Goal: Task Accomplishment & Management: Use online tool/utility

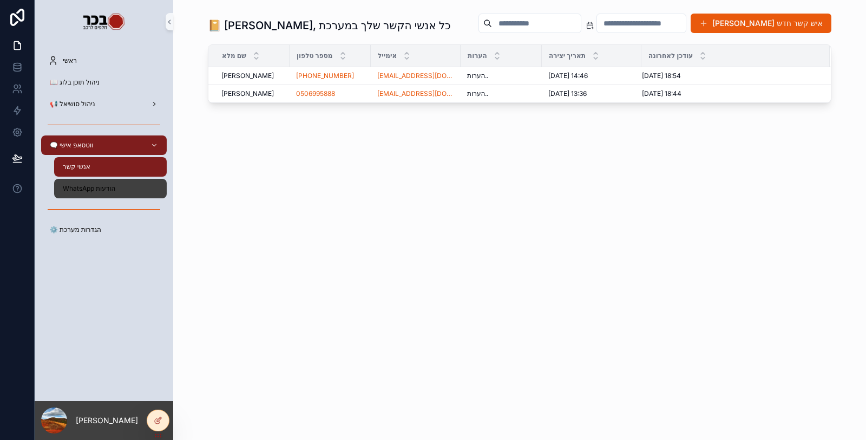
click at [112, 192] on span "WhatsApp הודעות" at bounding box center [89, 188] width 53 height 9
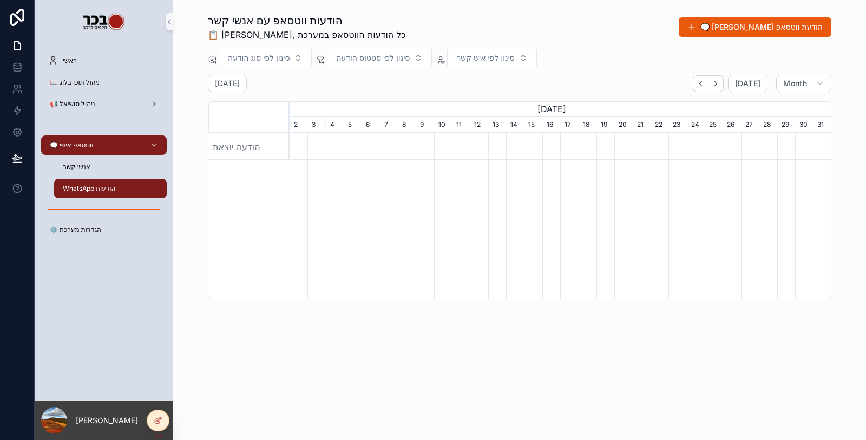
scroll to position [0, 542]
drag, startPoint x: 647, startPoint y: 31, endPoint x: 669, endPoint y: 33, distance: 22.3
click at [648, 31] on div "הודעות ווטסאפ עם אנשי קשר 📋 [PERSON_NAME], כל הודעות הווטסאפ במערכת 🗨️ [PERSON_…" at bounding box center [520, 27] width 624 height 28
click at [764, 29] on button "🗨️ [PERSON_NAME] הודעת ווטסאפ" at bounding box center [755, 26] width 153 height 19
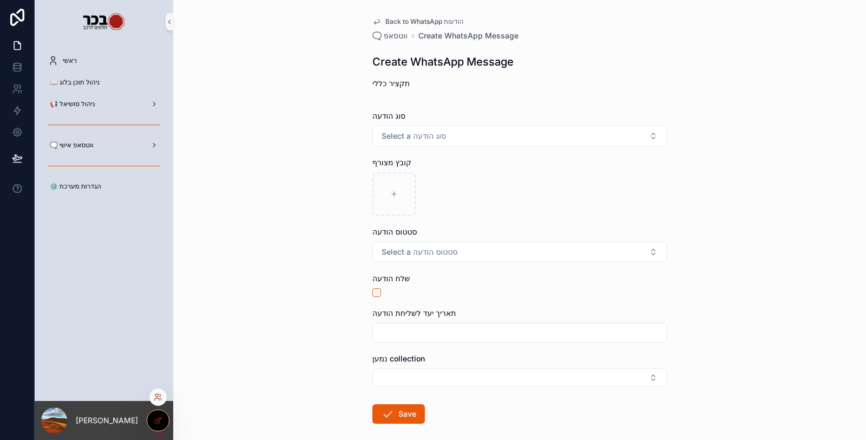
click at [162, 419] on div at bounding box center [158, 420] width 22 height 21
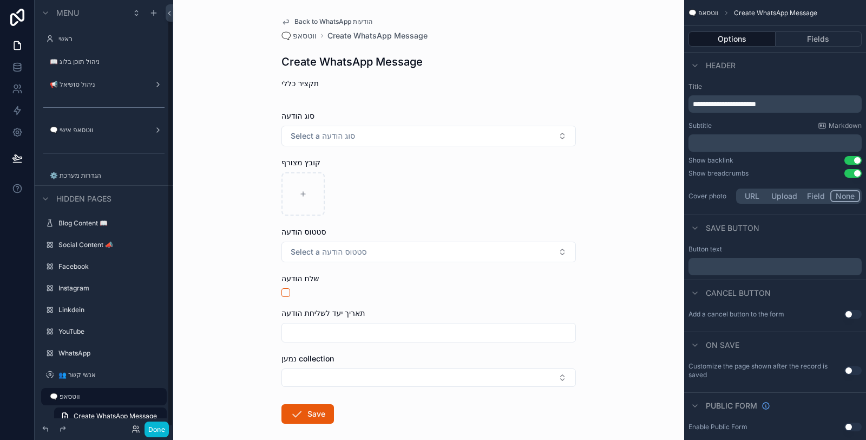
scroll to position [16, 0]
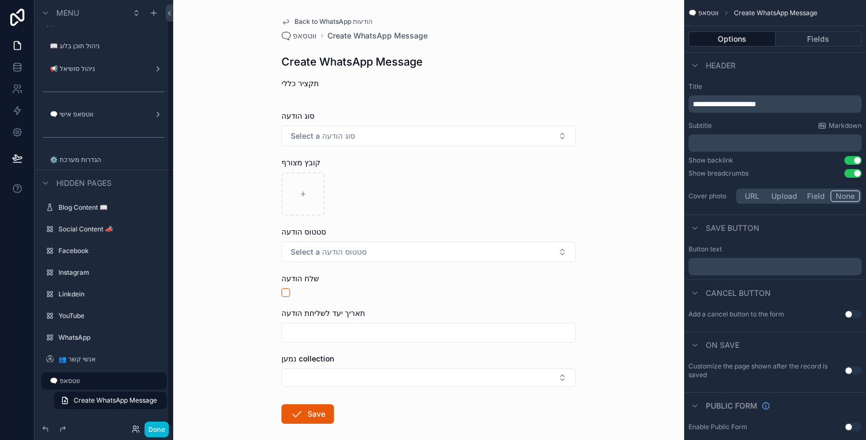
drag, startPoint x: 545, startPoint y: 42, endPoint x: 728, endPoint y: 62, distance: 184.1
click at [546, 42] on div "Back to WhatsApp הודעות 🗨️ ווטסאפ Create WhatsApp Message Create WhatsApp Messa…" at bounding box center [429, 246] width 312 height 493
drag, startPoint x: 805, startPoint y: 102, endPoint x: 683, endPoint y: 110, distance: 121.6
click at [683, 110] on div "**********" at bounding box center [519, 220] width 693 height 440
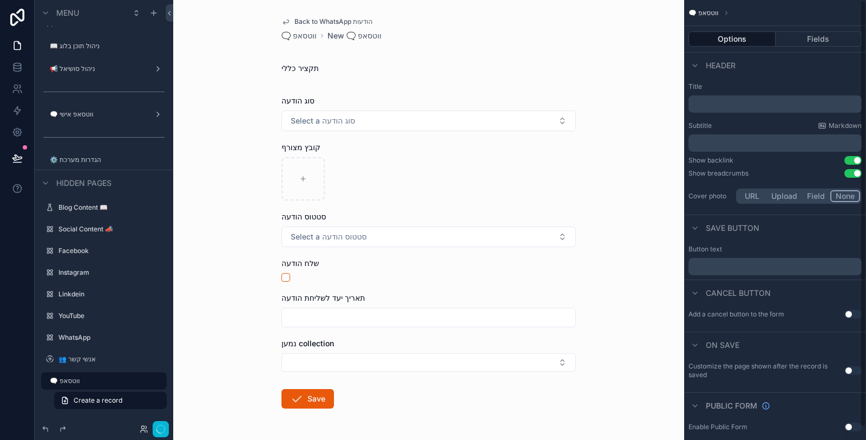
click at [712, 106] on p "﻿" at bounding box center [776, 104] width 167 height 11
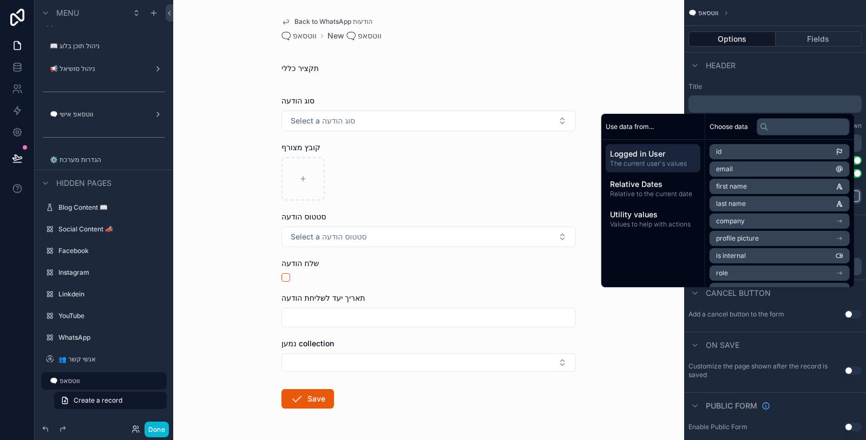
click at [742, 182] on li "first name" at bounding box center [780, 186] width 140 height 15
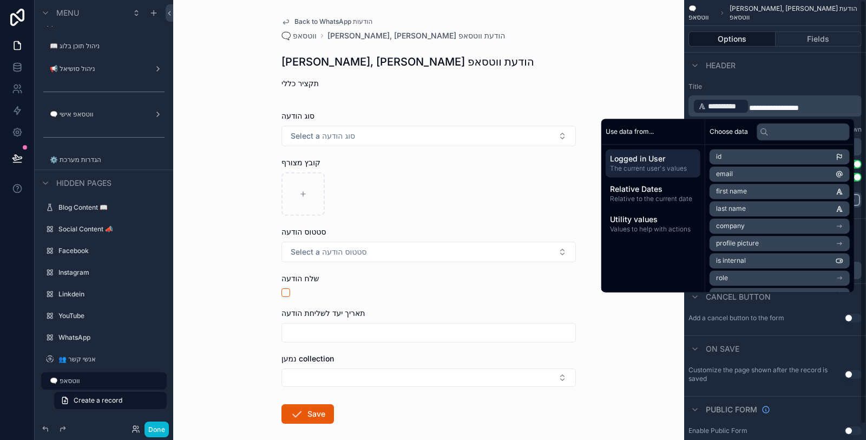
click at [833, 107] on p "**********" at bounding box center [776, 105] width 167 height 17
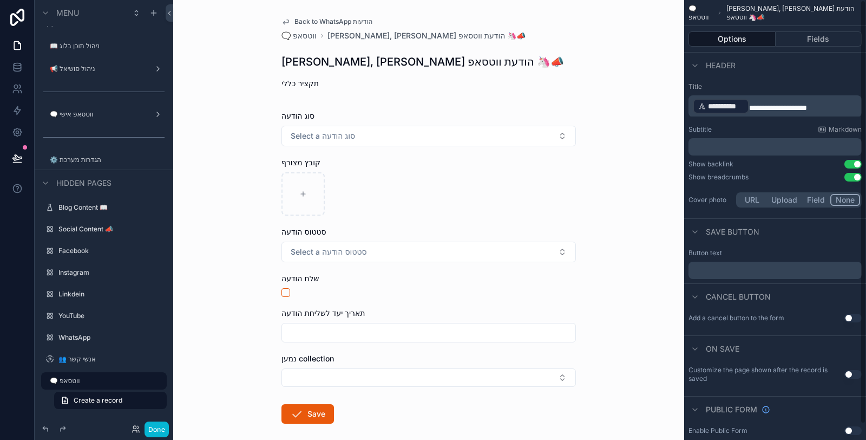
click at [815, 81] on div "**********" at bounding box center [776, 146] width 182 height 136
drag, startPoint x: 829, startPoint y: 109, endPoint x: 819, endPoint y: 109, distance: 10.3
click at [819, 109] on p "**********" at bounding box center [776, 105] width 167 height 17
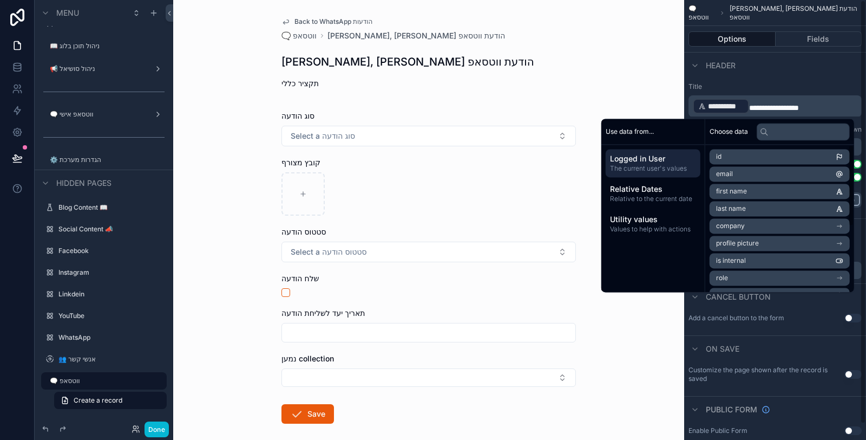
click at [815, 109] on p "**********" at bounding box center [776, 105] width 167 height 17
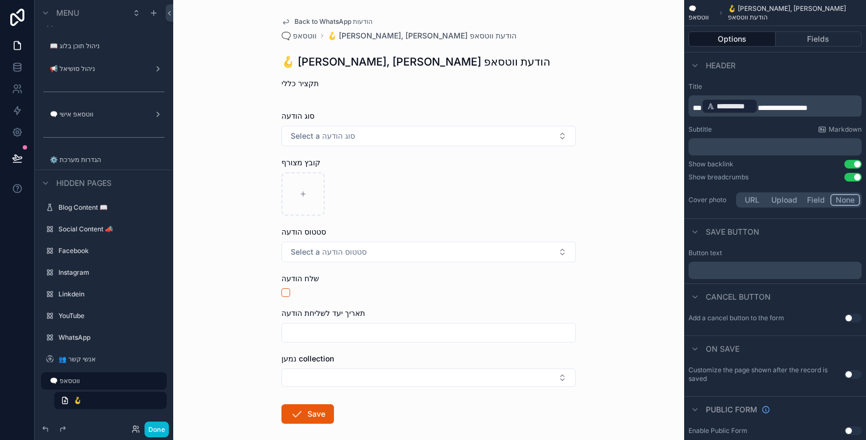
click at [788, 76] on div "Header" at bounding box center [776, 65] width 182 height 26
click at [748, 147] on p "﻿" at bounding box center [776, 146] width 167 height 11
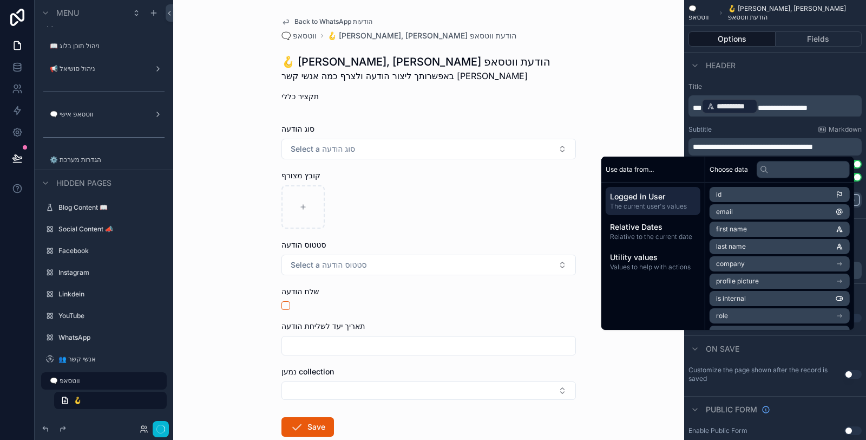
scroll to position [0, 0]
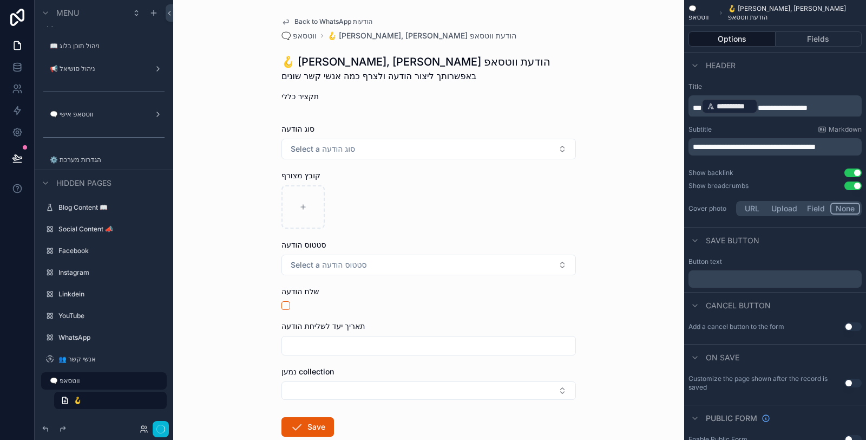
click at [752, 126] on div "Subtitle Markdown" at bounding box center [775, 129] width 173 height 9
click at [745, 152] on p "**********" at bounding box center [776, 146] width 167 height 11
drag, startPoint x: 698, startPoint y: 147, endPoint x: 692, endPoint y: 145, distance: 6.3
click at [692, 145] on div "**********" at bounding box center [775, 146] width 173 height 17
click at [737, 125] on div "Subtitle Markdown" at bounding box center [775, 129] width 173 height 9
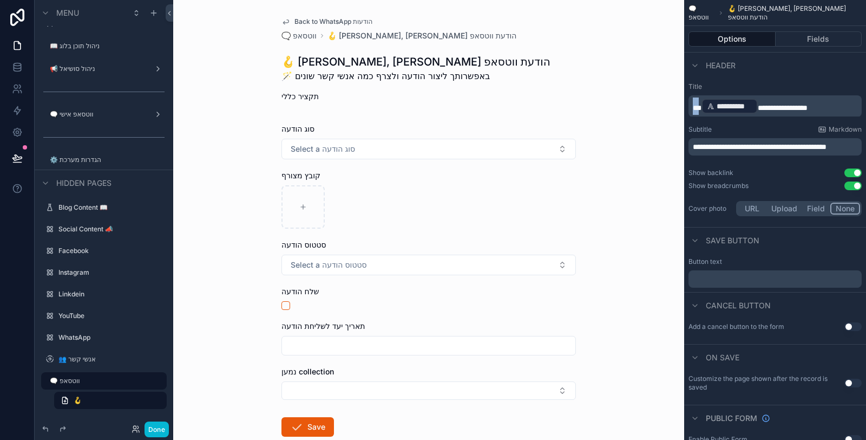
drag, startPoint x: 701, startPoint y: 108, endPoint x: 692, endPoint y: 107, distance: 9.3
click at [692, 107] on div "**********" at bounding box center [775, 106] width 173 height 22
drag, startPoint x: 703, startPoint y: 146, endPoint x: 694, endPoint y: 143, distance: 9.8
click at [694, 144] on span "**********" at bounding box center [760, 147] width 134 height 8
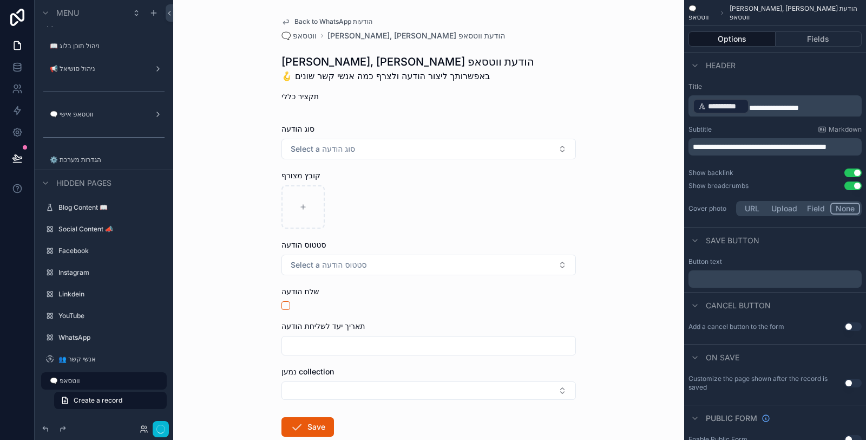
click at [733, 129] on div "Subtitle Markdown" at bounding box center [775, 129] width 173 height 9
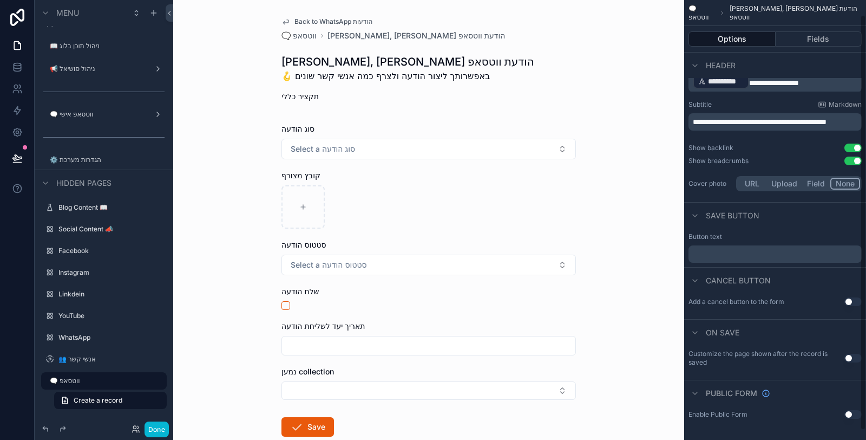
scroll to position [25, 0]
click at [746, 252] on p "﻿" at bounding box center [776, 254] width 167 height 9
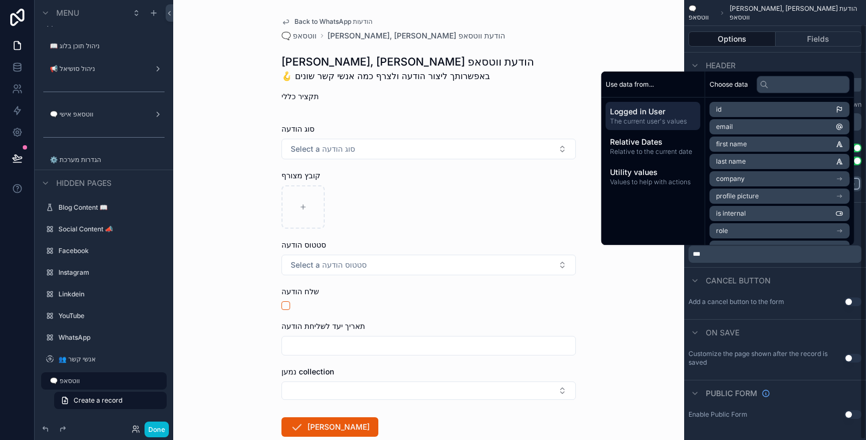
click at [695, 252] on span "***" at bounding box center [697, 254] width 8 height 6
click at [693, 253] on span "***" at bounding box center [697, 254] width 8 height 6
click at [774, 272] on div "Cancel button" at bounding box center [776, 280] width 182 height 26
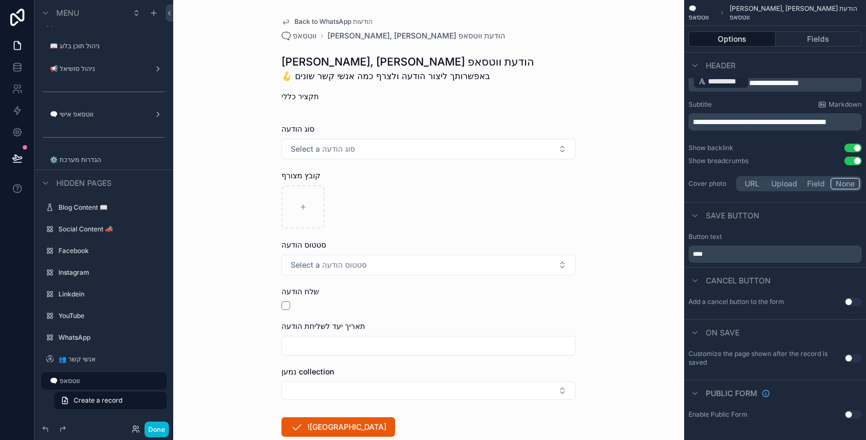
click at [858, 304] on button "Use setting" at bounding box center [853, 301] width 17 height 9
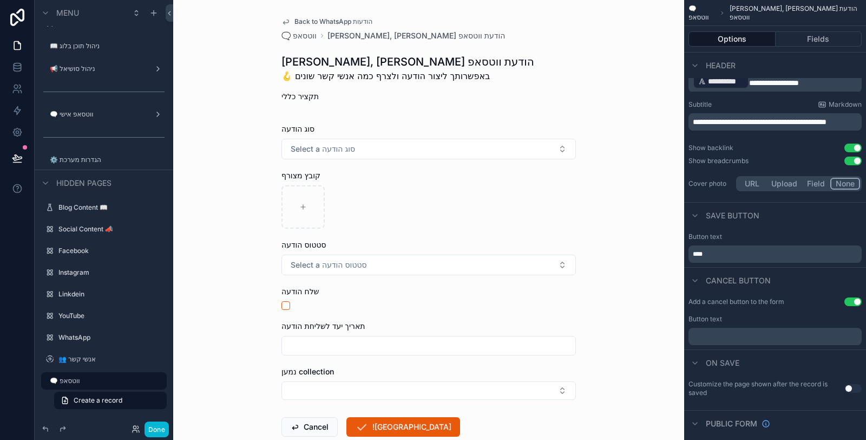
click at [764, 342] on div "﻿" at bounding box center [775, 336] width 173 height 17
click at [764, 340] on div "﻿" at bounding box center [775, 336] width 173 height 17
click at [762, 339] on p "﻿" at bounding box center [776, 336] width 167 height 9
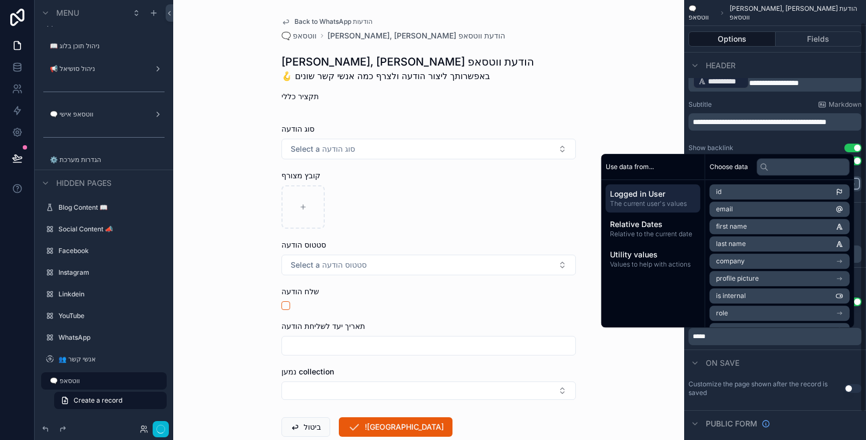
click at [765, 350] on div "On save" at bounding box center [776, 362] width 182 height 26
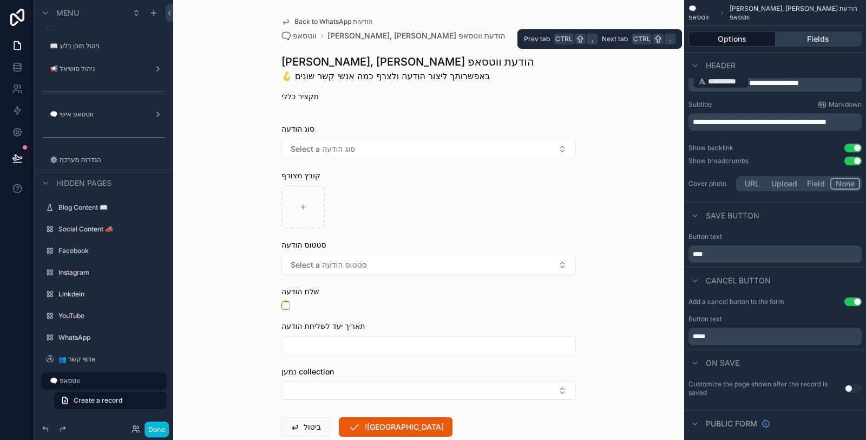
click at [827, 39] on button "Fields" at bounding box center [819, 38] width 87 height 15
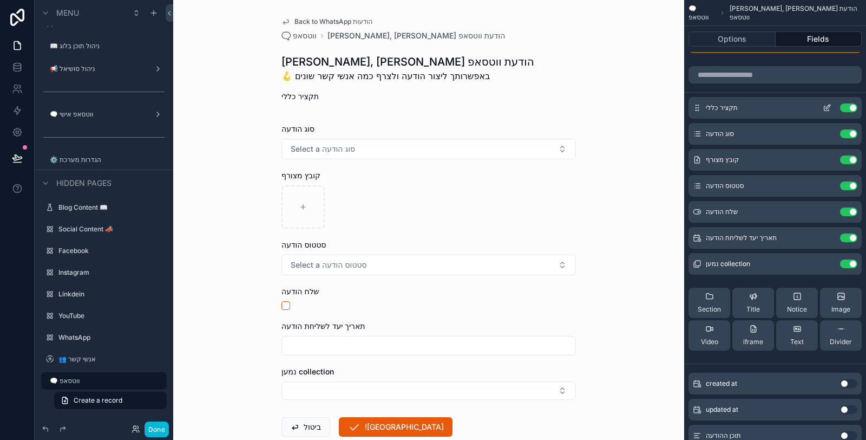
click at [848, 107] on button "Use setting" at bounding box center [848, 107] width 17 height 9
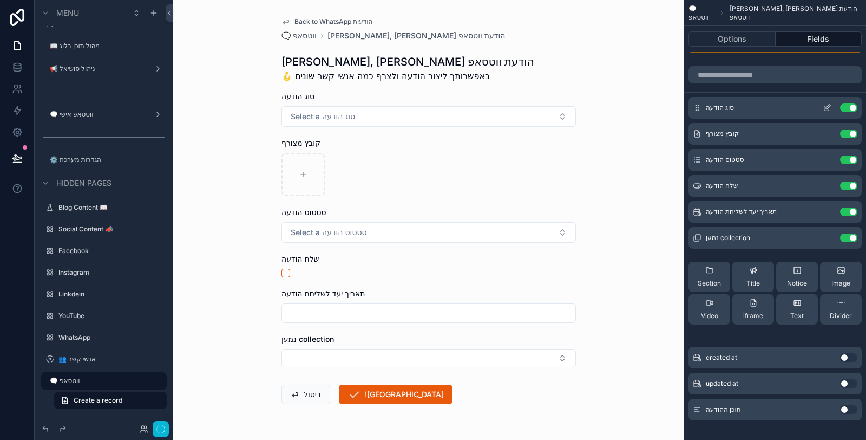
click at [829, 105] on icon "scrollable content" at bounding box center [828, 107] width 4 height 4
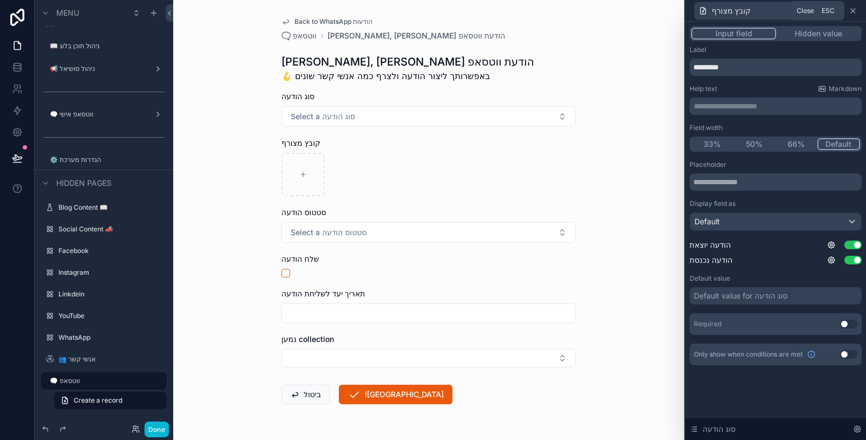
click at [855, 11] on icon at bounding box center [853, 10] width 9 height 9
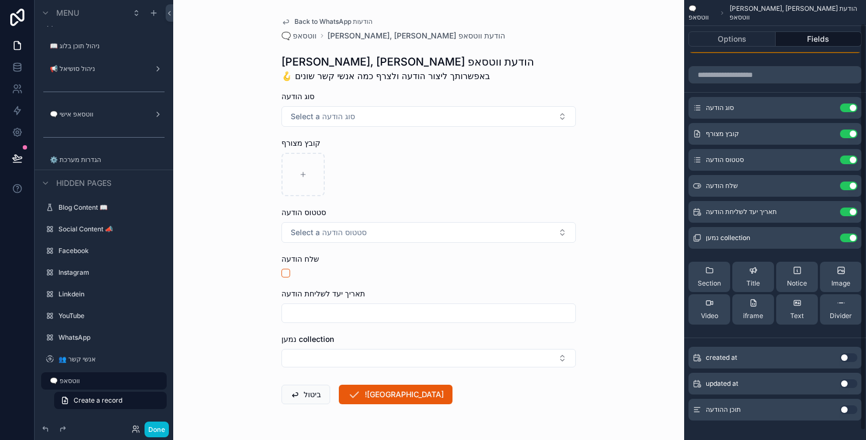
click at [718, 279] on span "Section" at bounding box center [709, 283] width 23 height 9
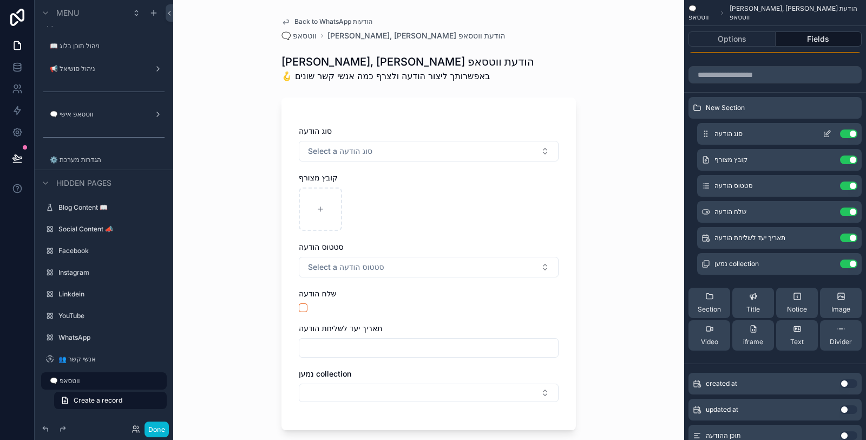
click at [827, 132] on icon "scrollable content" at bounding box center [827, 133] width 9 height 9
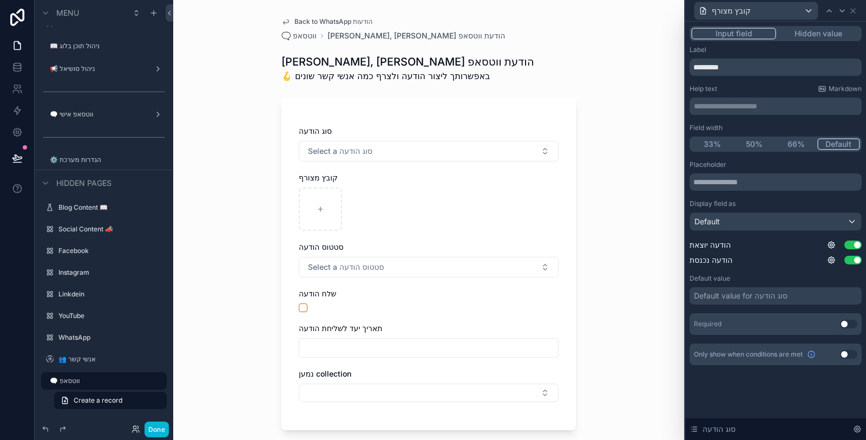
click at [833, 28] on button "Hidden value" at bounding box center [819, 34] width 84 height 12
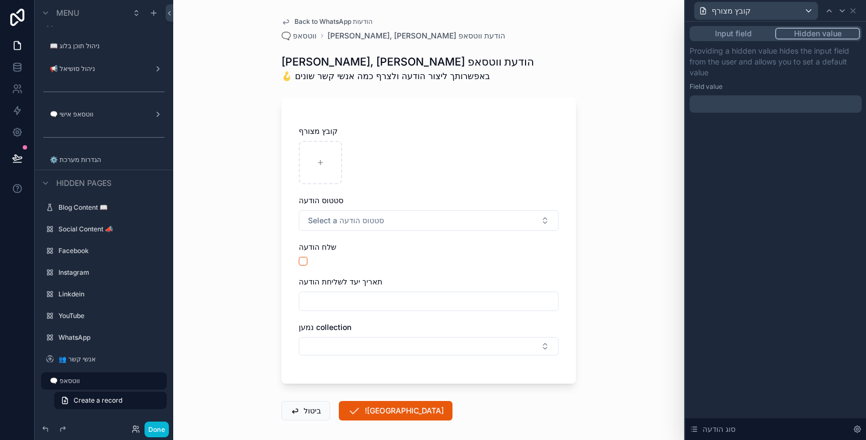
click at [779, 109] on div at bounding box center [776, 103] width 172 height 17
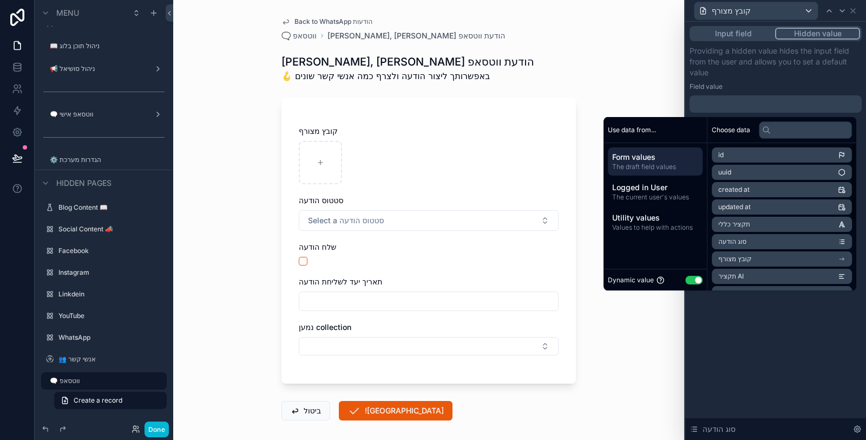
click at [688, 281] on button "Use setting" at bounding box center [694, 280] width 17 height 9
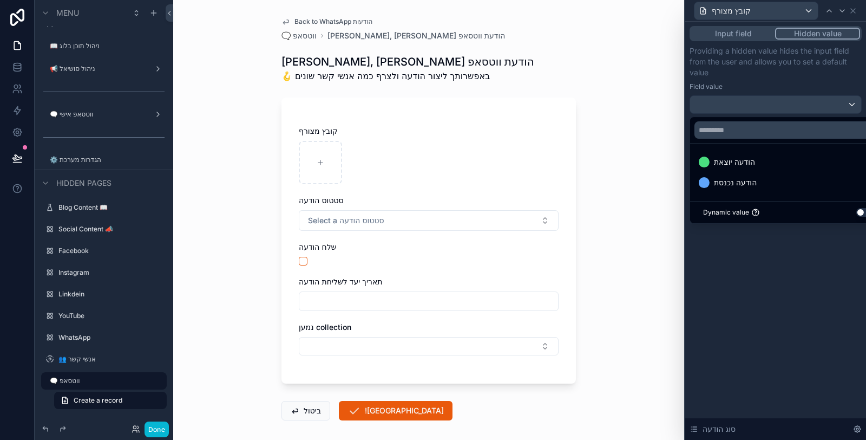
drag, startPoint x: 771, startPoint y: 161, endPoint x: 771, endPoint y: 143, distance: 17.9
click at [770, 161] on div "הודעה יוצאת" at bounding box center [788, 161] width 179 height 13
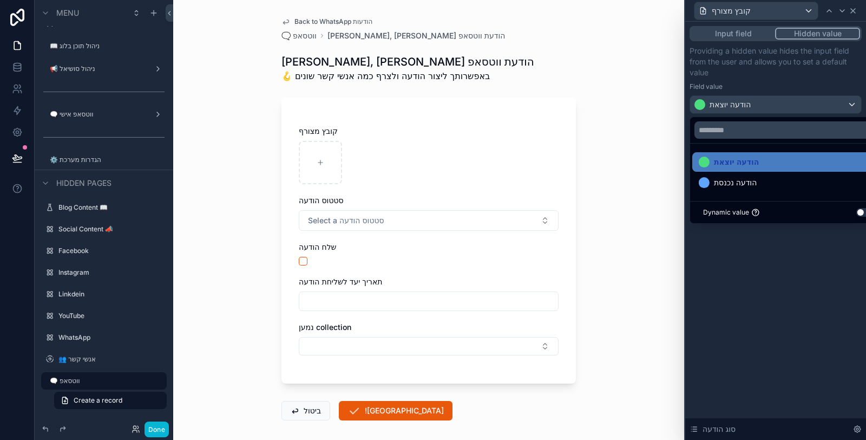
click at [857, 10] on div "קובץ מצורף" at bounding box center [776, 10] width 172 height 21
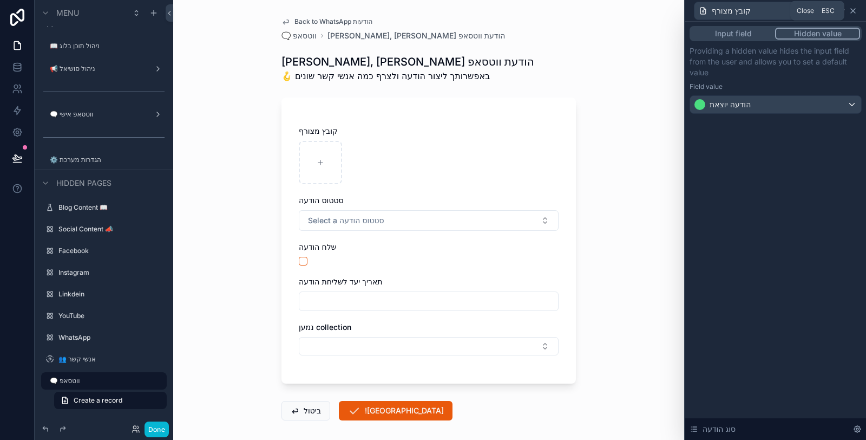
click at [855, 11] on icon at bounding box center [853, 10] width 9 height 9
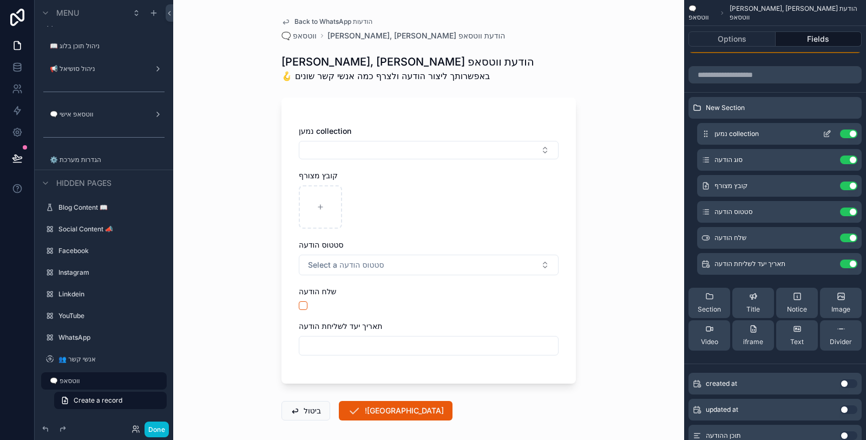
click at [826, 131] on icon "scrollable content" at bounding box center [827, 133] width 9 height 9
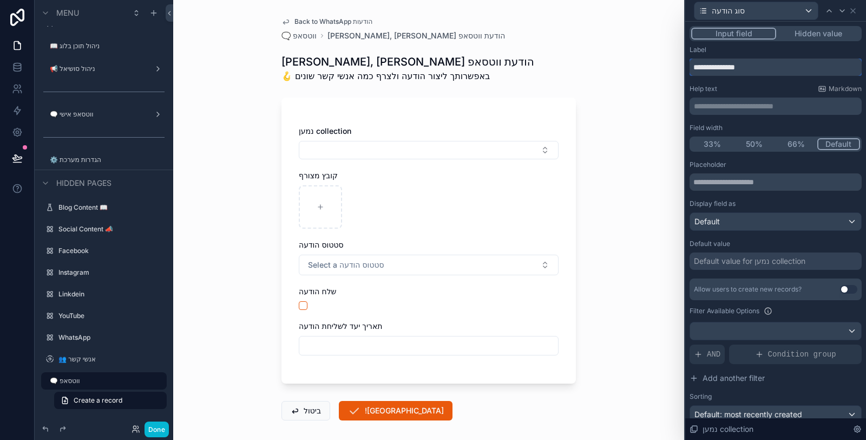
drag, startPoint x: 758, startPoint y: 62, endPoint x: 691, endPoint y: 64, distance: 66.6
click at [691, 64] on input "**********" at bounding box center [776, 66] width 172 height 17
type input "****"
click at [737, 108] on p "**********" at bounding box center [777, 106] width 166 height 11
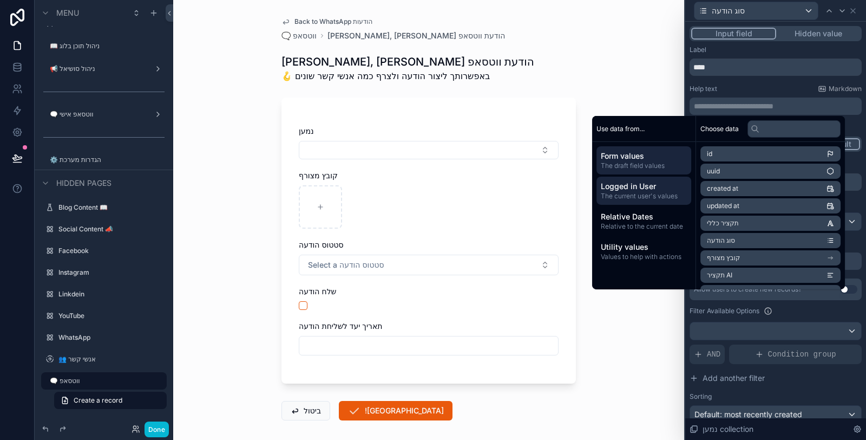
click at [654, 187] on span "Logged in User" at bounding box center [644, 186] width 86 height 11
click at [721, 187] on span "first name" at bounding box center [722, 188] width 31 height 9
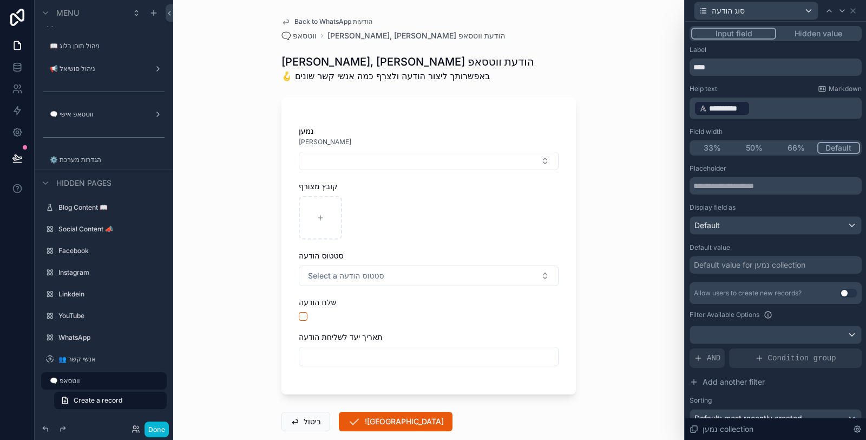
click at [783, 107] on p "**********" at bounding box center [777, 108] width 166 height 17
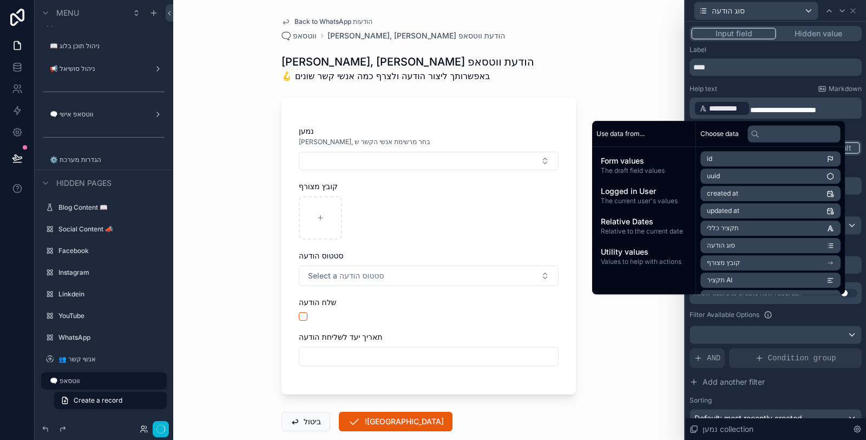
scroll to position [0, 0]
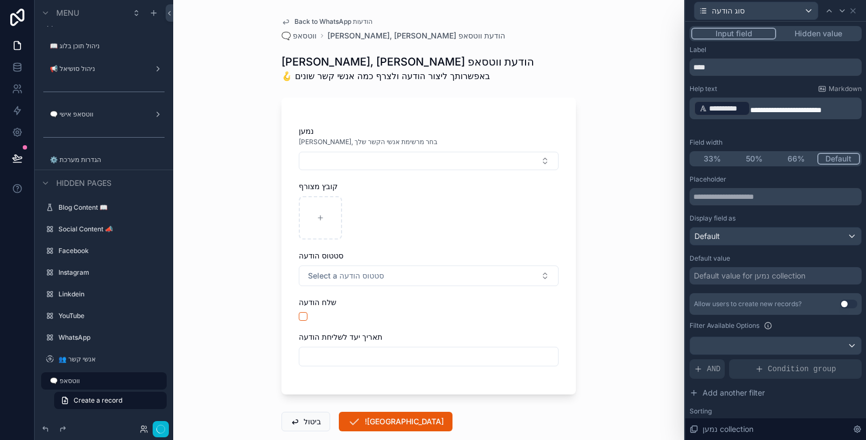
click at [764, 86] on div "Help text Markdown" at bounding box center [776, 88] width 172 height 9
click at [760, 198] on input "text" at bounding box center [776, 196] width 172 height 17
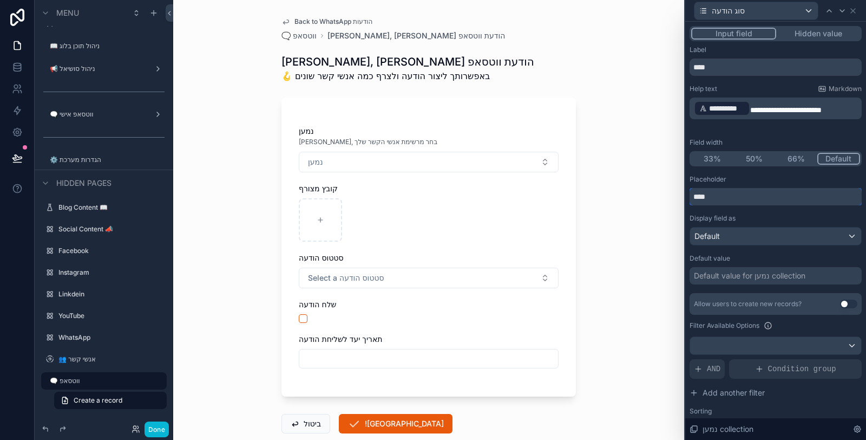
drag, startPoint x: 711, startPoint y: 196, endPoint x: 689, endPoint y: 197, distance: 21.7
click at [692, 197] on input "****" at bounding box center [776, 196] width 172 height 17
type input "**********"
click at [740, 176] on div "Placeholder" at bounding box center [776, 179] width 172 height 9
click at [513, 156] on button "בחירת נמענים מהרשימה" at bounding box center [429, 162] width 260 height 21
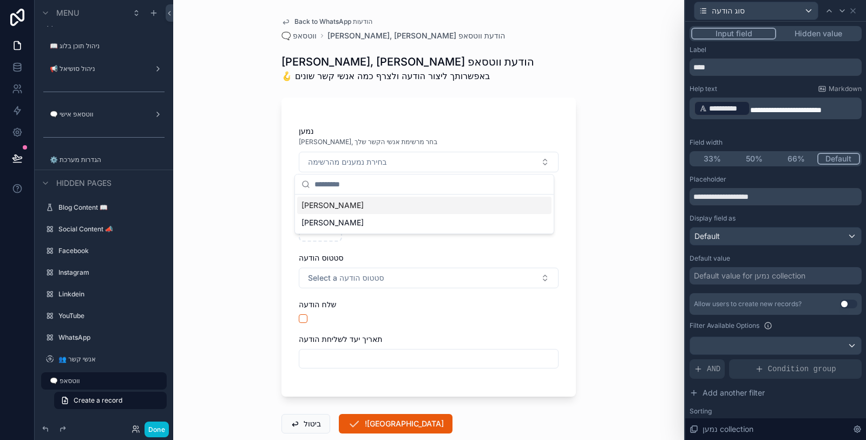
click at [423, 204] on div "[PERSON_NAME]" at bounding box center [424, 205] width 255 height 17
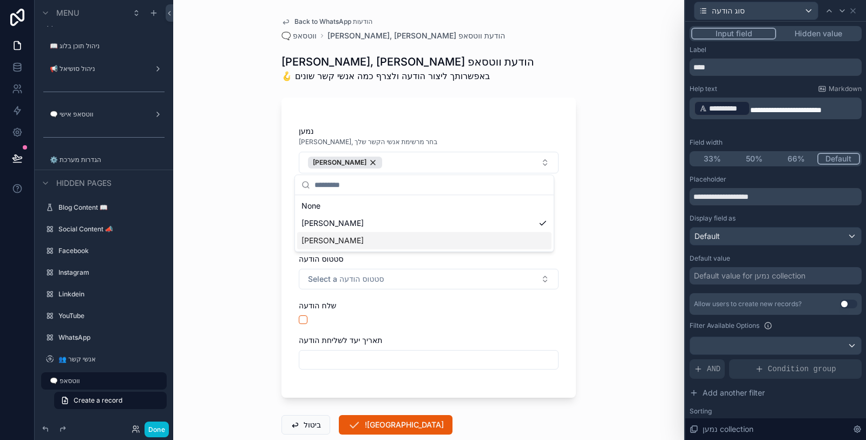
click at [423, 233] on div "[PERSON_NAME]" at bounding box center [424, 240] width 255 height 17
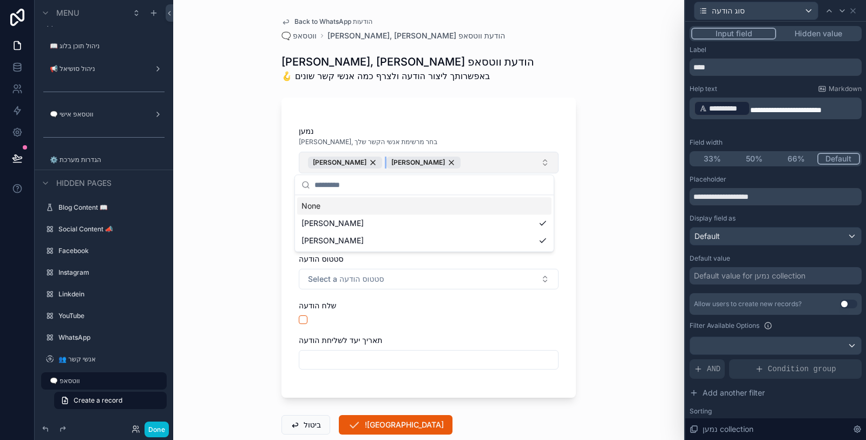
click at [401, 163] on div "[PERSON_NAME]" at bounding box center [424, 163] width 74 height 12
click at [336, 160] on div "[PERSON_NAME]" at bounding box center [345, 163] width 74 height 12
click at [452, 134] on div "נמען" at bounding box center [429, 131] width 260 height 11
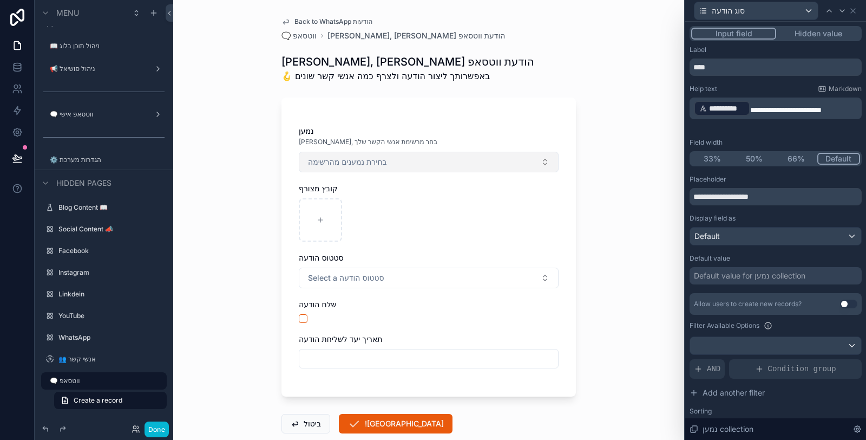
click at [840, 306] on button "Use setting" at bounding box center [848, 303] width 17 height 9
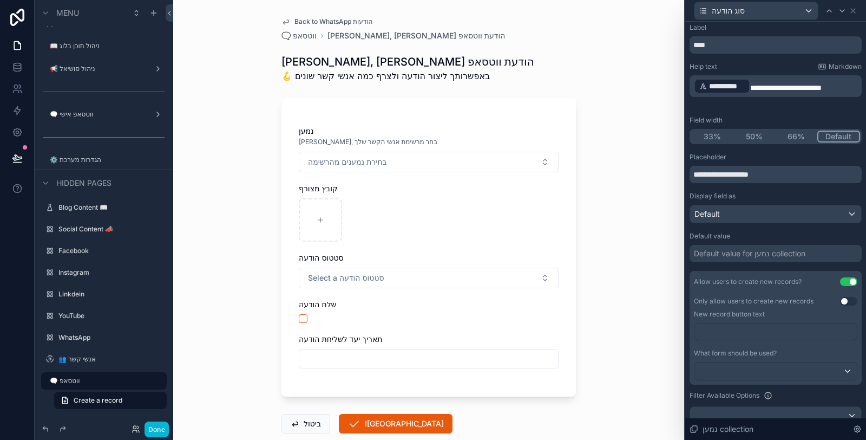
scroll to position [60, 0]
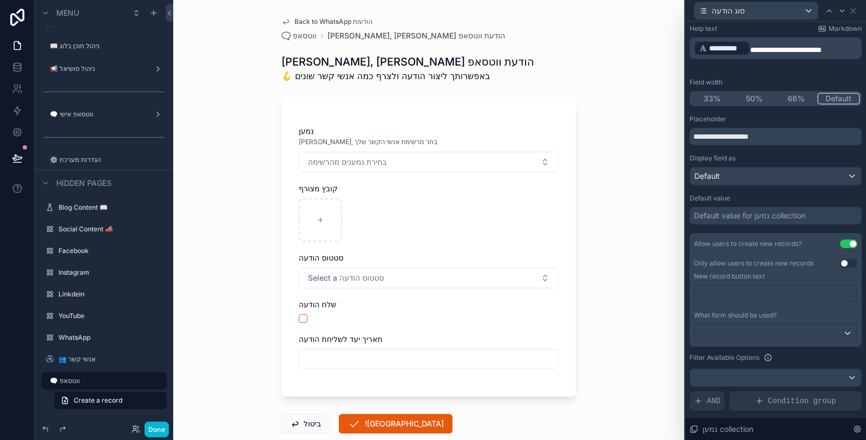
click at [816, 285] on div "﻿" at bounding box center [776, 293] width 164 height 17
click at [818, 287] on div "﻿" at bounding box center [776, 293] width 164 height 17
click at [816, 288] on p "﻿" at bounding box center [777, 293] width 156 height 11
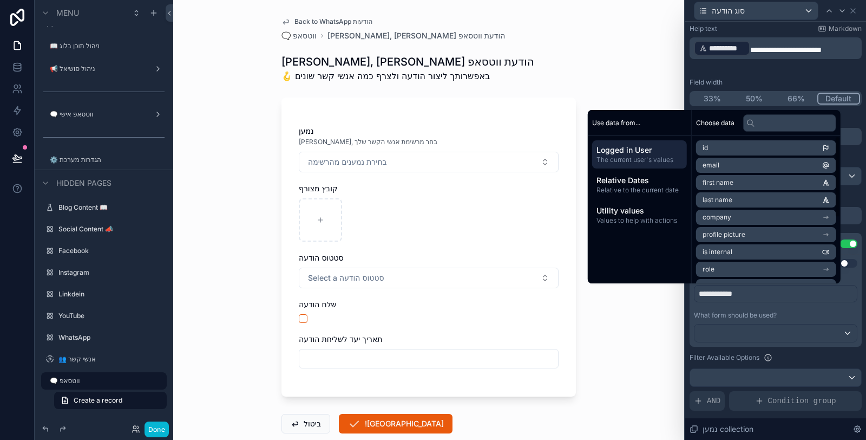
click at [754, 290] on p "**********" at bounding box center [777, 293] width 156 height 11
click at [795, 335] on div at bounding box center [776, 332] width 162 height 17
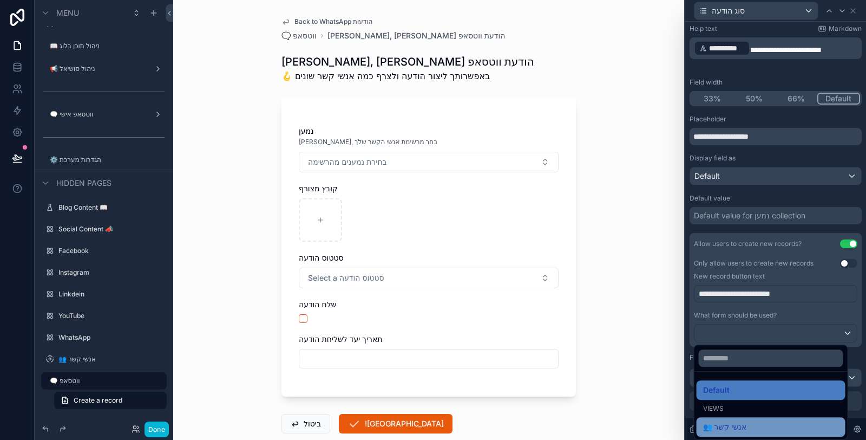
click at [754, 429] on div "👥 אנשי קשר" at bounding box center [771, 426] width 136 height 13
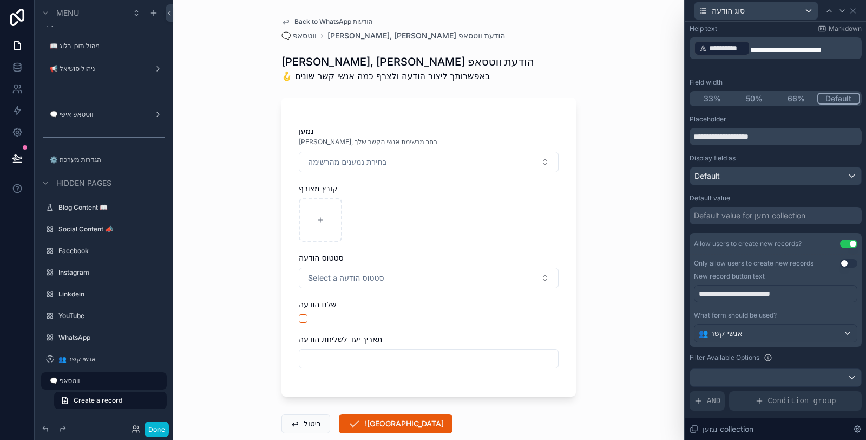
click at [702, 292] on span "**********" at bounding box center [734, 294] width 71 height 8
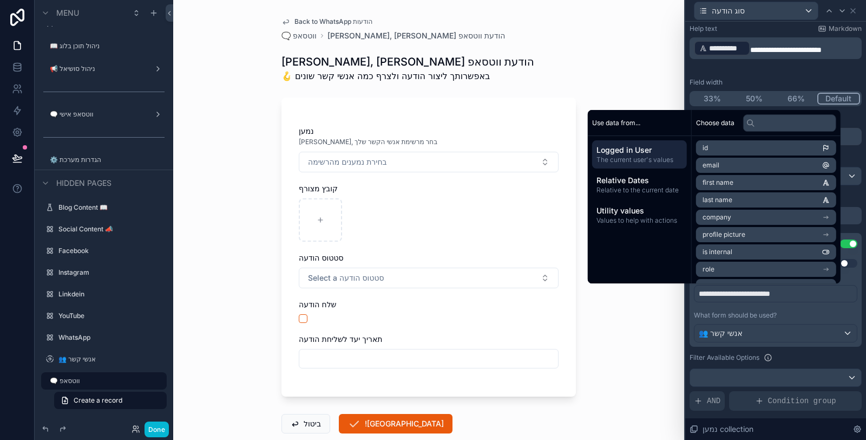
click at [700, 291] on span "**********" at bounding box center [734, 294] width 71 height 8
click at [819, 311] on div "What form should be used?" at bounding box center [776, 315] width 164 height 9
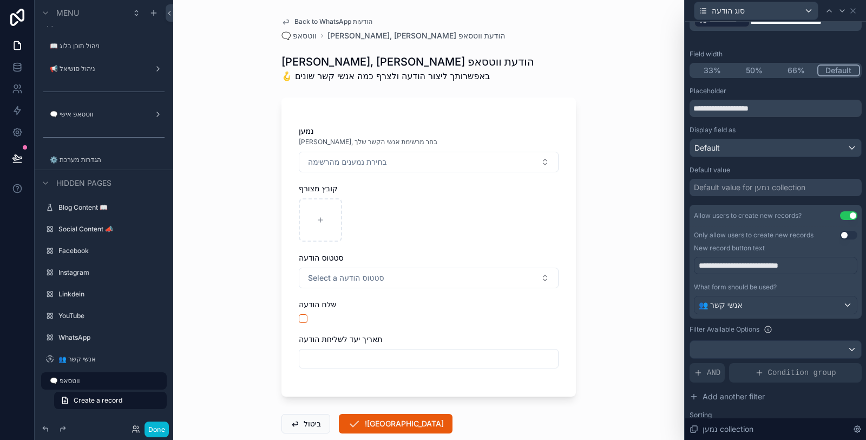
scroll to position [174, 0]
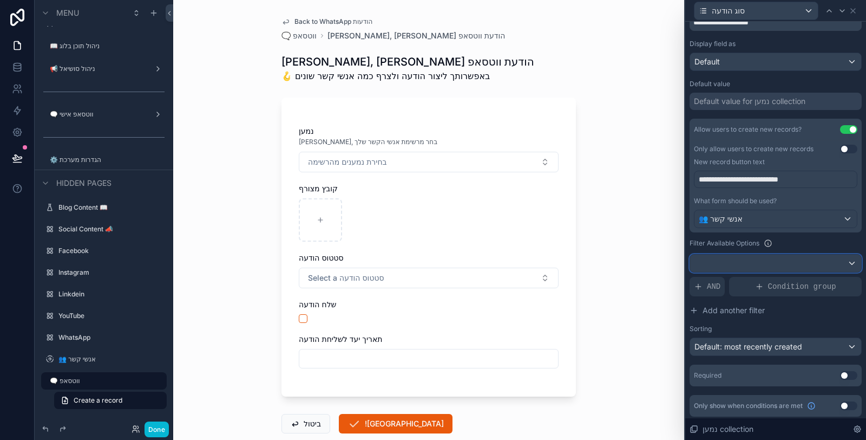
click at [785, 255] on div at bounding box center [775, 263] width 171 height 17
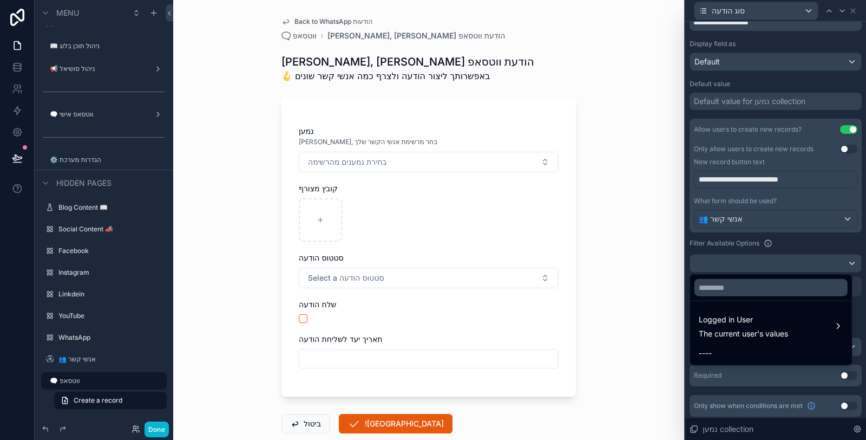
click at [801, 255] on div at bounding box center [776, 220] width 181 height 440
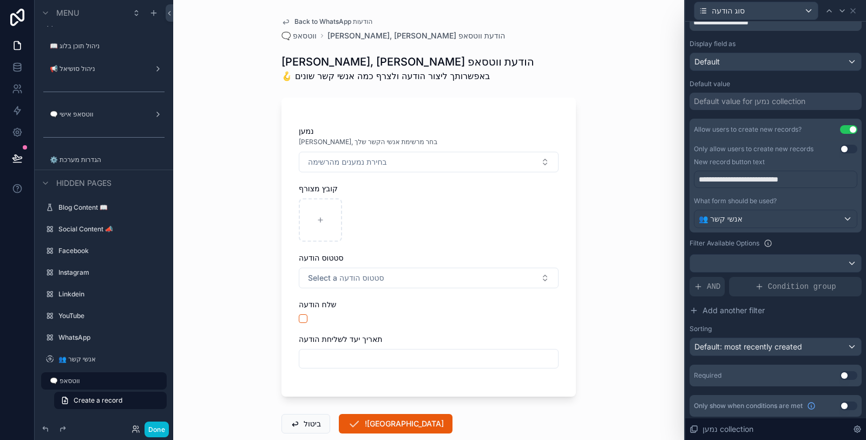
click at [858, 10] on div "סוג הודעה" at bounding box center [776, 10] width 172 height 21
click at [856, 11] on icon at bounding box center [853, 10] width 9 height 9
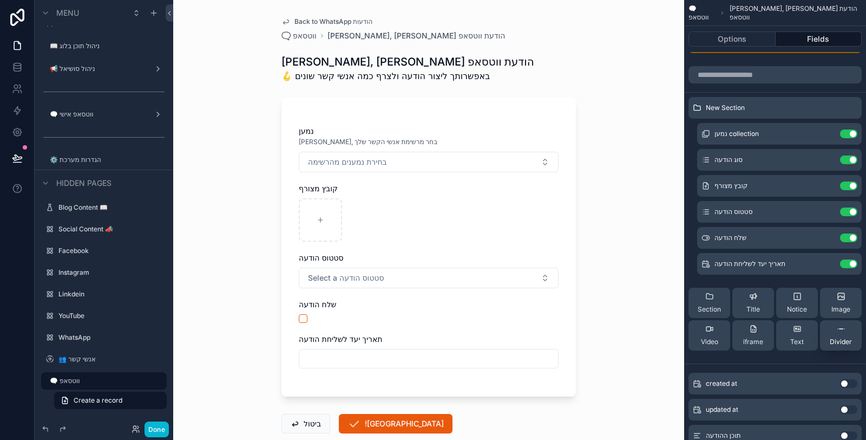
click at [846, 338] on span "Divider" at bounding box center [841, 341] width 22 height 9
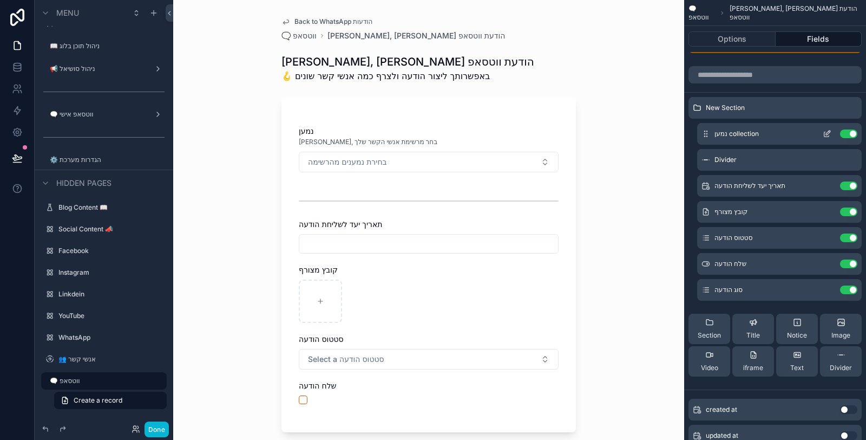
click at [826, 133] on icon "scrollable content" at bounding box center [828, 133] width 4 height 4
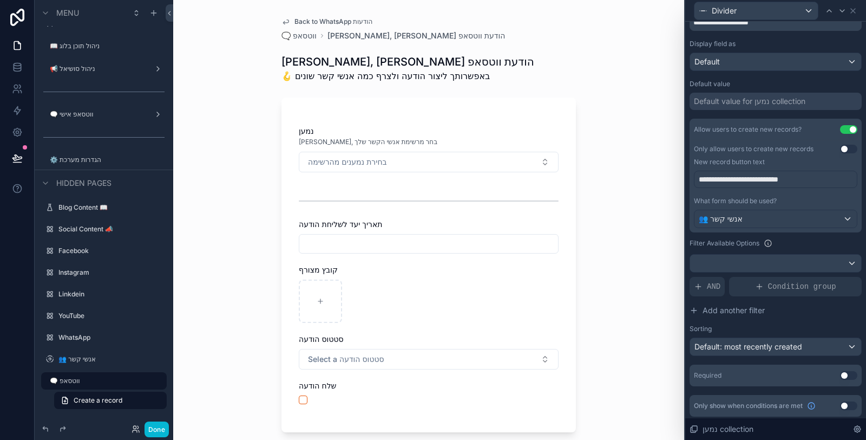
click at [841, 371] on button "Use setting" at bounding box center [848, 375] width 17 height 9
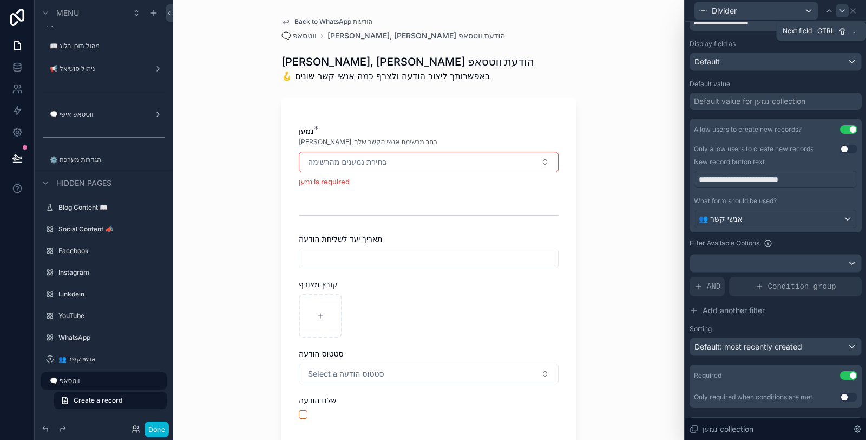
click at [844, 10] on icon at bounding box center [842, 10] width 9 height 9
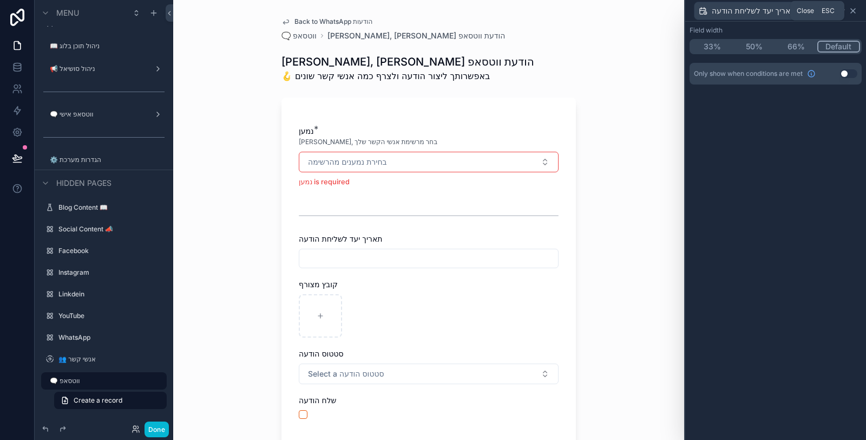
click at [853, 11] on icon at bounding box center [853, 11] width 4 height 4
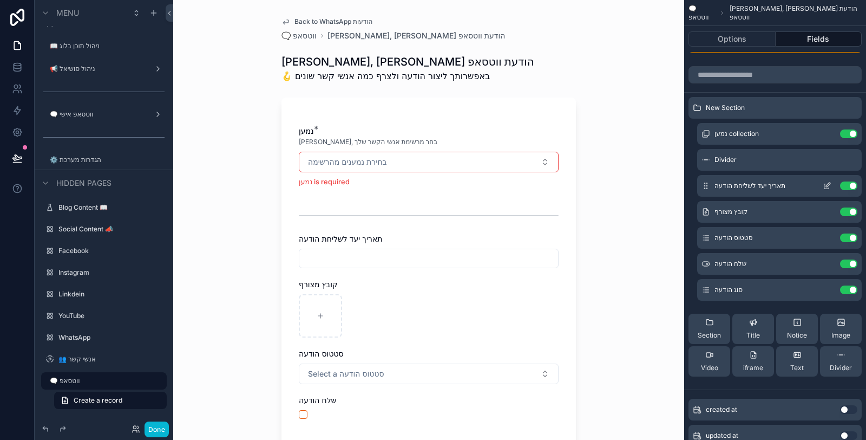
click at [826, 186] on icon "scrollable content" at bounding box center [827, 185] width 9 height 9
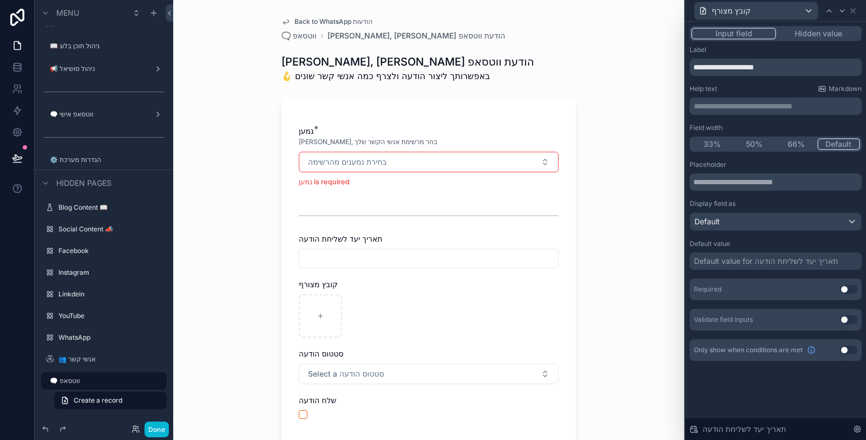
click at [757, 107] on p "**********" at bounding box center [777, 106] width 166 height 11
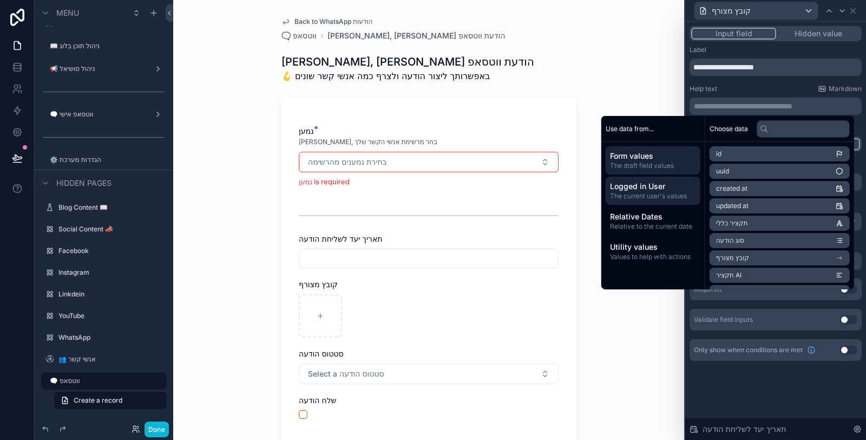
click at [635, 199] on span "The current user's values" at bounding box center [653, 196] width 86 height 9
click at [727, 189] on span "first name" at bounding box center [731, 188] width 31 height 9
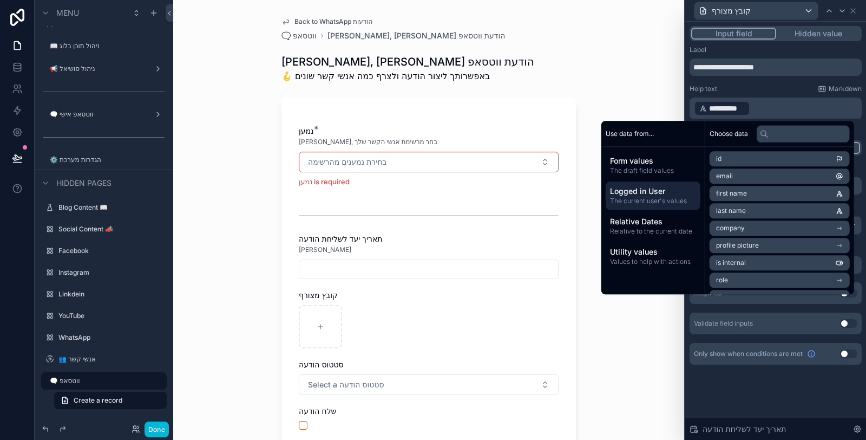
click at [761, 105] on p "**********" at bounding box center [777, 108] width 166 height 17
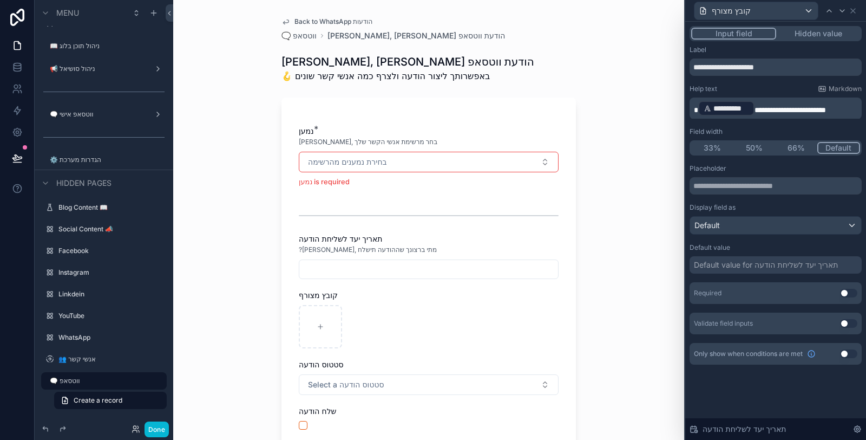
click at [766, 88] on div "Help text Markdown" at bounding box center [776, 88] width 172 height 9
click at [773, 188] on input "text" at bounding box center [776, 185] width 172 height 17
type input "**********"
click at [772, 163] on div "**********" at bounding box center [776, 204] width 172 height 319
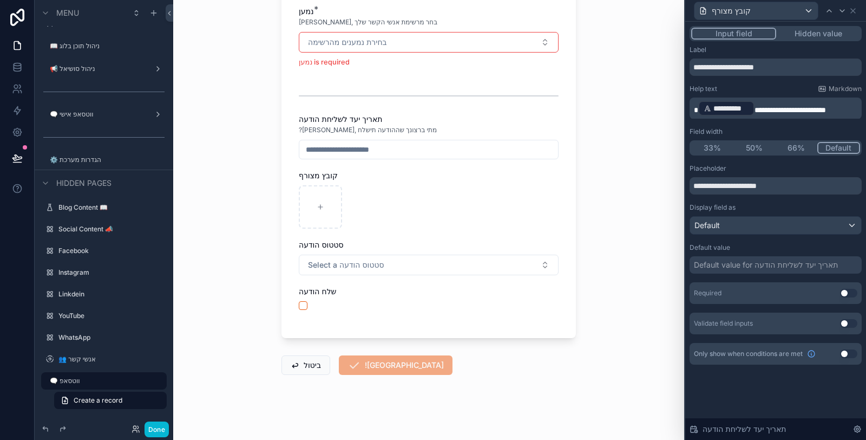
scroll to position [120, 0]
click at [852, 291] on button "Use setting" at bounding box center [848, 293] width 17 height 9
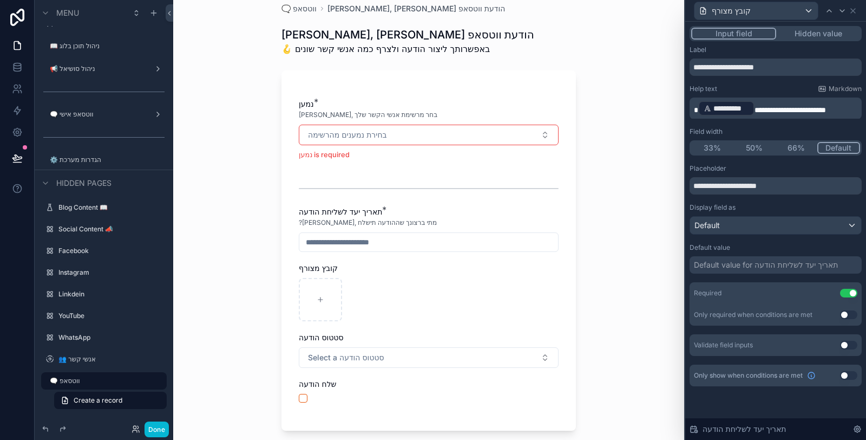
scroll to position [60, 0]
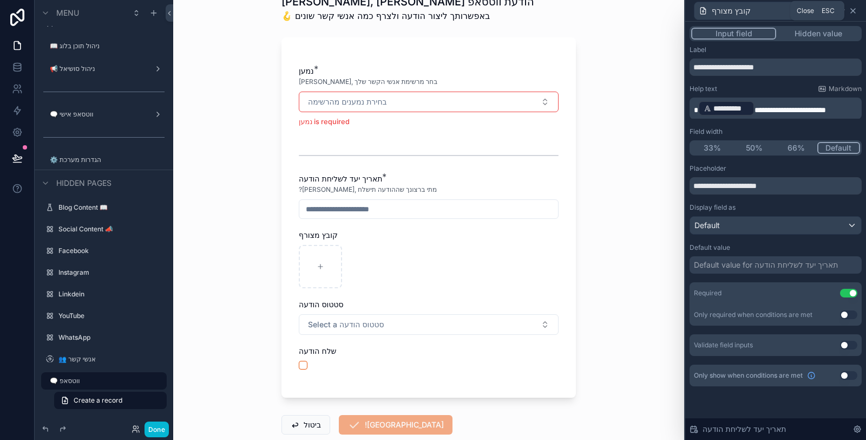
click at [855, 12] on icon at bounding box center [853, 10] width 9 height 9
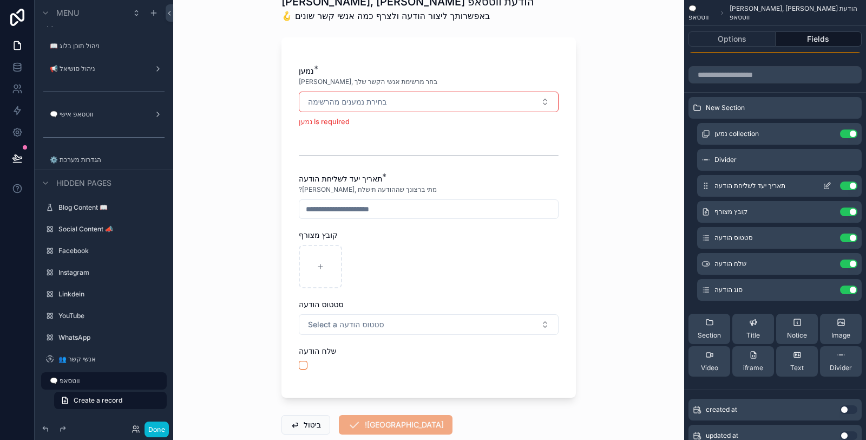
drag, startPoint x: 720, startPoint y: 331, endPoint x: 774, endPoint y: 195, distance: 146.8
click at [774, 195] on div "New Section נמען collection Use setting Divider תאריך יעד לשליחת הודעה Use sett…" at bounding box center [776, 241] width 182 height 288
click at [723, 328] on button "Section" at bounding box center [710, 329] width 42 height 30
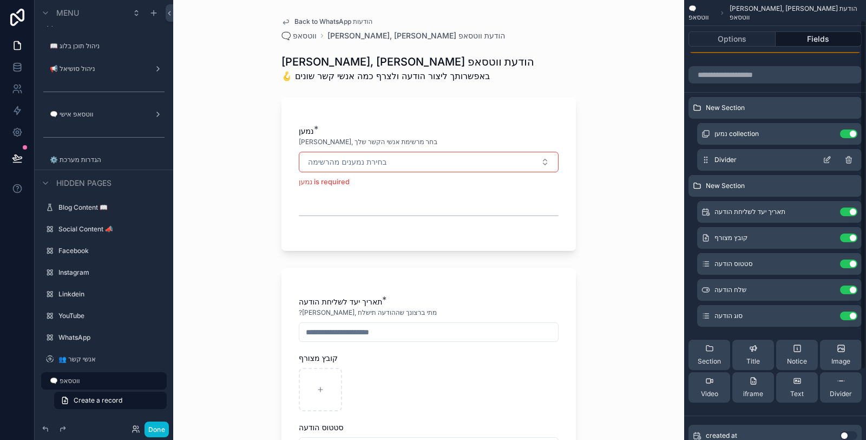
click at [850, 157] on icon "scrollable content" at bounding box center [849, 158] width 2 height 2
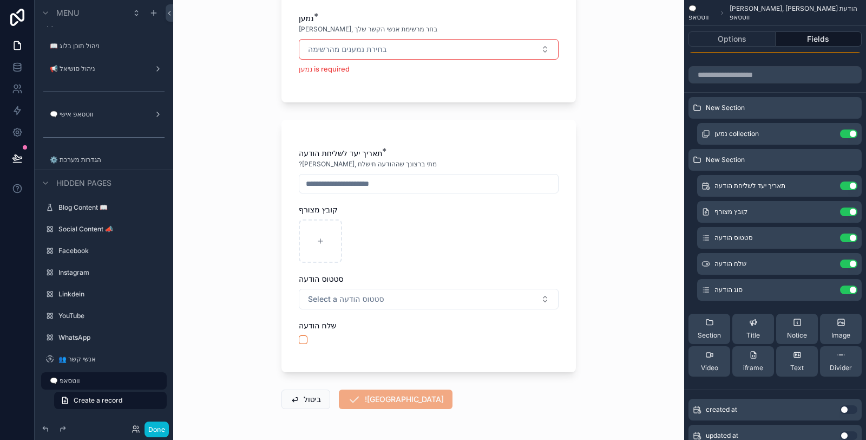
scroll to position [120, 0]
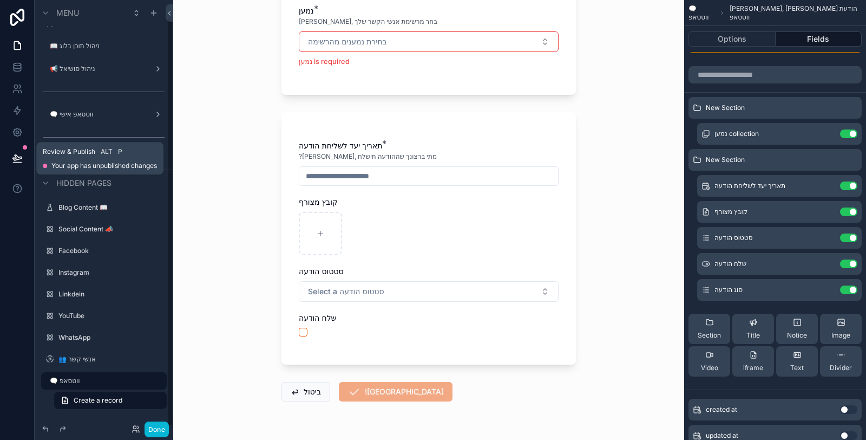
click at [24, 161] on button at bounding box center [17, 158] width 24 height 30
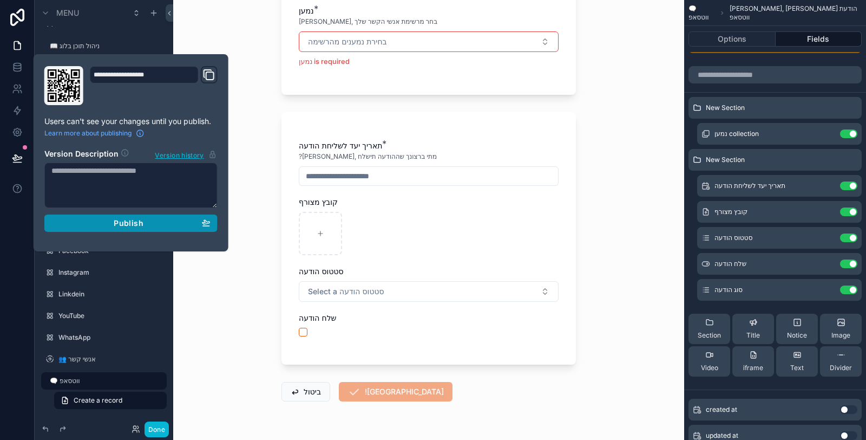
click at [154, 225] on div "Publish" at bounding box center [130, 223] width 159 height 10
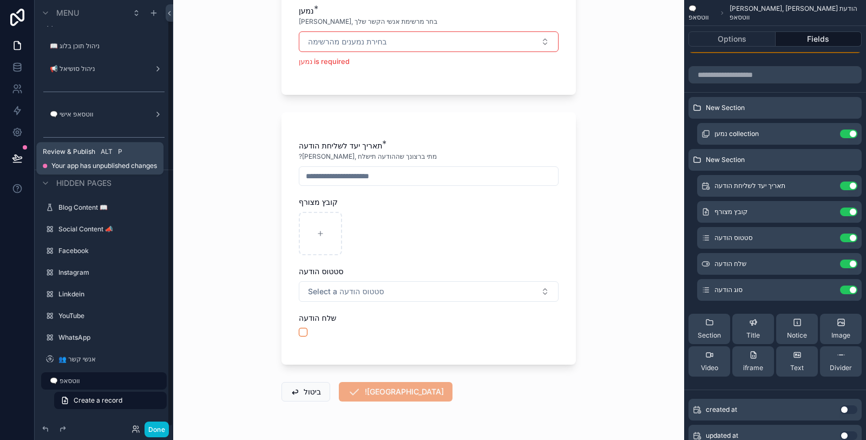
click at [24, 154] on button at bounding box center [17, 158] width 24 height 30
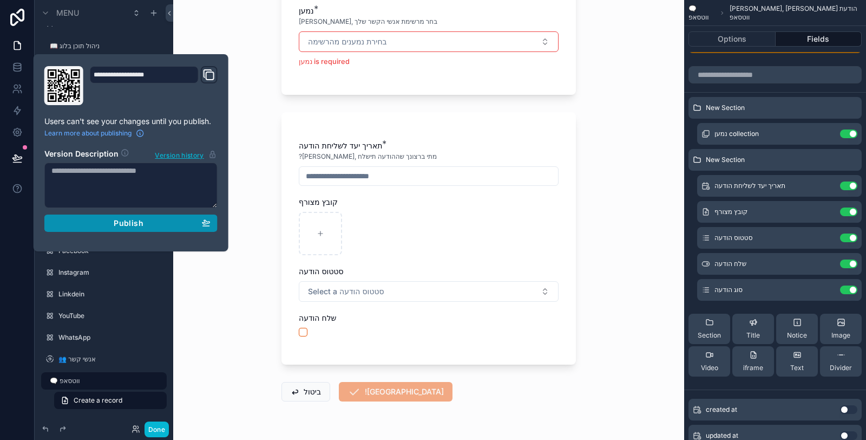
click at [146, 220] on div "Publish" at bounding box center [130, 223] width 159 height 10
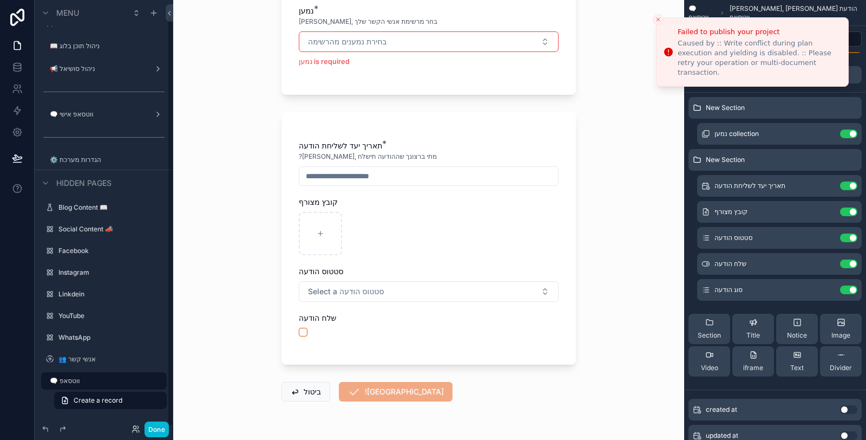
click at [22, 292] on div at bounding box center [17, 220] width 35 height 440
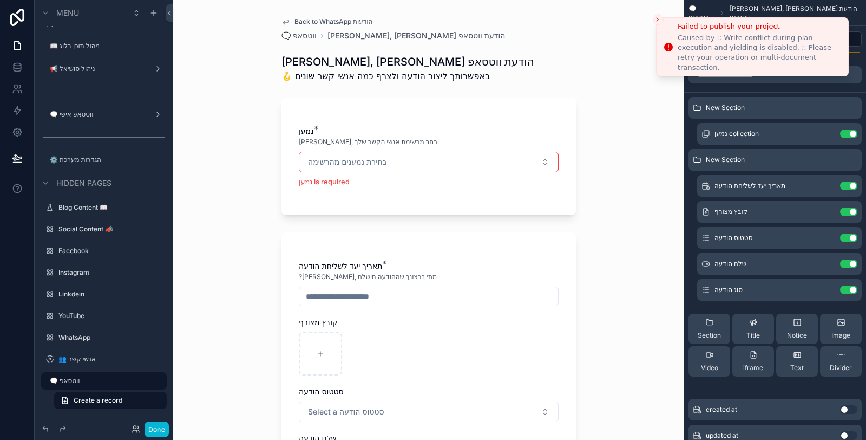
click at [659, 19] on icon "Close toast" at bounding box center [658, 19] width 6 height 6
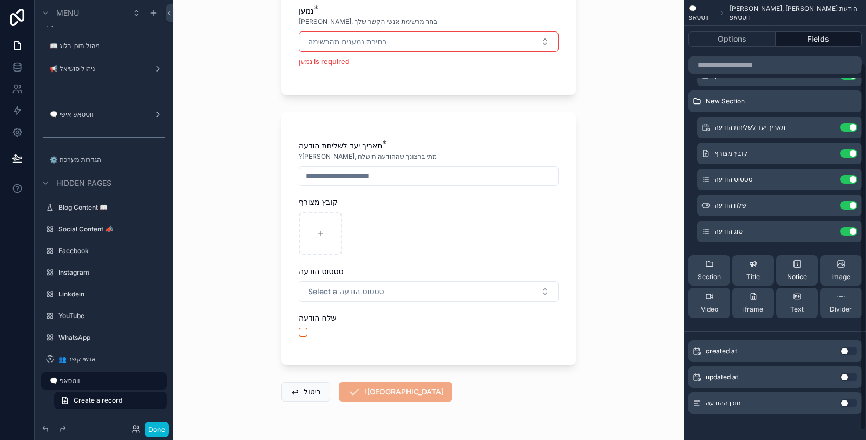
scroll to position [85, 0]
click at [850, 402] on button "Use setting" at bounding box center [848, 401] width 17 height 9
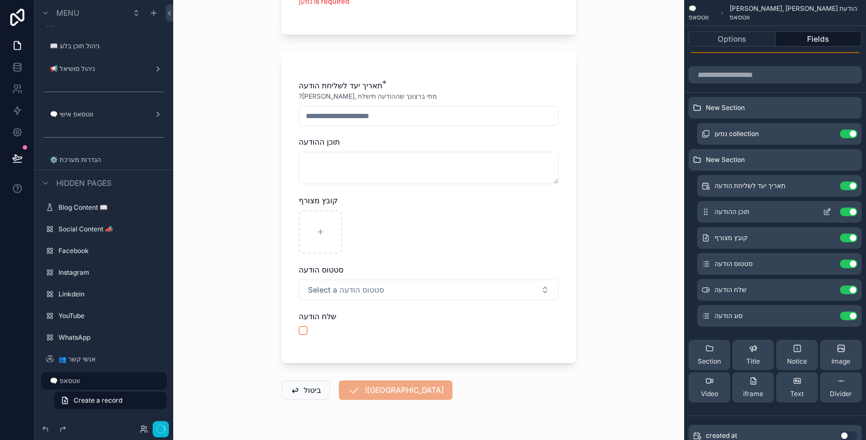
scroll to position [0, 0]
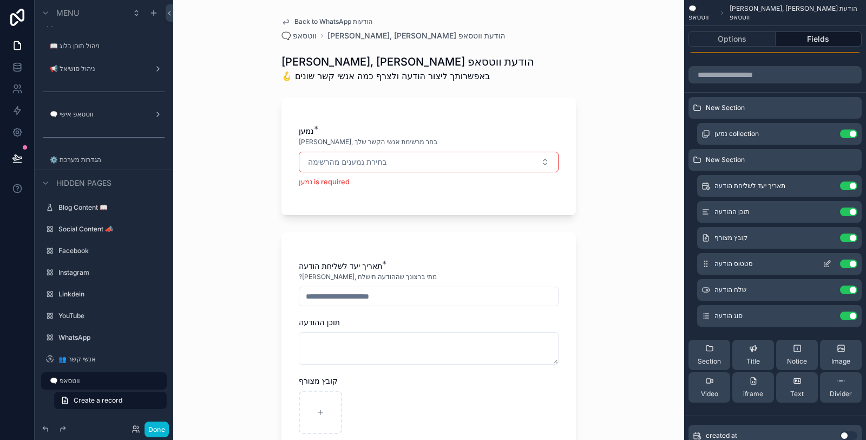
click at [845, 265] on button "Use setting" at bounding box center [848, 263] width 17 height 9
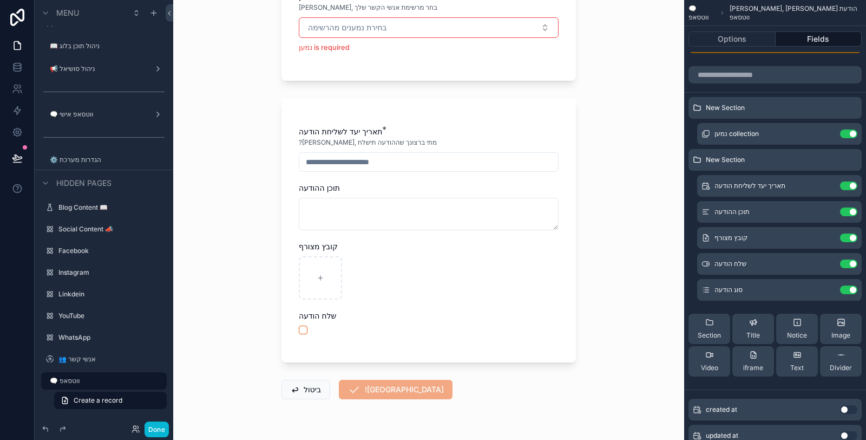
scroll to position [162, 0]
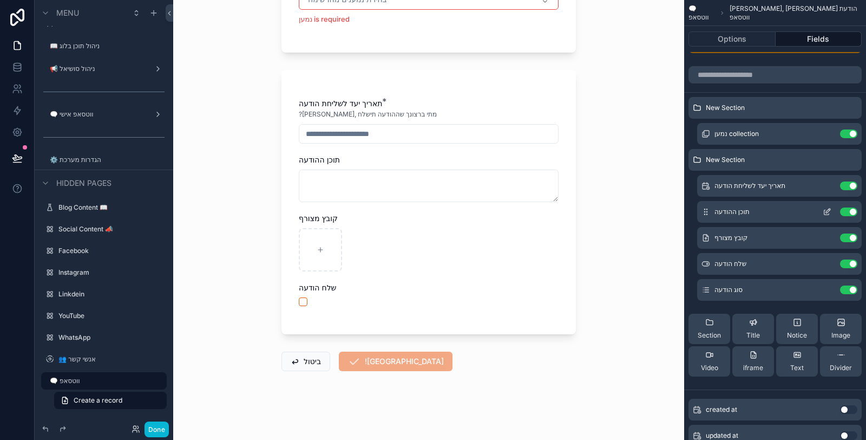
click at [831, 212] on icon "scrollable content" at bounding box center [827, 211] width 9 height 9
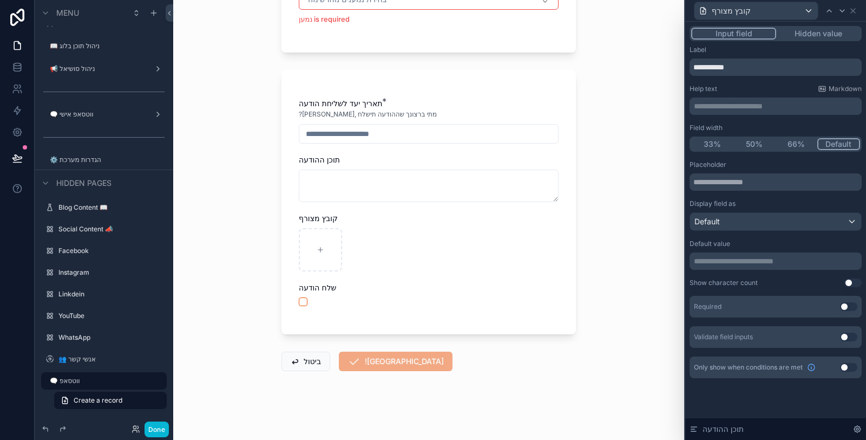
click at [805, 142] on button "66%" at bounding box center [796, 144] width 42 height 12
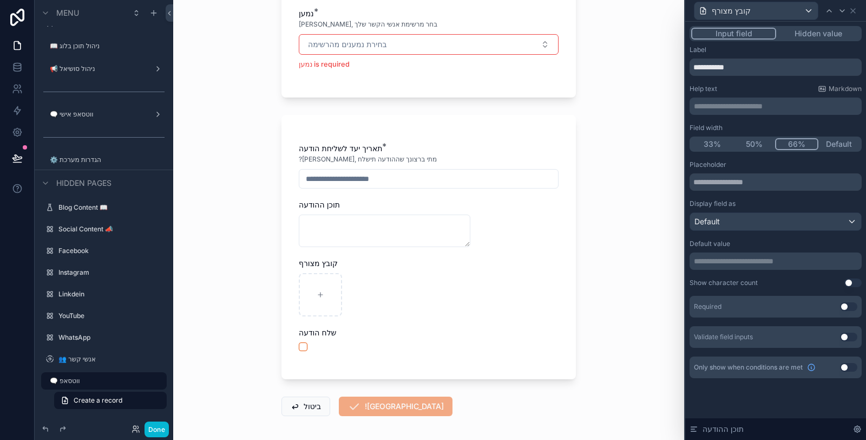
scroll to position [120, 0]
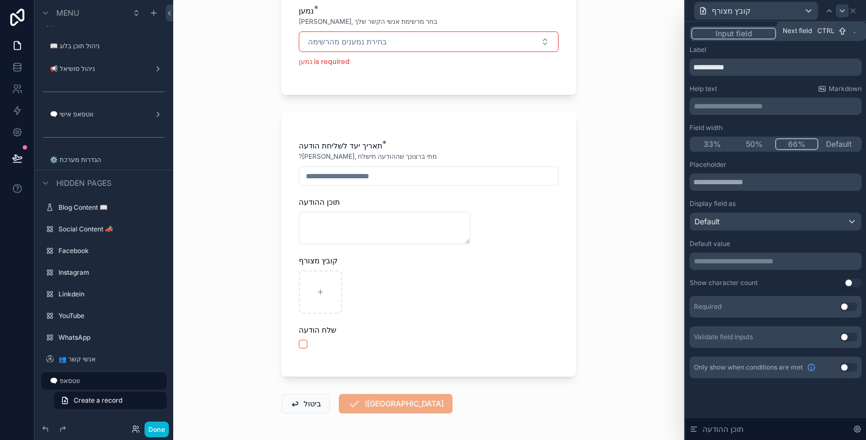
click at [843, 8] on icon at bounding box center [842, 10] width 9 height 9
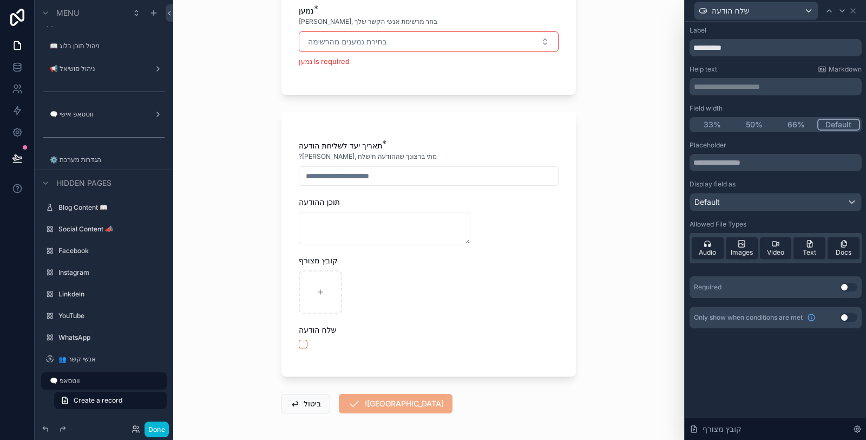
click at [715, 120] on button "33%" at bounding box center [713, 125] width 42 height 12
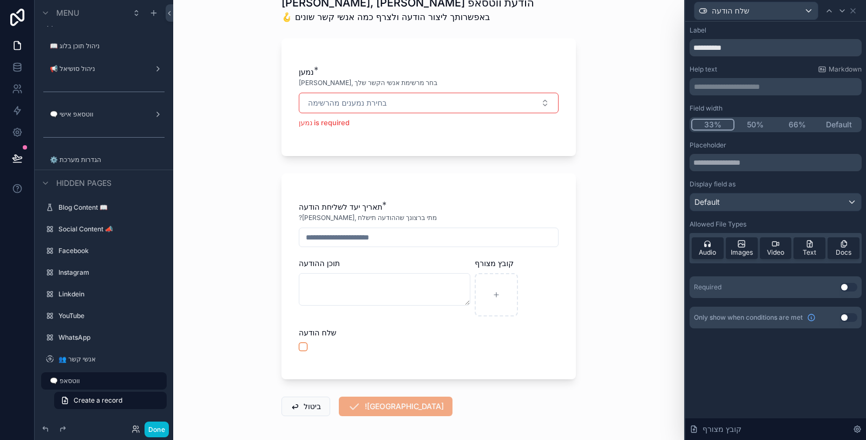
scroll to position [60, 0]
click at [843, 9] on icon at bounding box center [842, 10] width 9 height 9
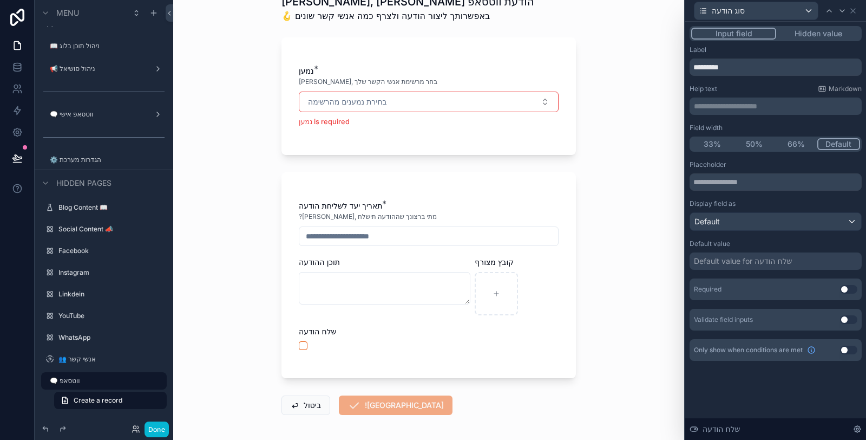
click at [820, 31] on button "Hidden value" at bounding box center [819, 34] width 84 height 12
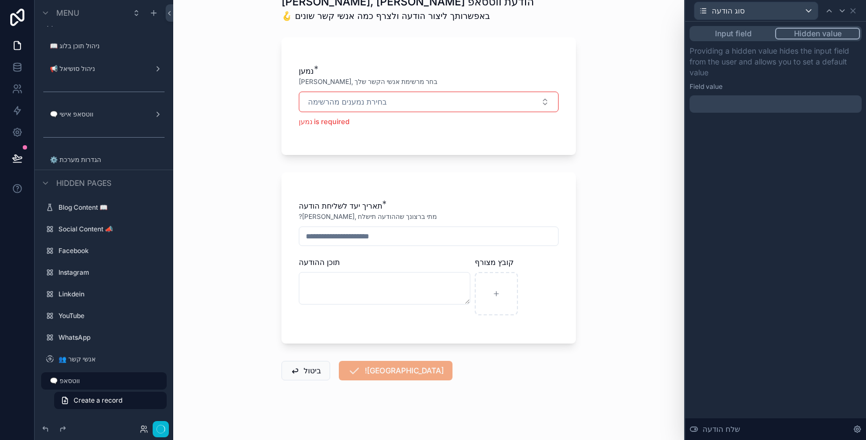
scroll to position [0, 0]
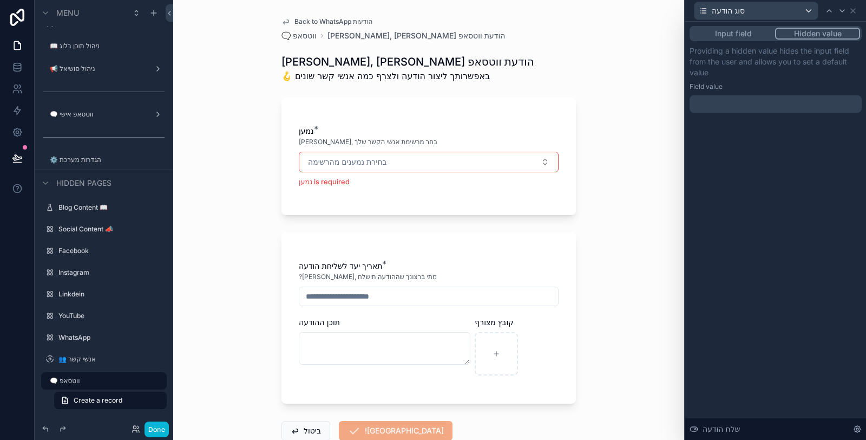
click at [744, 96] on div at bounding box center [776, 103] width 172 height 17
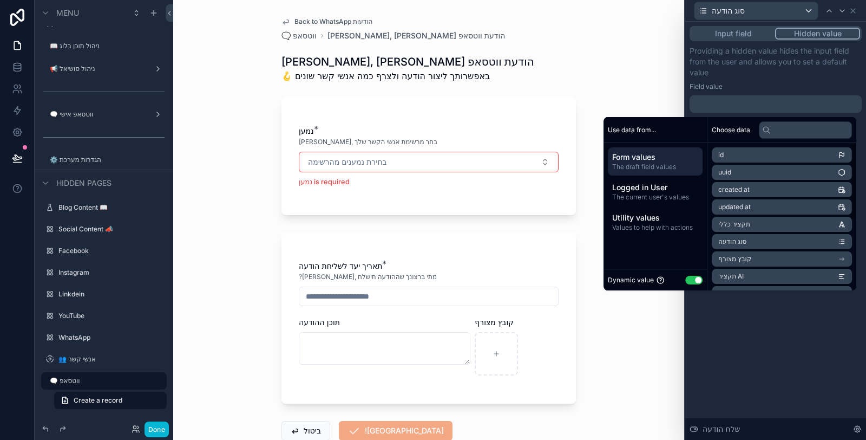
click at [686, 278] on button "Use setting" at bounding box center [694, 280] width 17 height 9
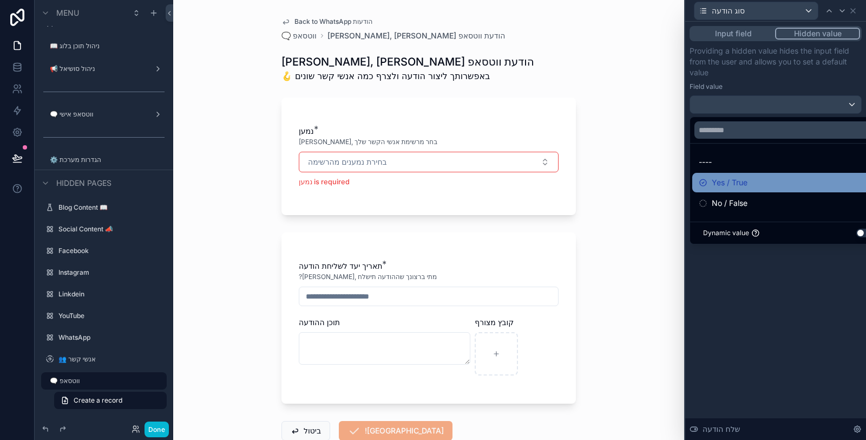
click at [771, 186] on div "Yes / True" at bounding box center [788, 182] width 179 height 13
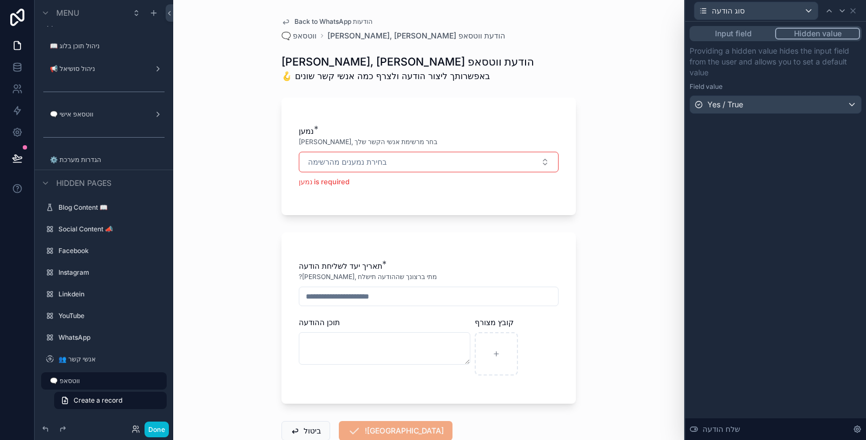
click at [746, 325] on div "Input field Hidden value Providing a hidden value hides the input field from th…" at bounding box center [776, 231] width 181 height 418
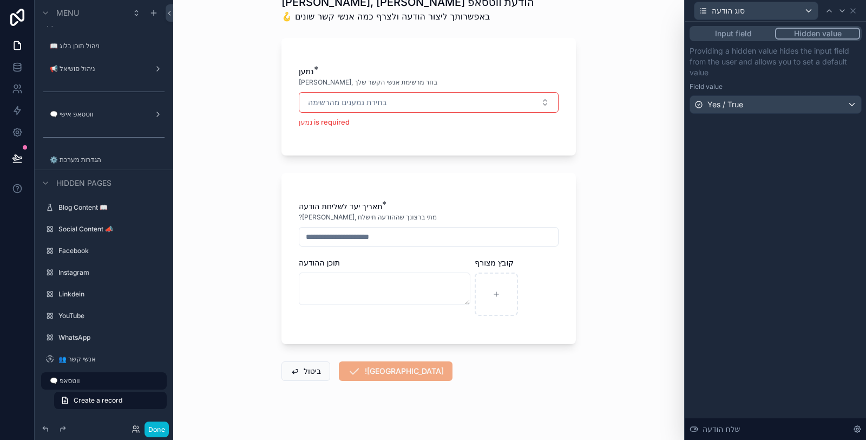
scroll to position [60, 0]
click at [856, 11] on icon at bounding box center [853, 10] width 9 height 9
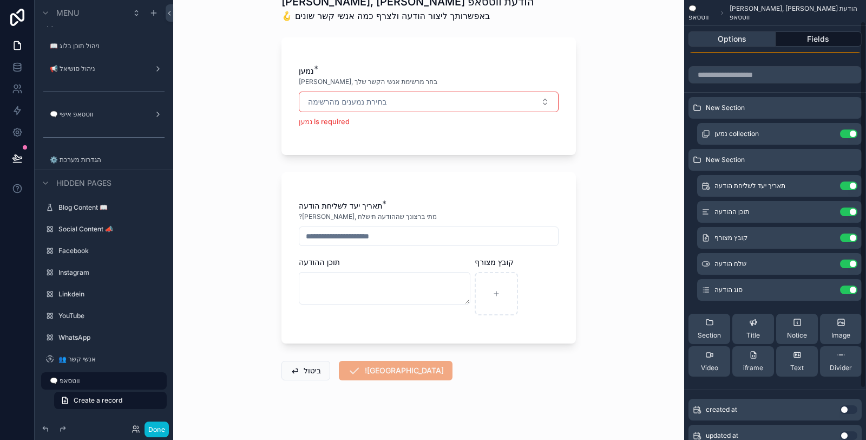
click at [740, 36] on button "Options" at bounding box center [732, 38] width 87 height 15
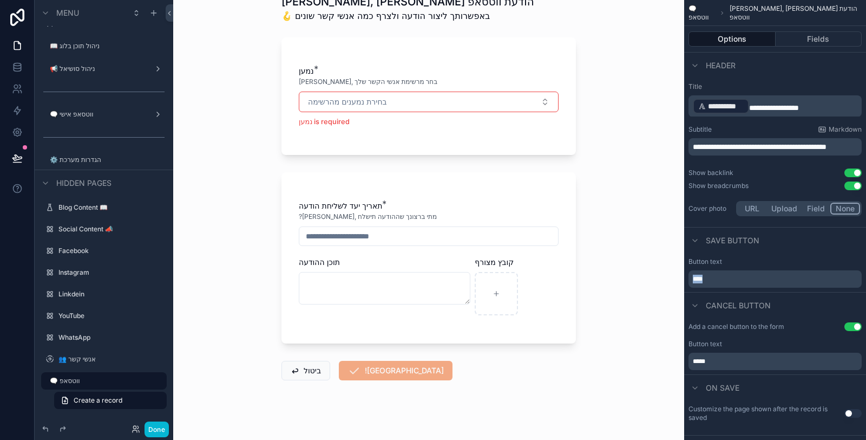
drag, startPoint x: 721, startPoint y: 277, endPoint x: 687, endPoint y: 279, distance: 34.2
click at [687, 279] on div "Button text ****" at bounding box center [776, 272] width 182 height 39
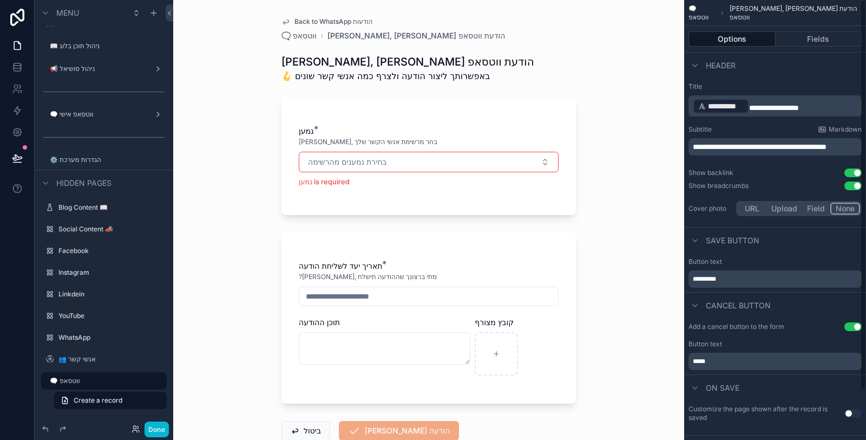
click at [694, 275] on p "*********" at bounding box center [776, 279] width 167 height 9
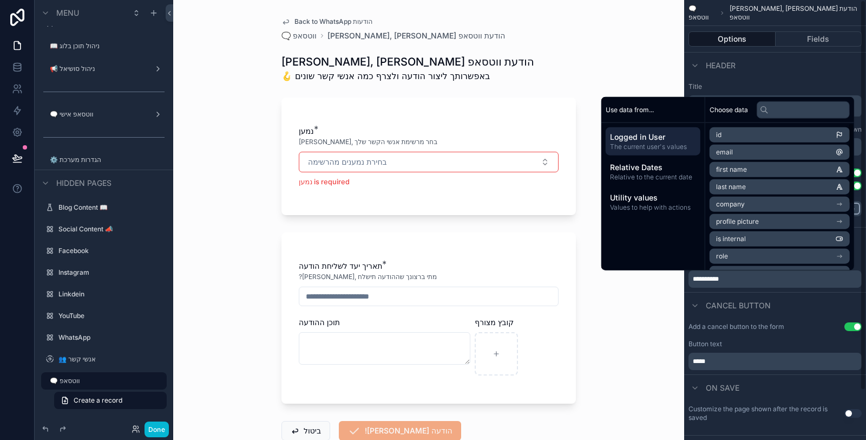
click at [779, 297] on div "Cancel button" at bounding box center [776, 305] width 182 height 26
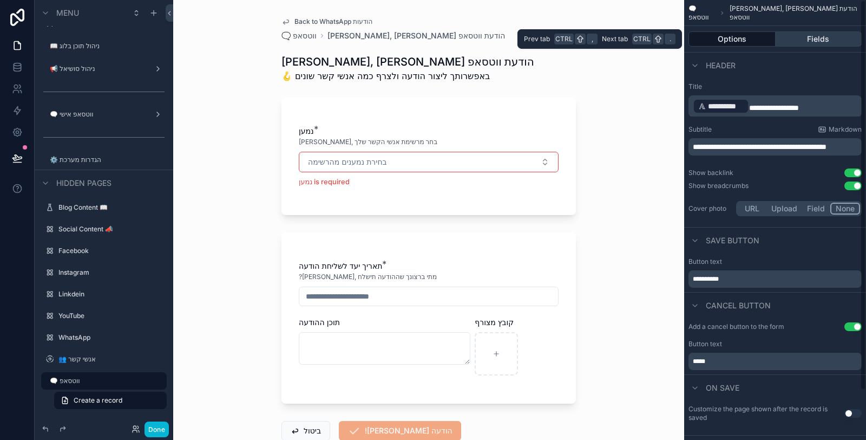
click at [807, 44] on button "Fields" at bounding box center [819, 38] width 87 height 15
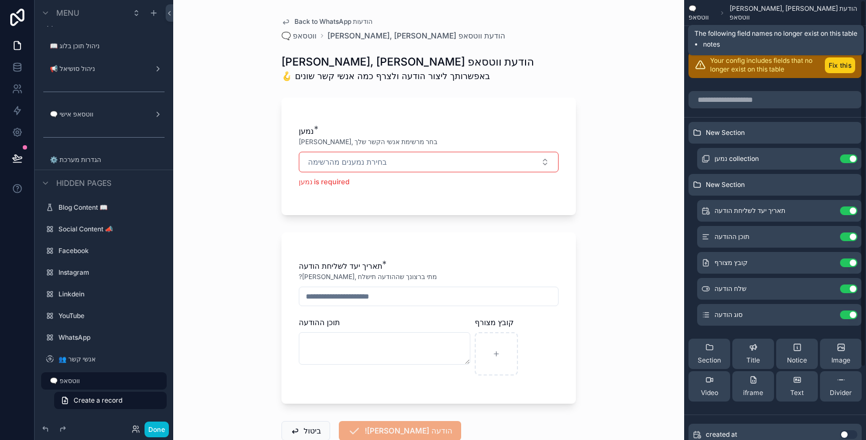
click at [845, 62] on button "Fix this" at bounding box center [840, 65] width 30 height 16
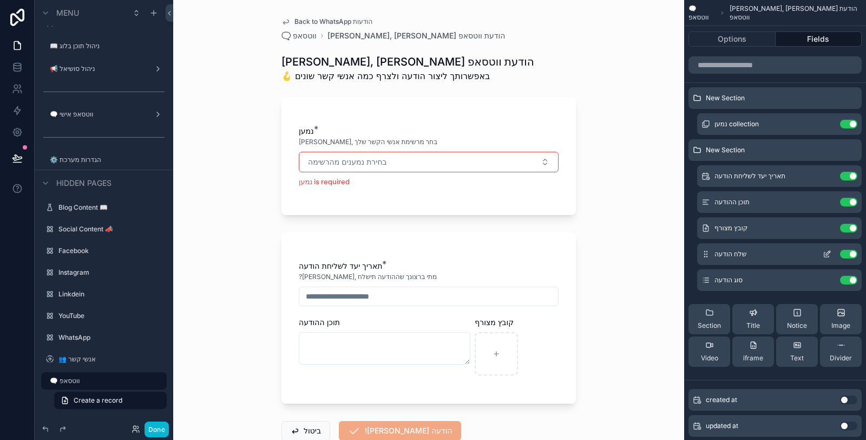
click at [826, 255] on icon "scrollable content" at bounding box center [827, 254] width 9 height 9
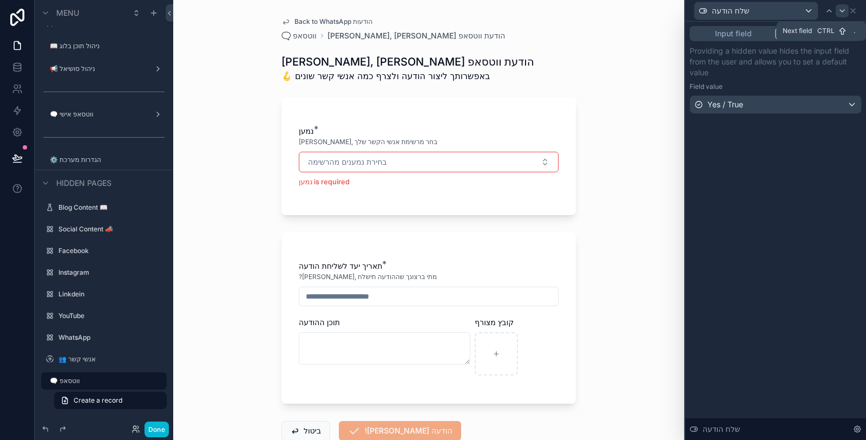
click at [842, 11] on icon at bounding box center [842, 10] width 9 height 9
click at [840, 10] on icon at bounding box center [842, 11] width 4 height 2
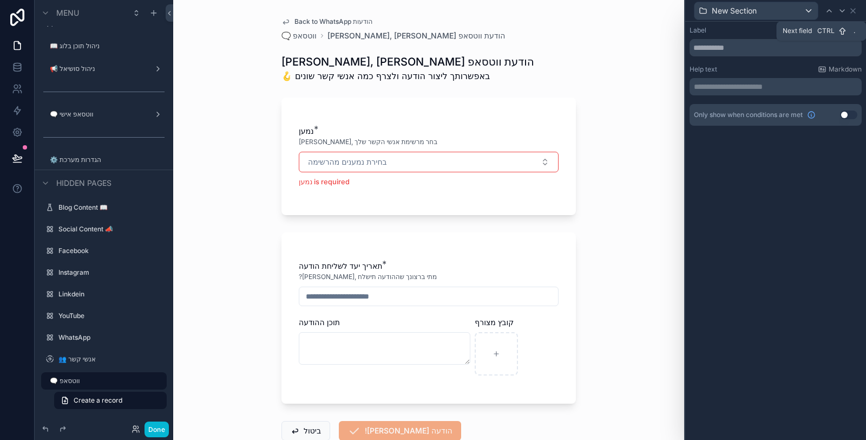
click at [863, 15] on div "New Section" at bounding box center [776, 11] width 181 height 22
click at [855, 10] on icon at bounding box center [853, 10] width 9 height 9
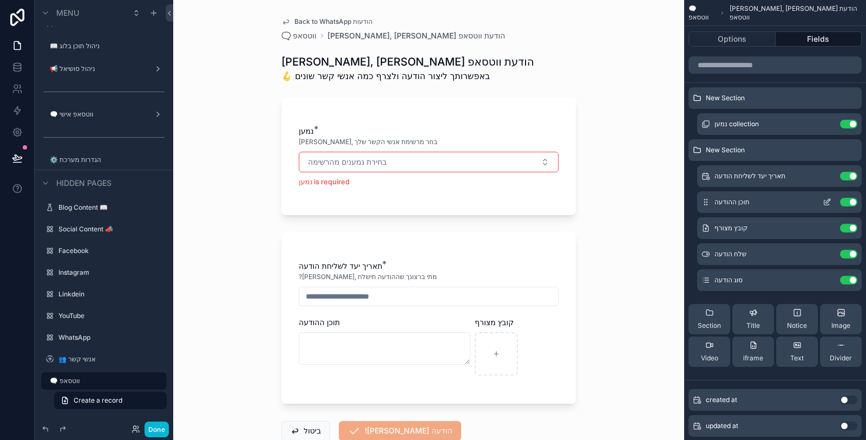
click at [832, 198] on button "scrollable content" at bounding box center [827, 202] width 17 height 9
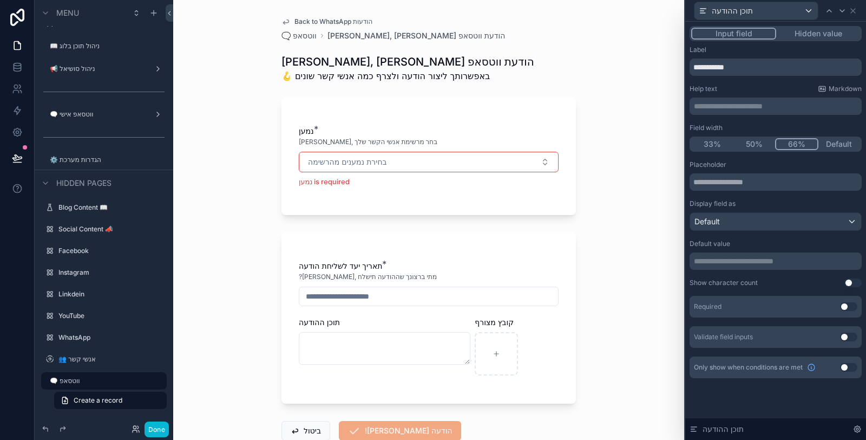
click at [753, 108] on p "**********" at bounding box center [777, 106] width 166 height 11
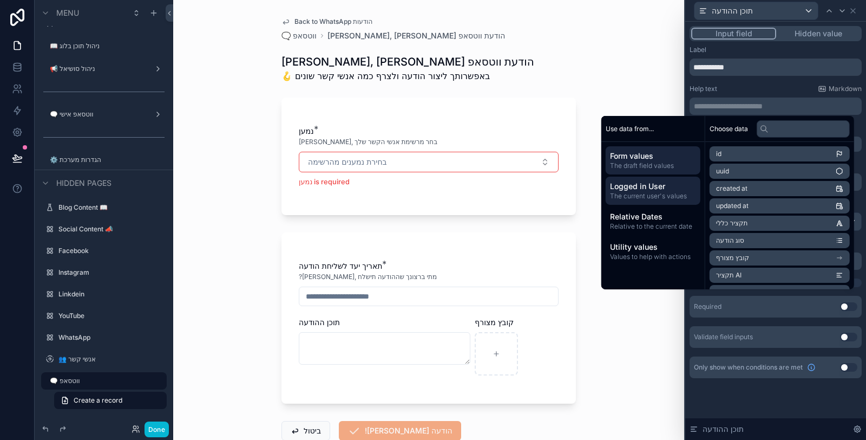
drag, startPoint x: 661, startPoint y: 200, endPoint x: 680, endPoint y: 198, distance: 19.6
click at [661, 200] on span "The current user's values" at bounding box center [653, 196] width 86 height 9
click at [730, 188] on span "first name" at bounding box center [731, 188] width 31 height 9
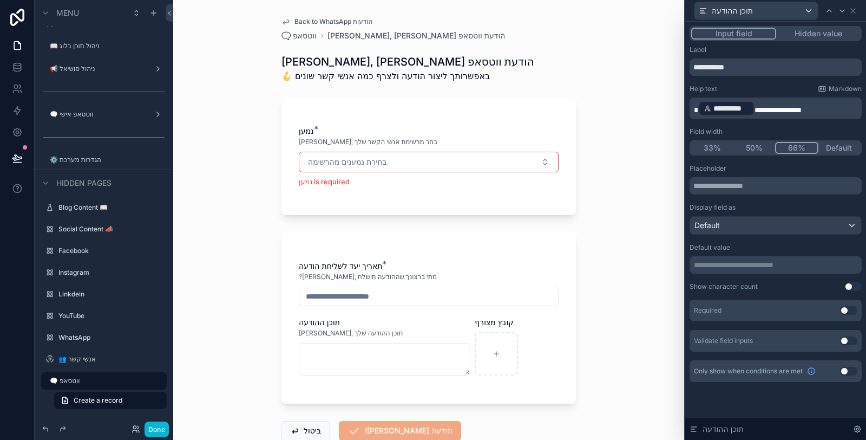
click at [695, 111] on span "scrollable content" at bounding box center [696, 110] width 4 height 8
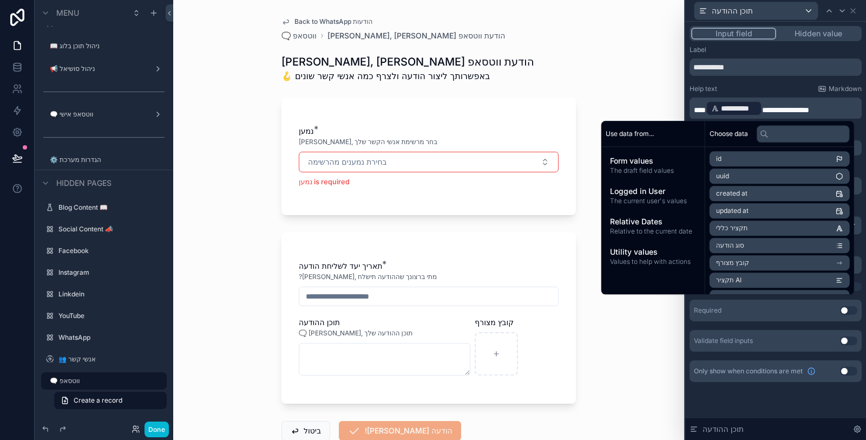
click at [746, 83] on div "**********" at bounding box center [776, 213] width 172 height 336
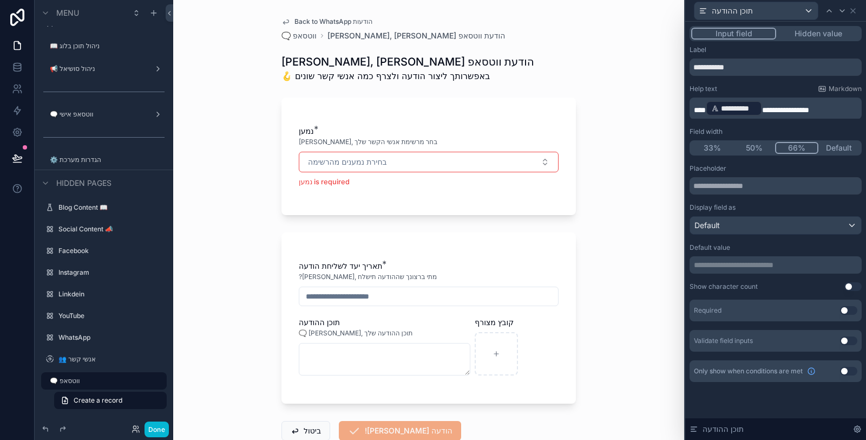
click at [851, 312] on button "Use setting" at bounding box center [848, 310] width 17 height 9
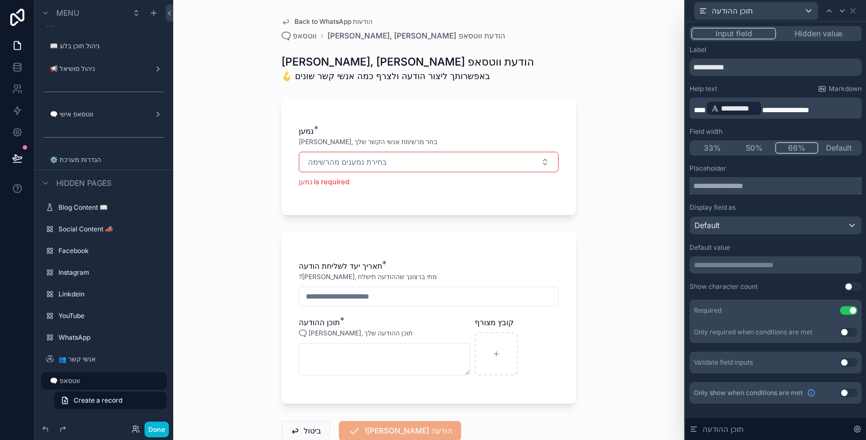
click at [781, 189] on input "text" at bounding box center [776, 185] width 172 height 17
type input "**********"
click at [783, 160] on div "**********" at bounding box center [776, 224] width 172 height 358
click at [845, 14] on icon at bounding box center [842, 10] width 9 height 9
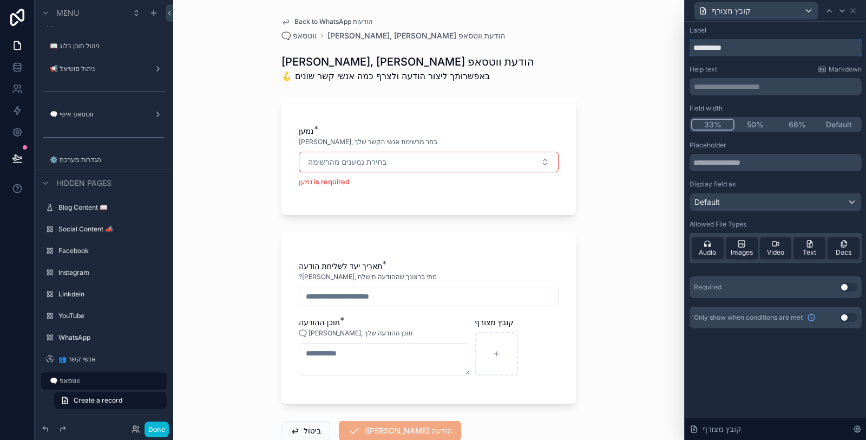
drag, startPoint x: 736, startPoint y: 49, endPoint x: 685, endPoint y: 49, distance: 51.4
click at [686, 49] on div "**********" at bounding box center [776, 188] width 181 height 333
click at [694, 50] on input "**********" at bounding box center [776, 47] width 172 height 17
type input "**********"
click at [723, 90] on p "**********" at bounding box center [777, 86] width 166 height 11
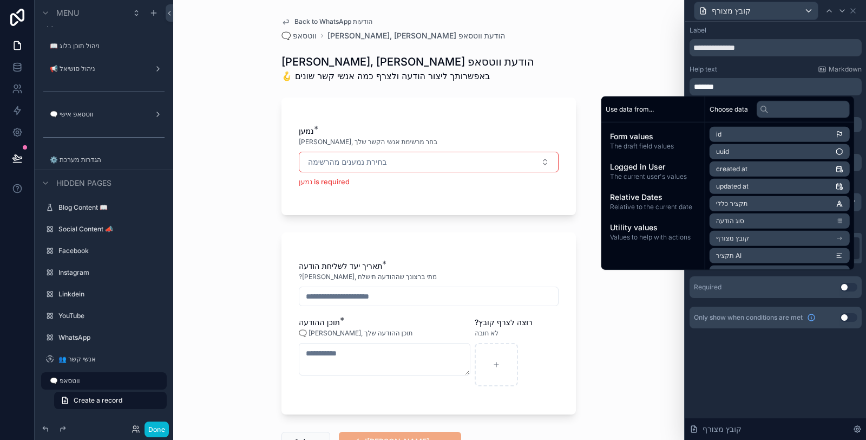
click at [735, 65] on div "Help text Markdown" at bounding box center [776, 69] width 172 height 9
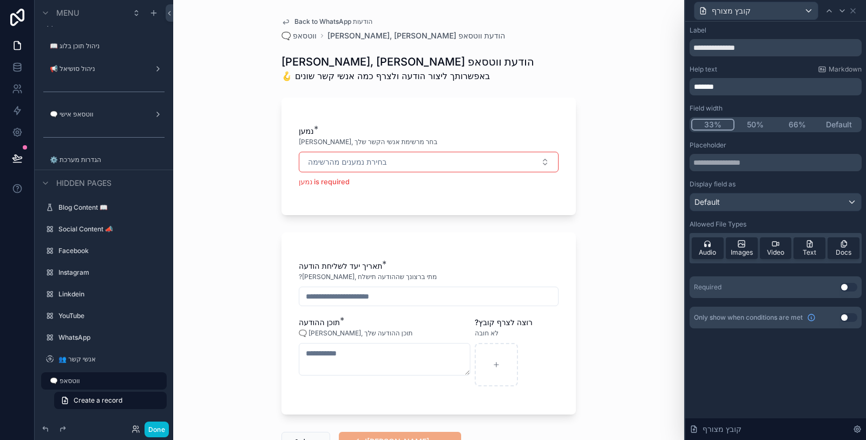
click at [694, 88] on span "*******" at bounding box center [704, 87] width 20 height 8
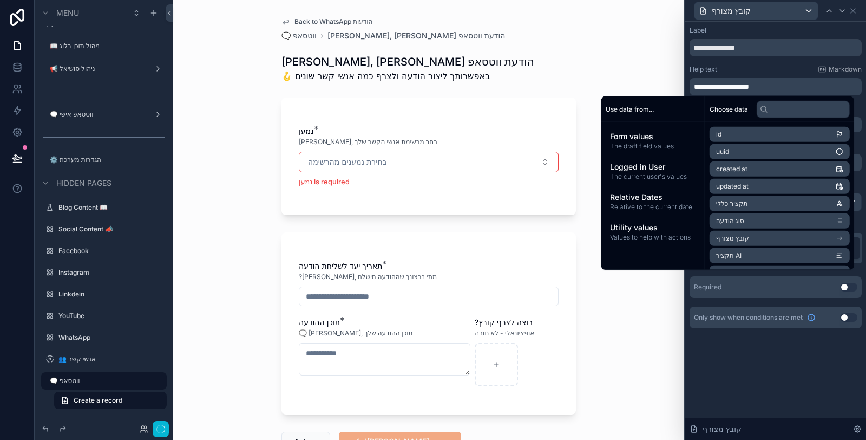
click at [745, 64] on div "**********" at bounding box center [776, 177] width 172 height 302
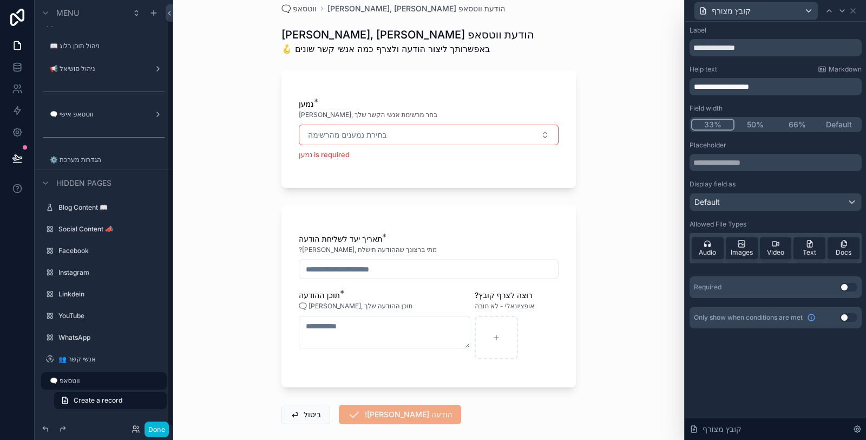
scroll to position [80, 0]
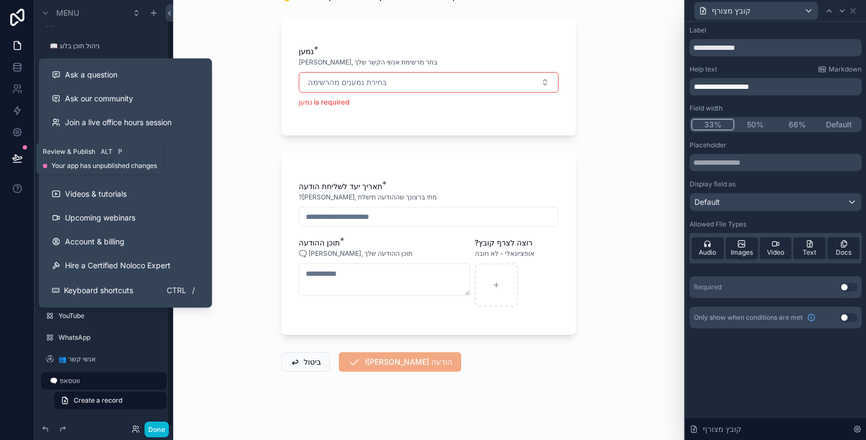
click at [19, 163] on icon at bounding box center [17, 158] width 11 height 11
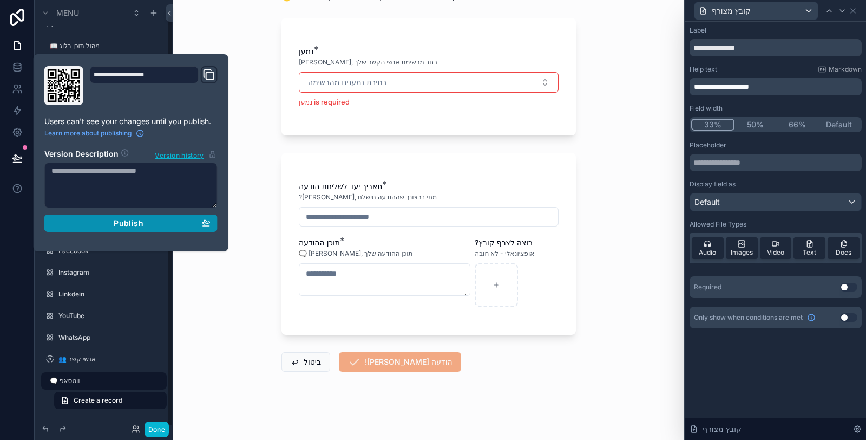
click at [171, 225] on div "Publish" at bounding box center [130, 223] width 159 height 10
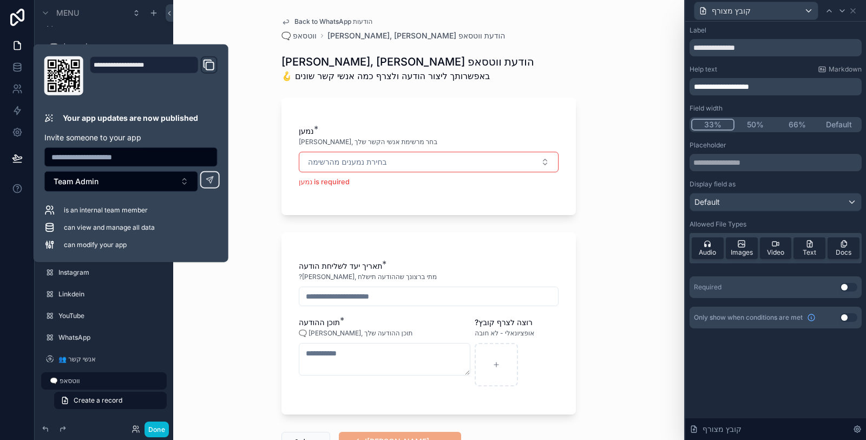
click at [214, 307] on div "Back to WhatsApp הודעות 🗨️ ווטסאפ [PERSON_NAME], [PERSON_NAME] הודעת ווטסאפ [PE…" at bounding box center [428, 220] width 511 height 440
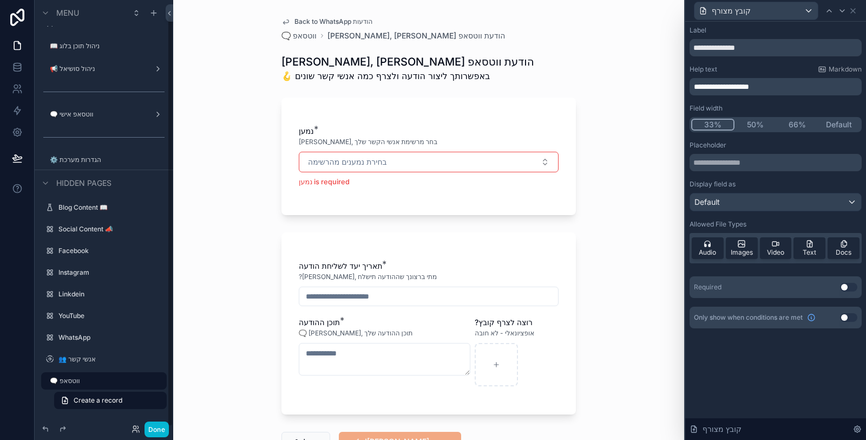
click at [232, 250] on div "Back to WhatsApp הודעות 🗨️ ווטסאפ [PERSON_NAME], [PERSON_NAME] הודעת ווטסאפ [PE…" at bounding box center [428, 220] width 511 height 440
click at [158, 432] on button "Done" at bounding box center [157, 429] width 24 height 16
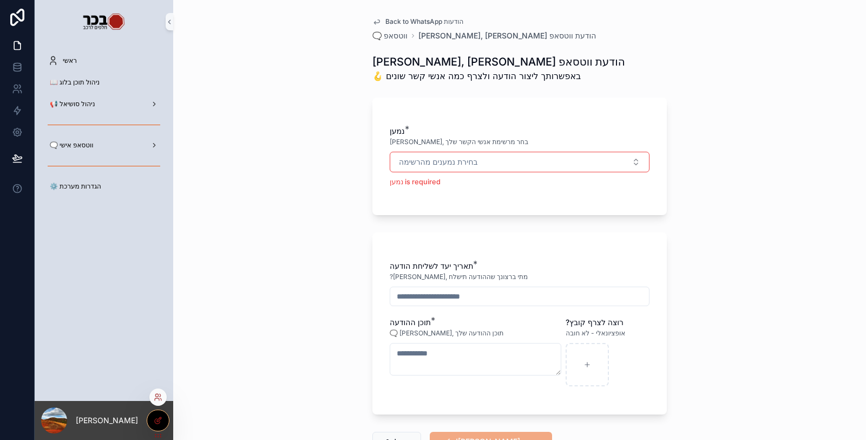
click at [161, 426] on div at bounding box center [158, 420] width 22 height 21
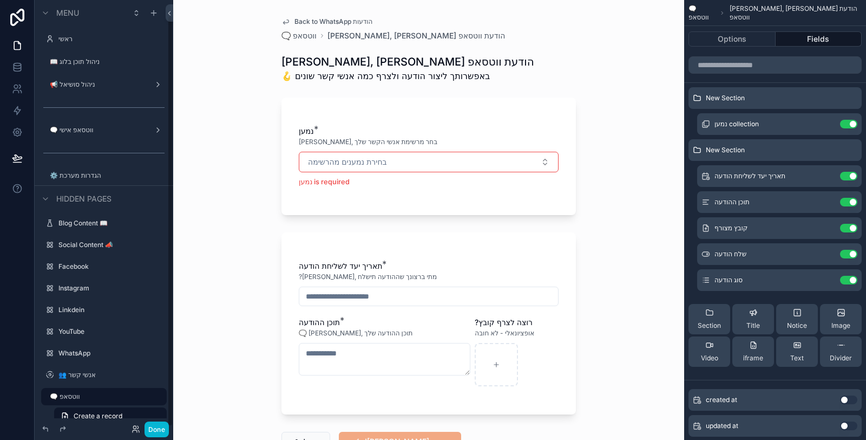
scroll to position [16, 0]
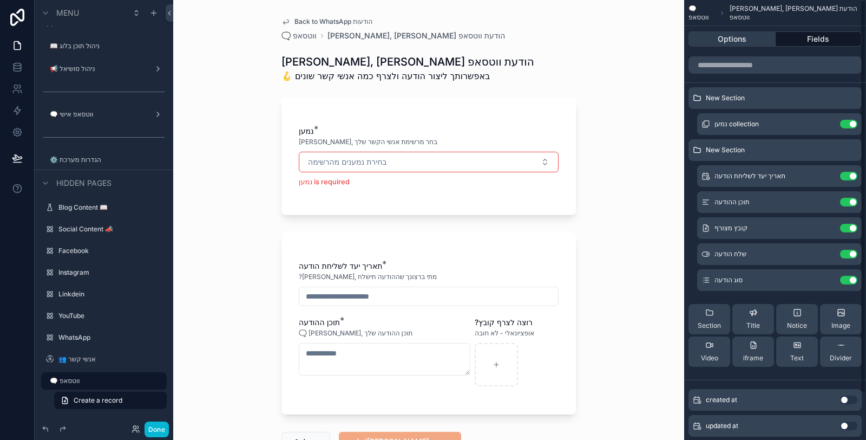
click at [720, 36] on button "Options" at bounding box center [732, 38] width 87 height 15
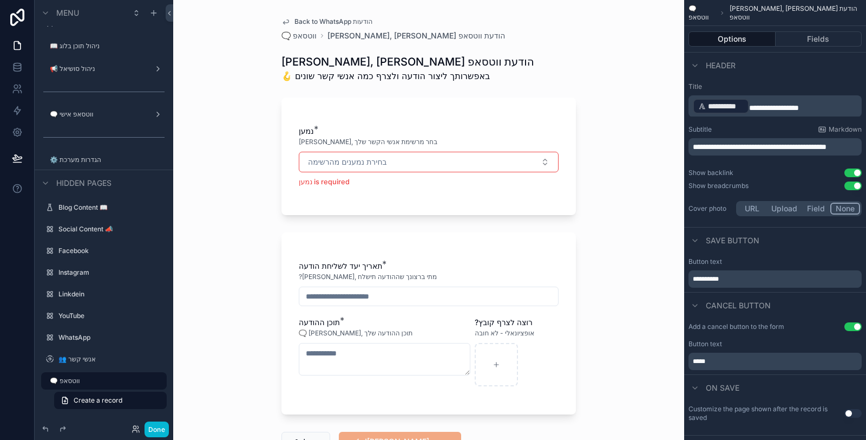
click at [853, 184] on button "Use setting" at bounding box center [853, 185] width 17 height 9
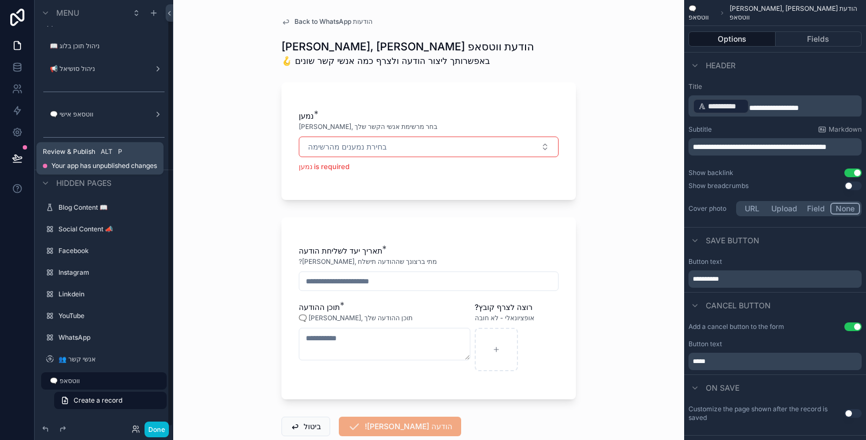
click at [12, 159] on icon at bounding box center [16, 157] width 9 height 5
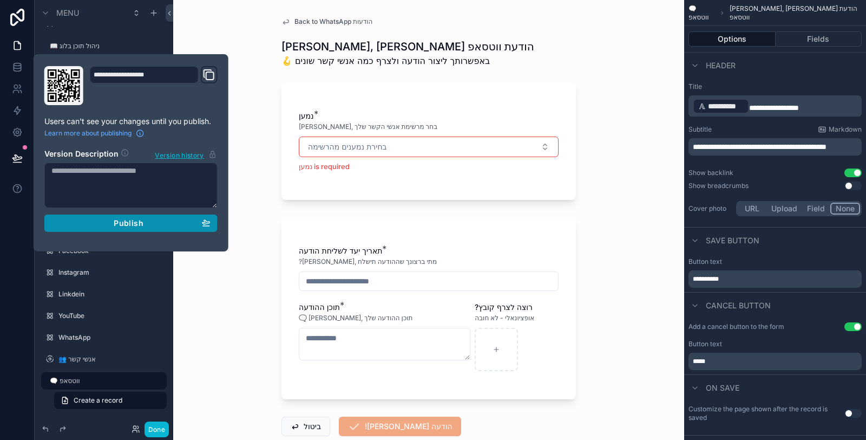
click at [173, 219] on div "Publish" at bounding box center [130, 223] width 159 height 10
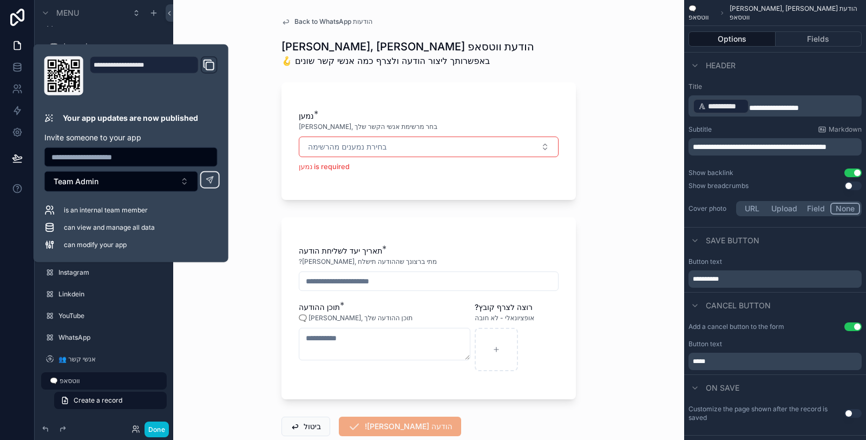
click at [219, 323] on div "Back to WhatsApp הודעות [PERSON_NAME], [PERSON_NAME] הודעת ווטסאפ 🪝 באפשרותך לי…" at bounding box center [428, 220] width 511 height 440
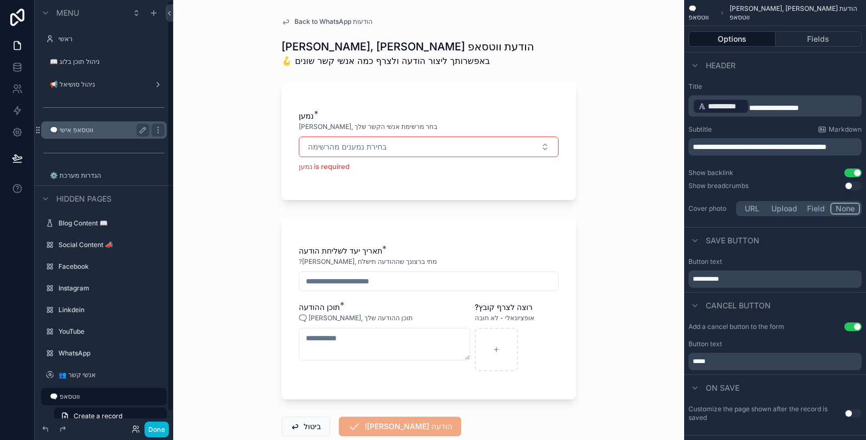
click at [103, 137] on div "🗨️ ווטסאפ אישי" at bounding box center [103, 129] width 121 height 17
click at [103, 129] on label "🗨️ ווטסאפ אישי" at bounding box center [97, 130] width 95 height 9
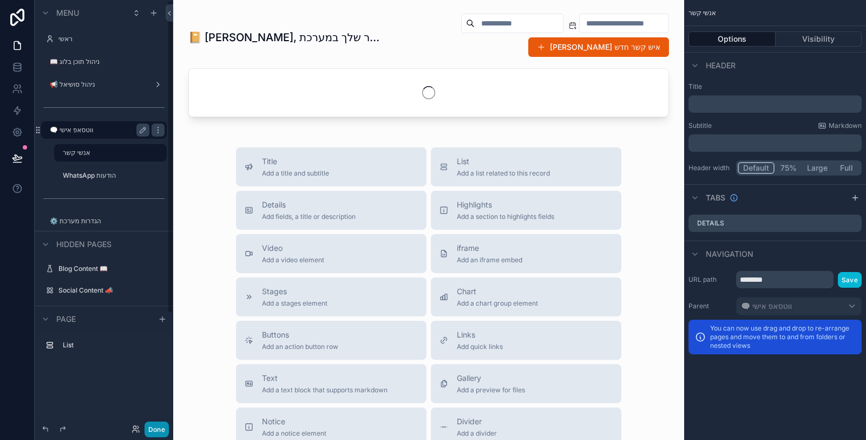
click at [150, 432] on button "Done" at bounding box center [157, 429] width 24 height 16
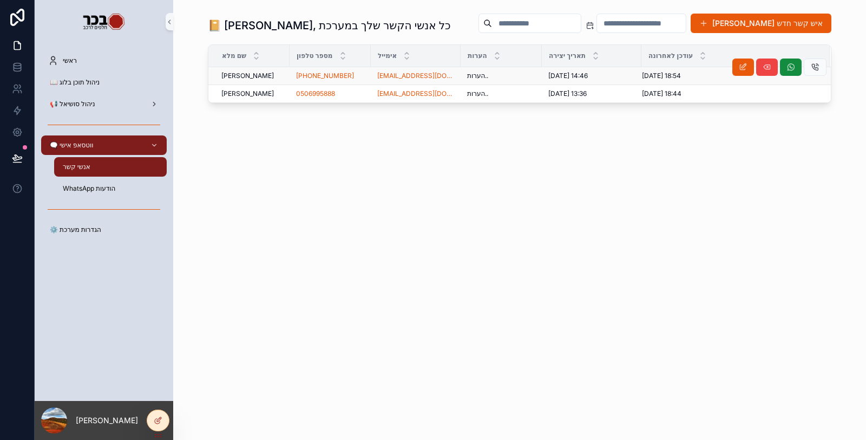
click at [272, 71] on div "[PERSON_NAME] [PERSON_NAME]" at bounding box center [252, 75] width 62 height 9
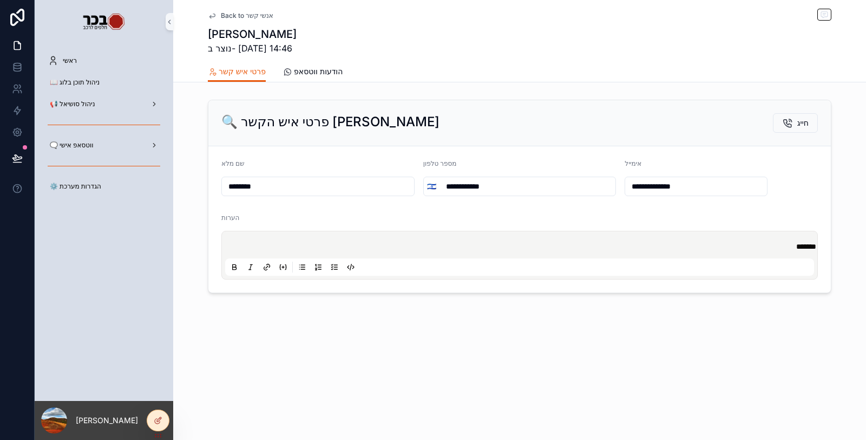
click at [236, 12] on span "Back to אנשי קשר" at bounding box center [247, 15] width 53 height 9
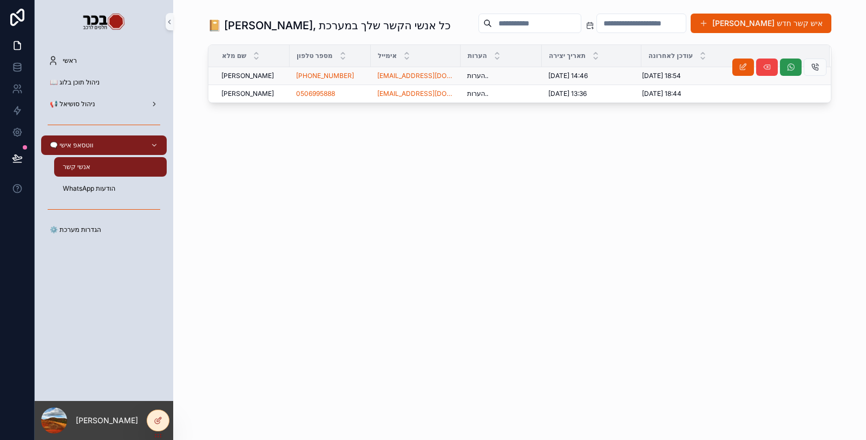
click at [796, 62] on button "scrollable content" at bounding box center [791, 66] width 22 height 17
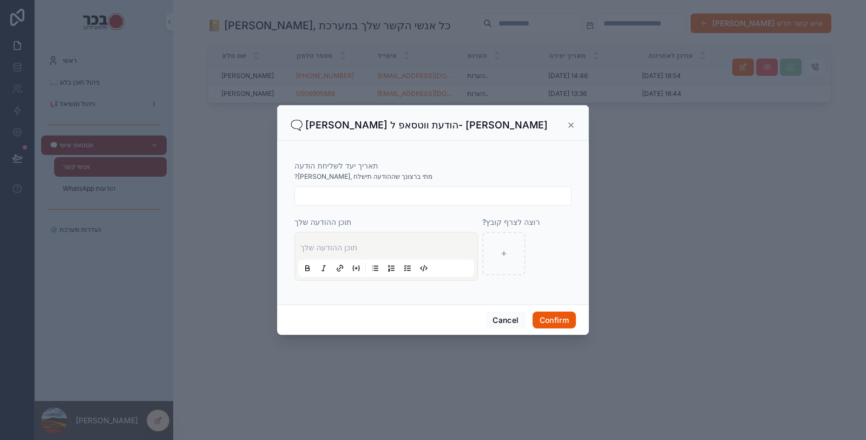
click at [570, 125] on icon at bounding box center [571, 125] width 9 height 9
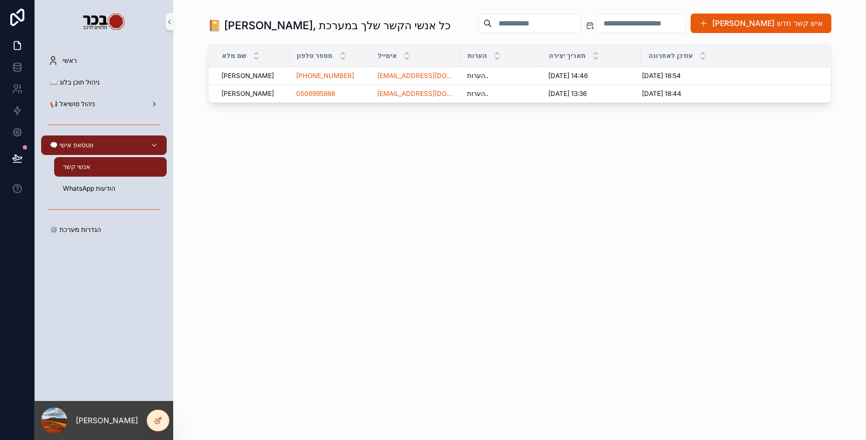
click at [510, 75] on div "הערות.. הערות.." at bounding box center [501, 75] width 68 height 9
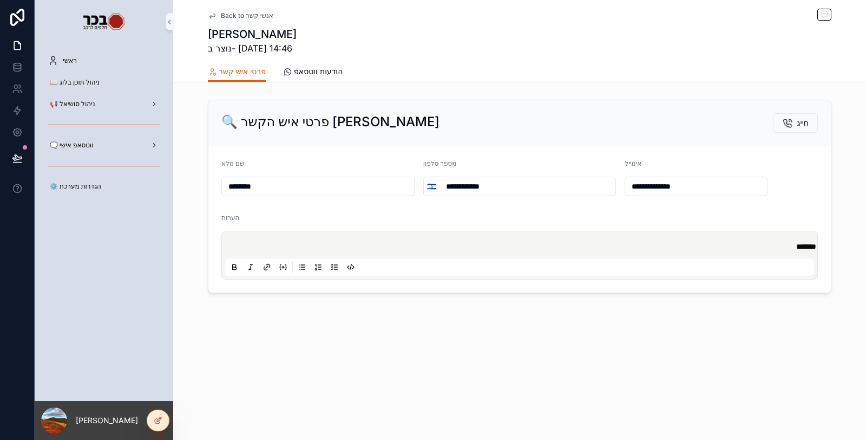
click at [569, 61] on div "פרטי איש קשר הודעות ווטסאפ" at bounding box center [520, 71] width 624 height 21
click at [334, 70] on span "הודעות ווטסאפ" at bounding box center [318, 71] width 49 height 11
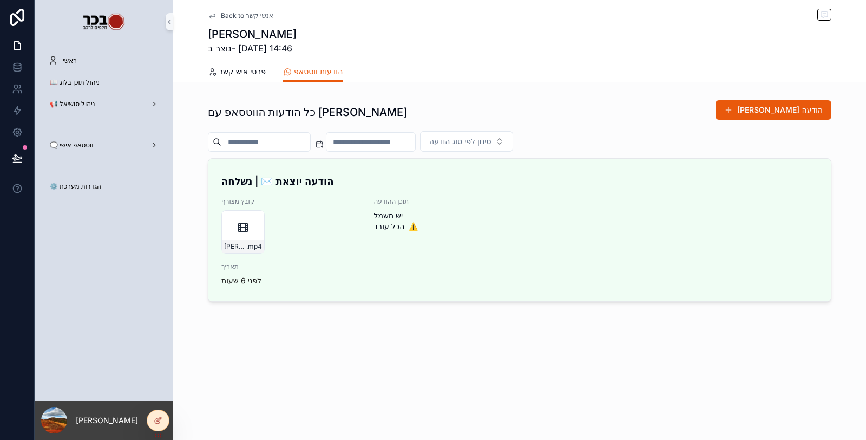
click at [798, 98] on div "כל הודעות הווטסאפ עם [PERSON_NAME] הודעה סינון לפי סוג הודעה הודעה יוצאת ✉️ | נ…" at bounding box center [519, 200] width 693 height 211
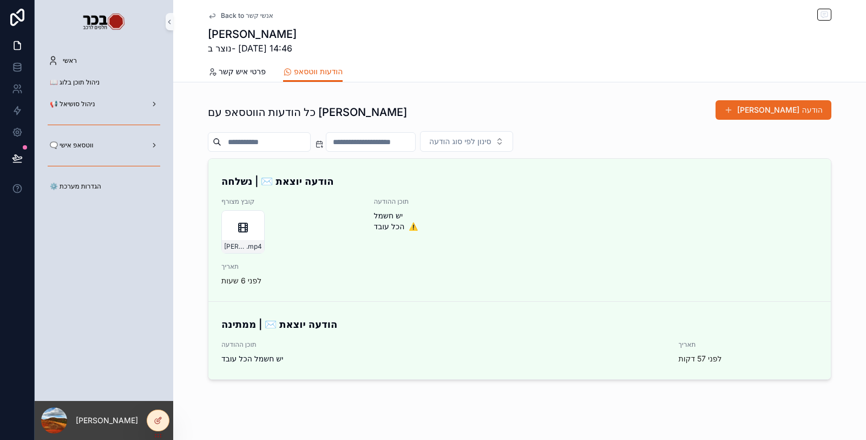
click at [801, 108] on button "[PERSON_NAME] הודעה" at bounding box center [774, 109] width 116 height 19
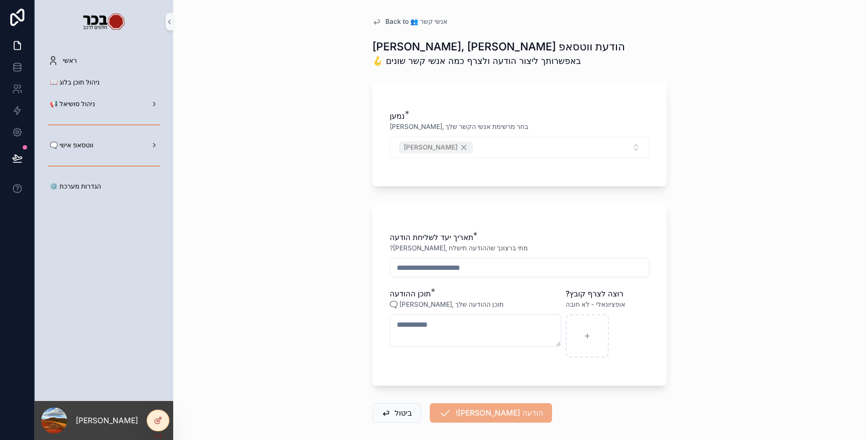
click at [413, 25] on span "Back to 👥 אנשי קשר" at bounding box center [417, 21] width 62 height 9
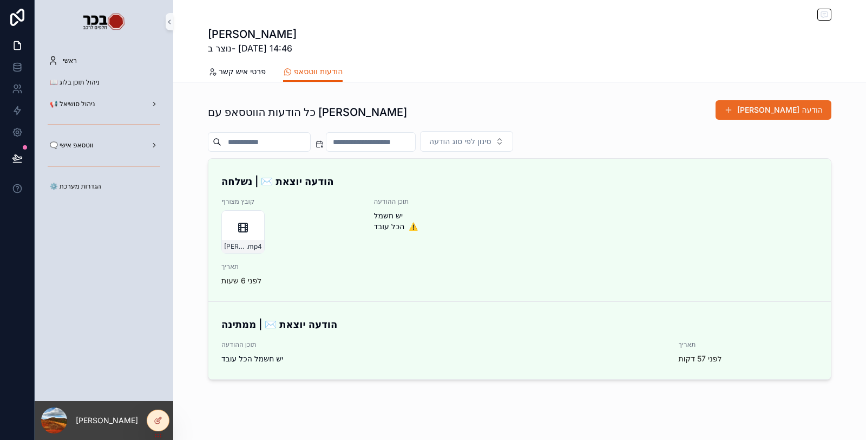
click at [791, 107] on button "[PERSON_NAME] הודעה" at bounding box center [774, 109] width 116 height 19
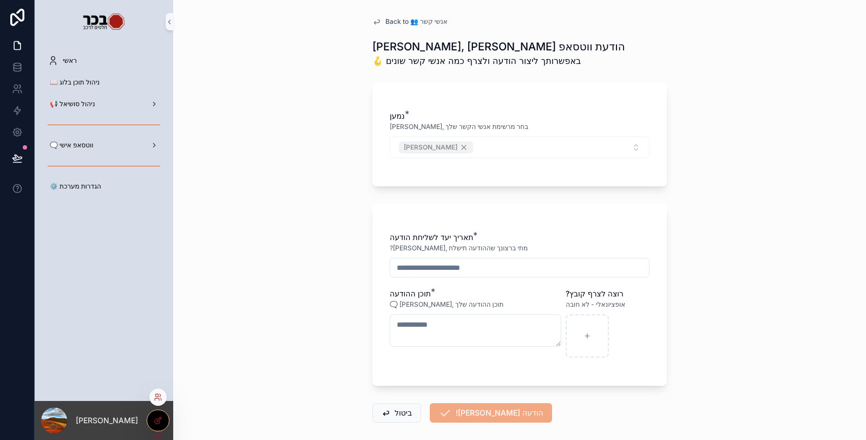
click at [154, 428] on div at bounding box center [158, 420] width 22 height 21
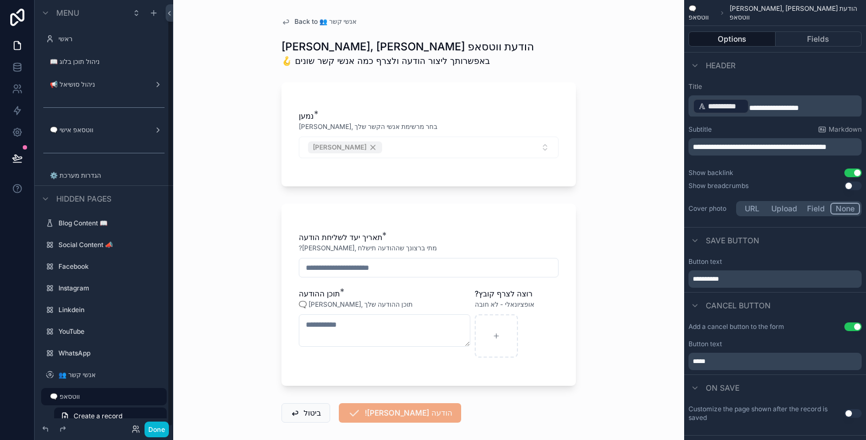
scroll to position [16, 0]
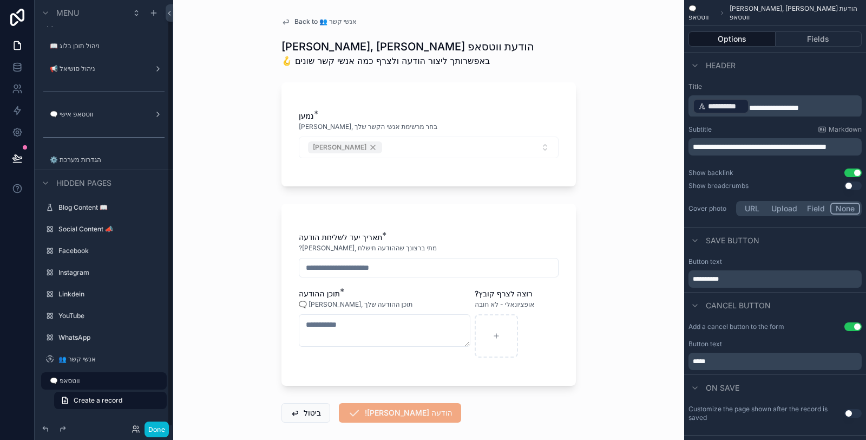
click at [571, 32] on div "Back to 👥 אנשי קשר [PERSON_NAME], [PERSON_NAME] הודעת ווטסאפ 🪝 באפשרותך ליצור ה…" at bounding box center [429, 246] width 312 height 492
drag, startPoint x: 703, startPoint y: 145, endPoint x: 690, endPoint y: 145, distance: 13.0
click at [694, 145] on span "**********" at bounding box center [760, 147] width 134 height 8
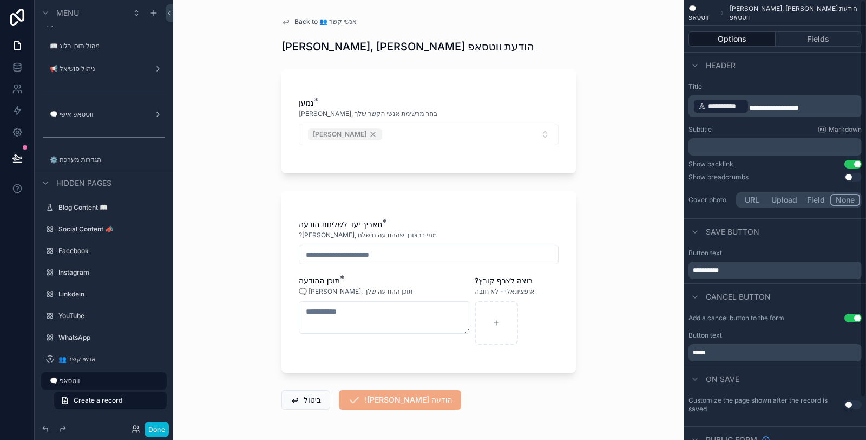
click at [818, 107] on p "**********" at bounding box center [776, 105] width 167 height 17
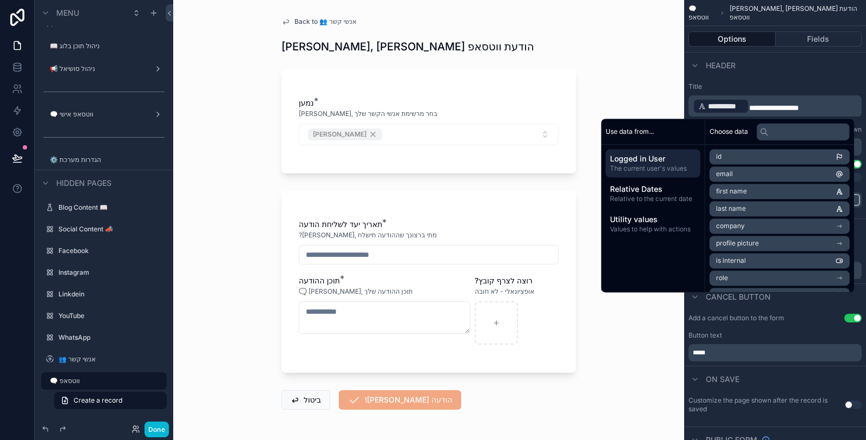
paste div "scrollable content"
click at [788, 85] on label "Title" at bounding box center [775, 86] width 173 height 9
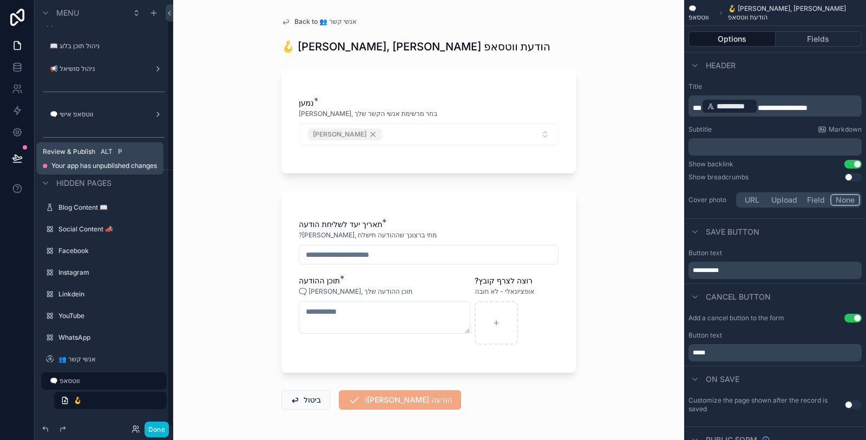
click at [19, 164] on button at bounding box center [17, 158] width 24 height 30
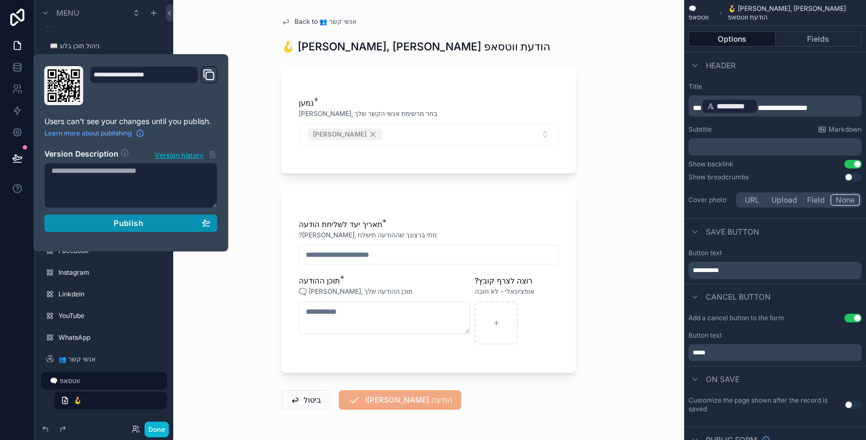
click at [198, 225] on div "Publish" at bounding box center [130, 223] width 159 height 10
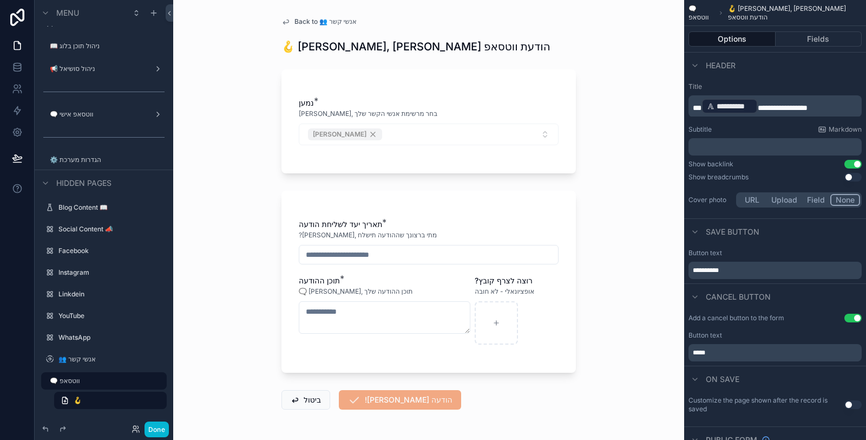
click at [199, 333] on div "Back to 👥 אנשי קשר 🪝 [PERSON_NAME], [PERSON_NAME] הודעת ווטסאפ נמען * [PERSON_N…" at bounding box center [428, 220] width 511 height 440
click at [166, 429] on button "Done" at bounding box center [157, 429] width 24 height 16
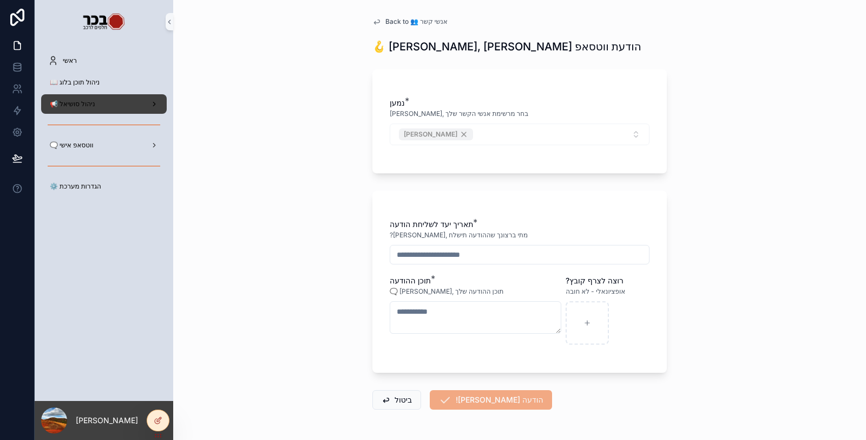
click at [107, 100] on div "📢 ניהול סושיאל" at bounding box center [104, 103] width 113 height 17
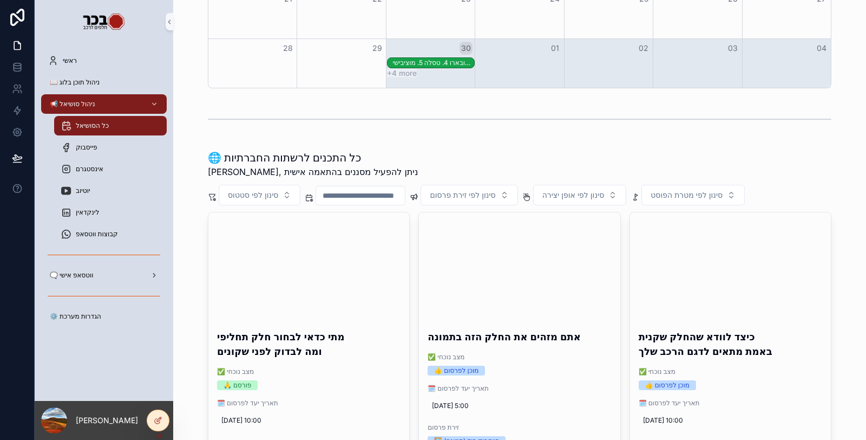
scroll to position [120, 0]
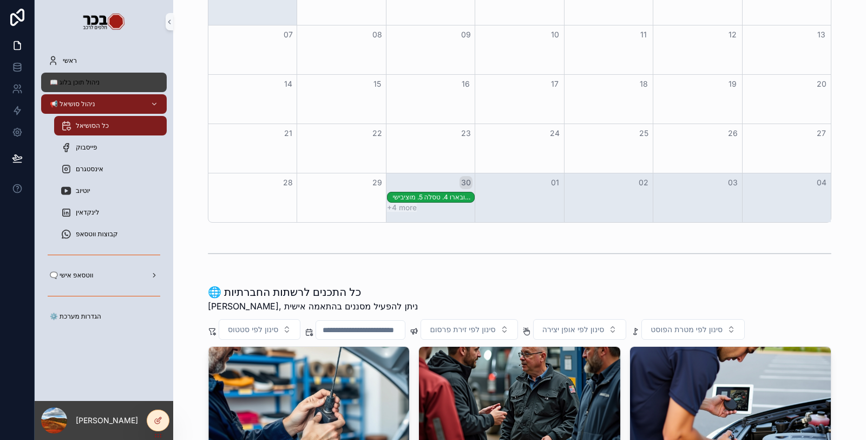
click at [123, 83] on div "📖 ניהול תוכן בלוג" at bounding box center [104, 82] width 113 height 17
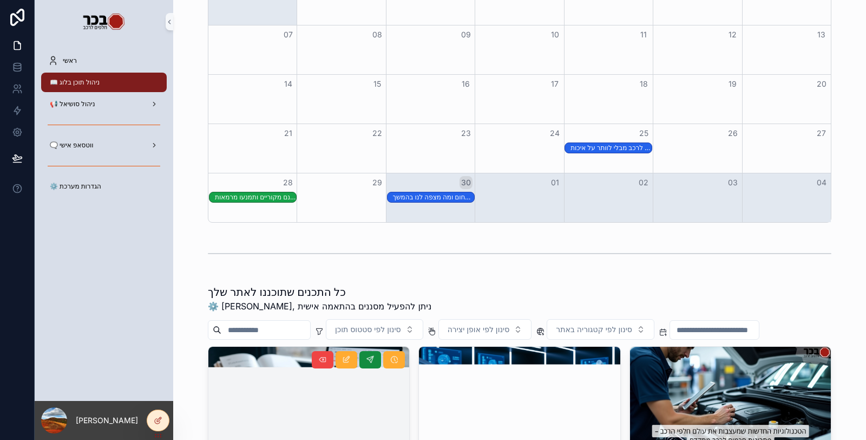
scroll to position [301, 0]
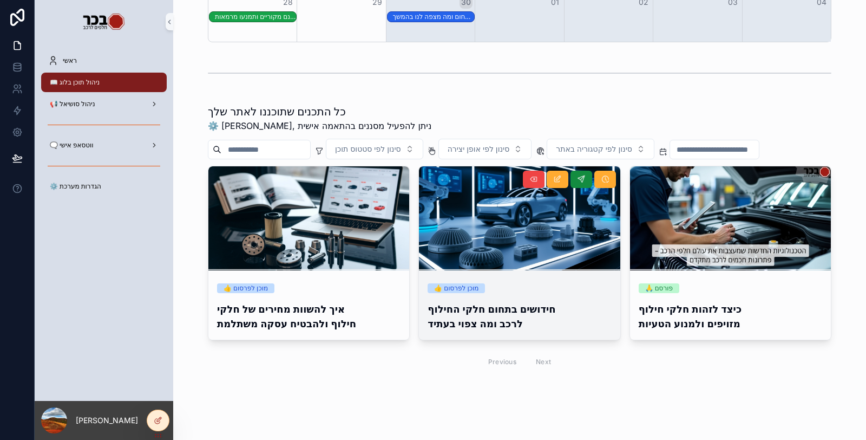
click at [475, 306] on h4 "חידושים בתחום חלקי החילוף לרכב ומה צפוי בעתיד" at bounding box center [520, 316] width 184 height 29
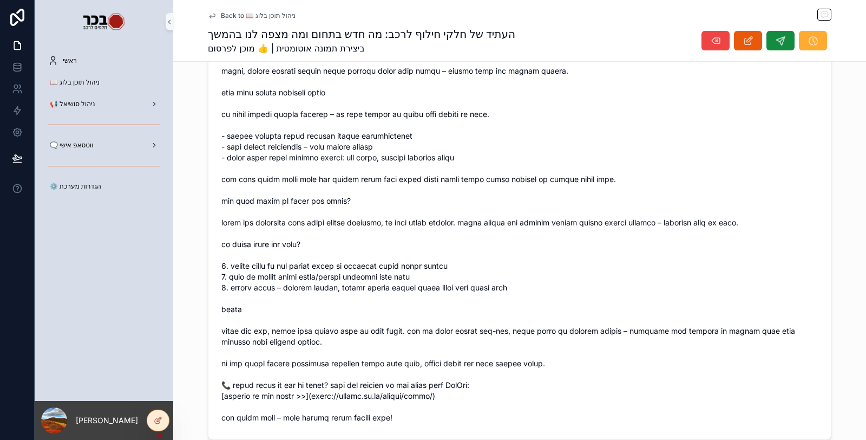
scroll to position [1324, 0]
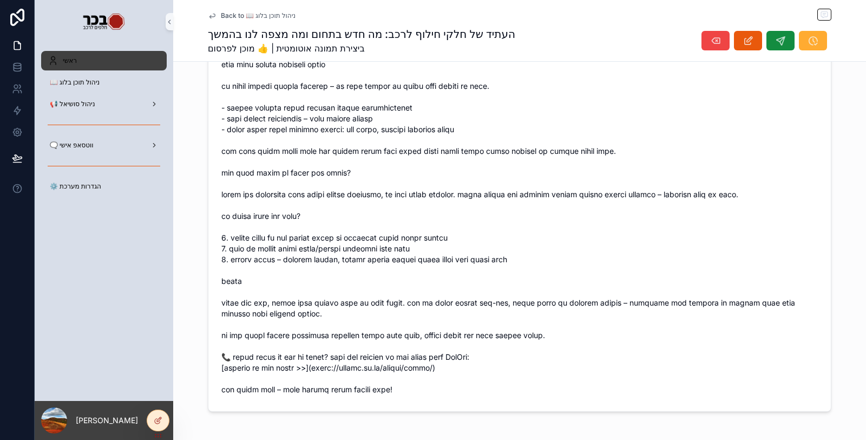
click at [99, 63] on div "ראשי" at bounding box center [104, 60] width 113 height 17
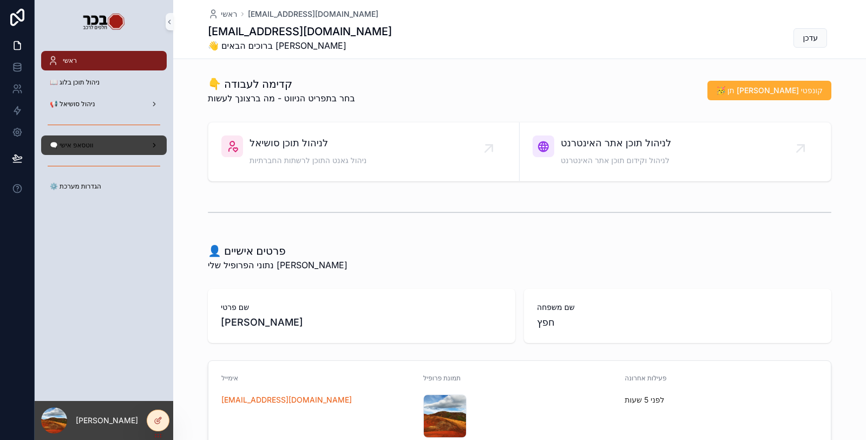
click at [83, 149] on span "🗨️ ווטסאפ אישי" at bounding box center [72, 145] width 44 height 9
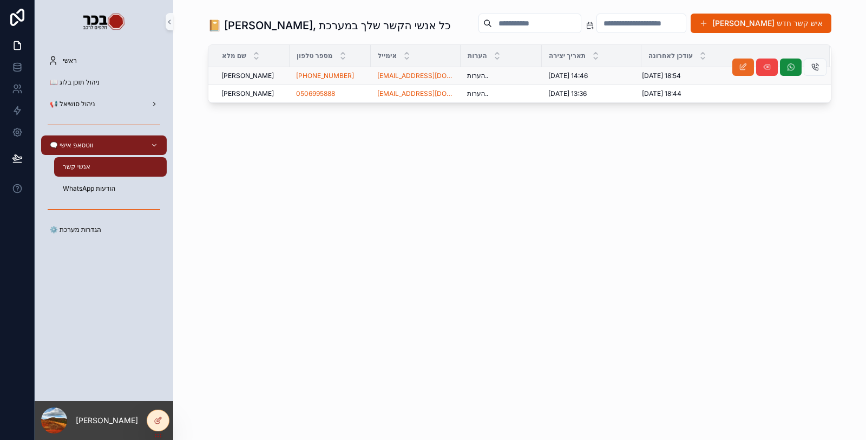
click at [753, 61] on button "scrollable content" at bounding box center [744, 66] width 22 height 17
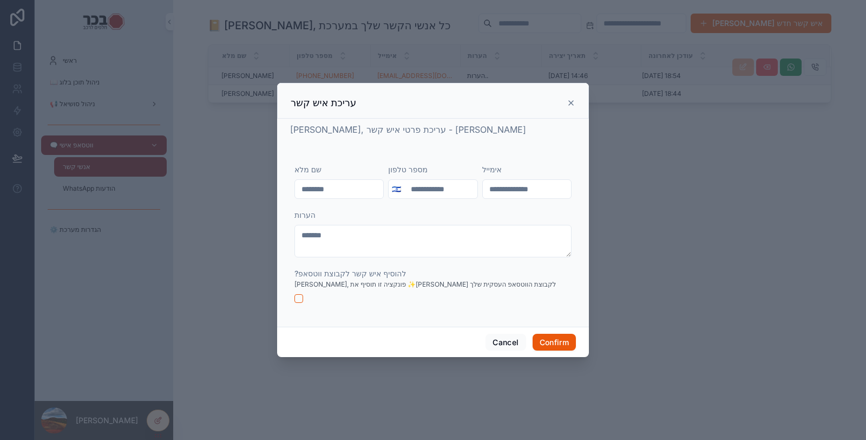
click at [572, 103] on icon at bounding box center [571, 103] width 9 height 9
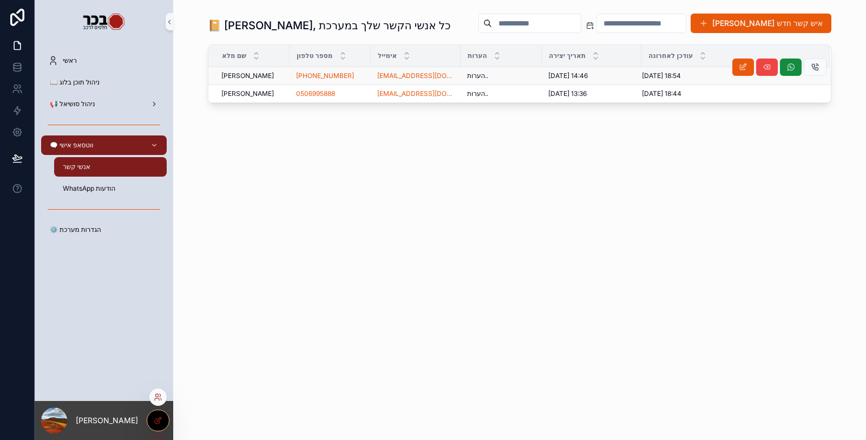
click at [157, 423] on icon at bounding box center [157, 421] width 5 height 5
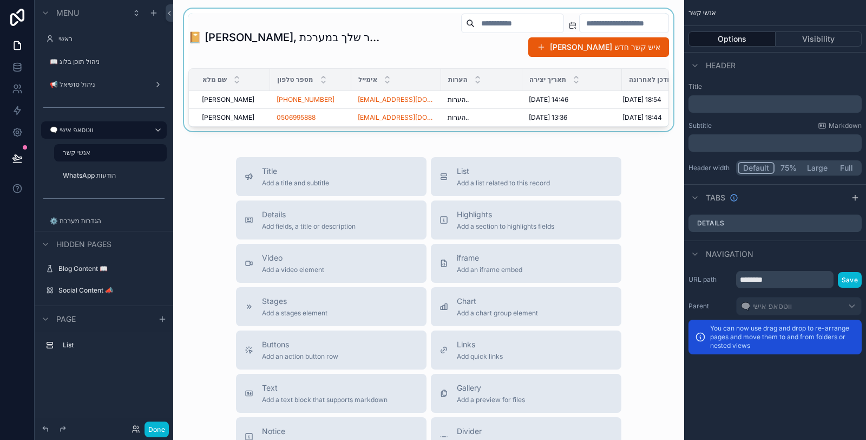
click at [616, 114] on div "scrollable content" at bounding box center [429, 70] width 494 height 122
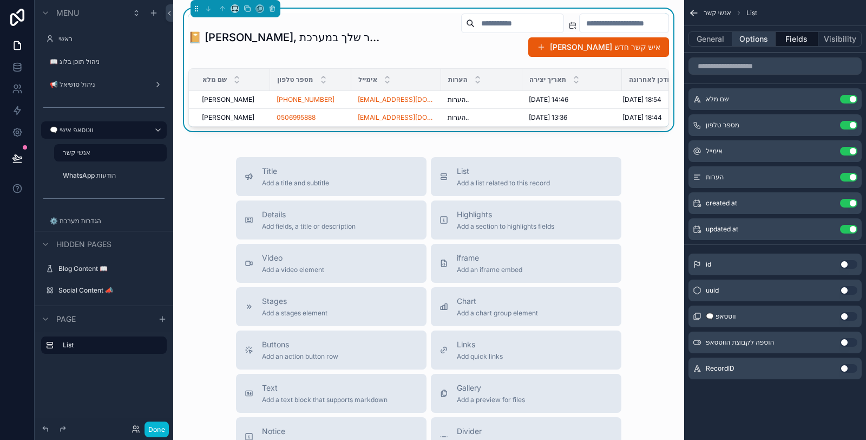
click at [753, 37] on button "Options" at bounding box center [754, 38] width 43 height 15
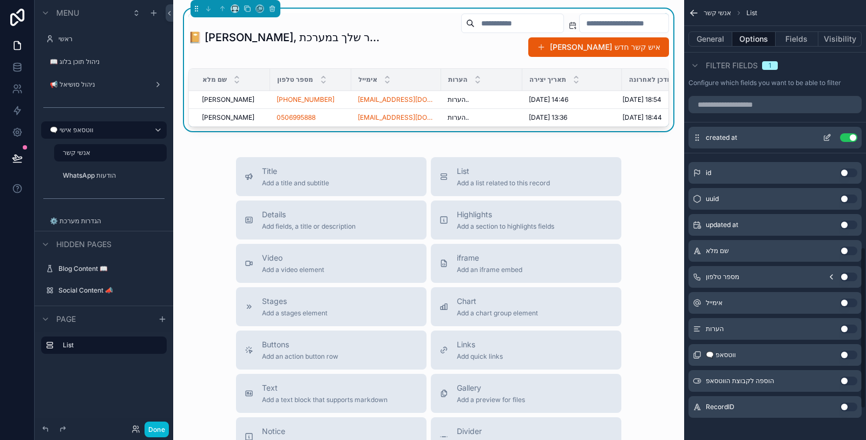
scroll to position [757, 0]
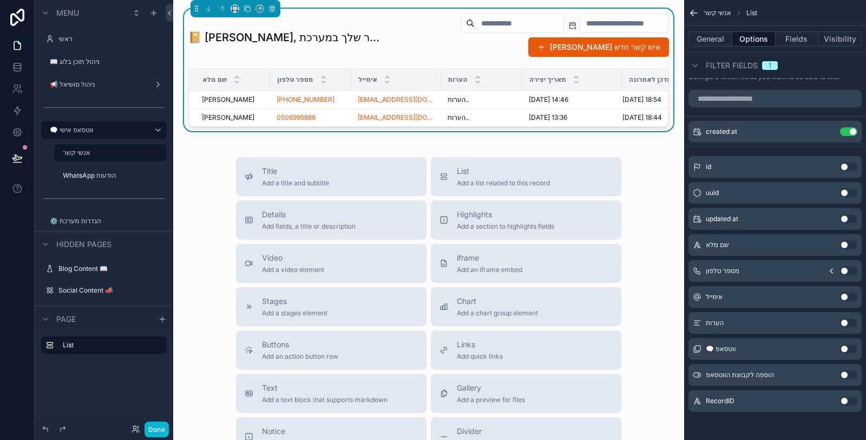
drag, startPoint x: 844, startPoint y: 373, endPoint x: 835, endPoint y: 343, distance: 31.0
click at [843, 371] on button "Use setting" at bounding box center [848, 374] width 17 height 9
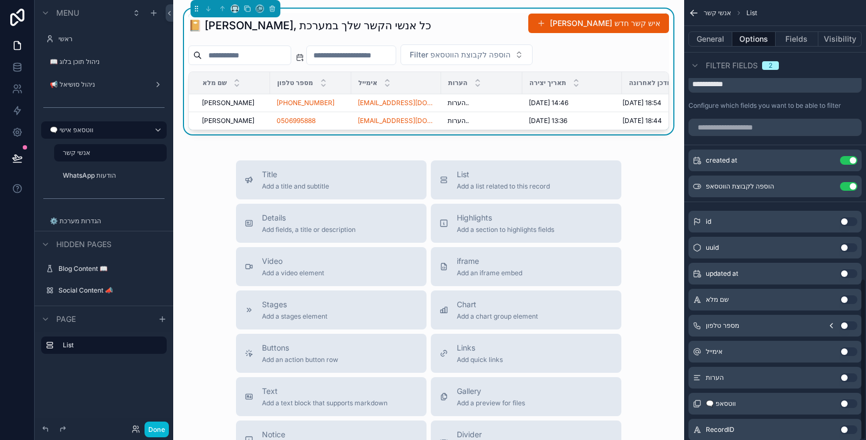
scroll to position [697, 0]
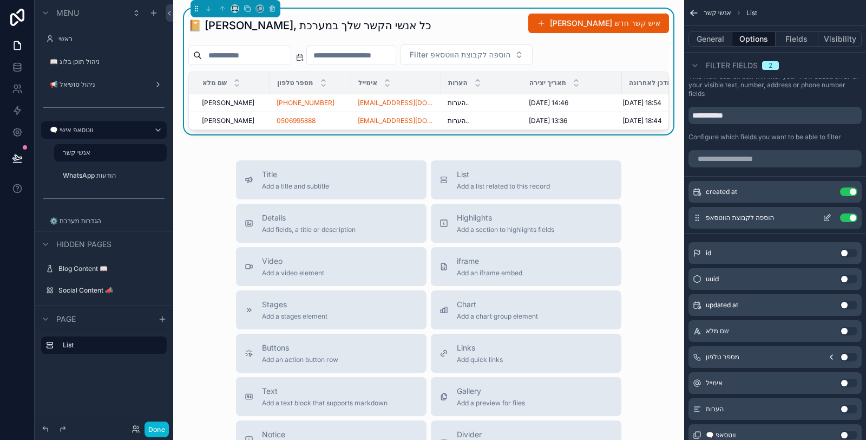
click at [826, 214] on icon "scrollable content" at bounding box center [827, 217] width 9 height 9
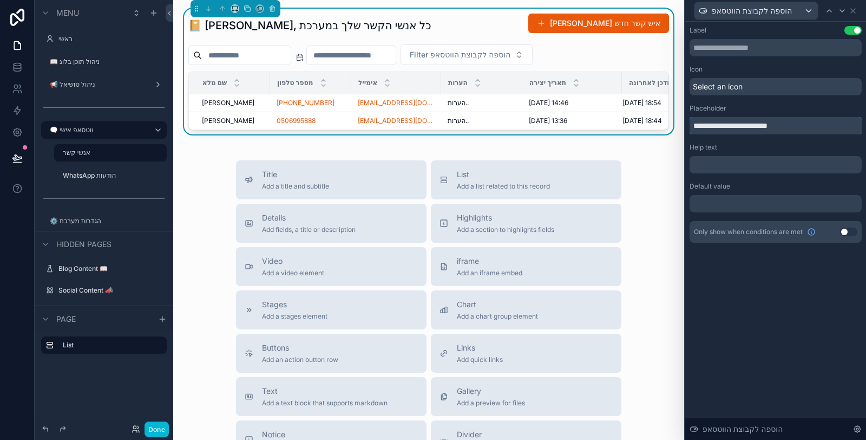
drag, startPoint x: 813, startPoint y: 121, endPoint x: 683, endPoint y: 123, distance: 129.5
click at [685, 123] on div "**********" at bounding box center [776, 220] width 182 height 440
type input "**********"
click at [732, 82] on span "Select an icon" at bounding box center [718, 86] width 50 height 11
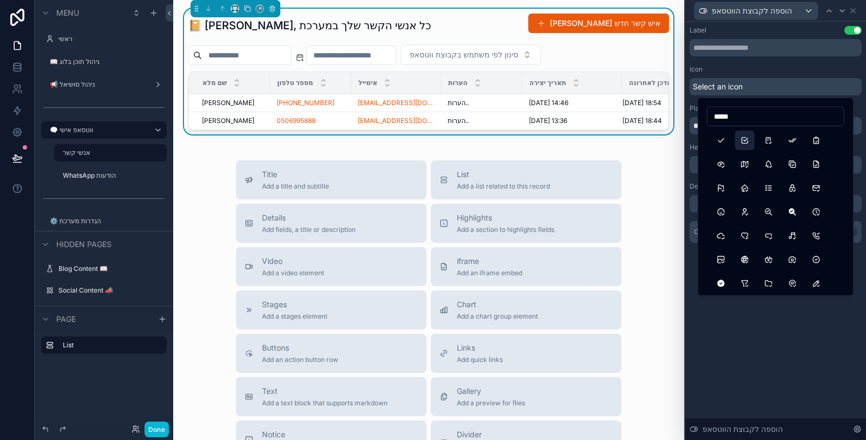
type input "*****"
click at [742, 142] on button "Checkbox" at bounding box center [744, 140] width 19 height 19
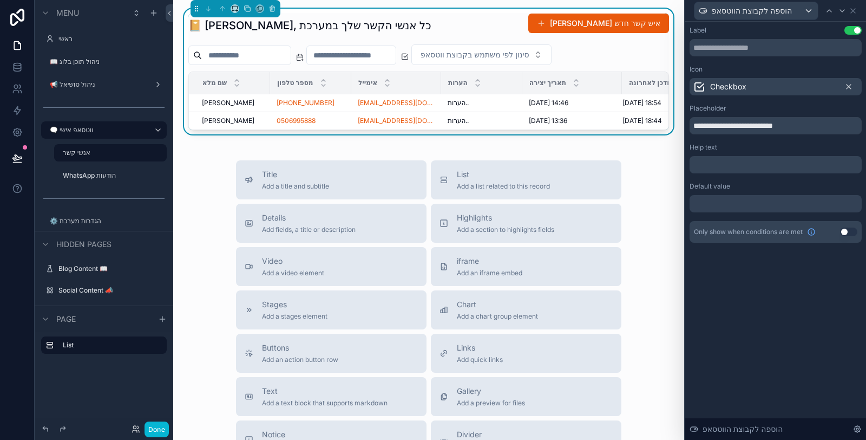
click at [735, 349] on div "**********" at bounding box center [776, 231] width 181 height 418
click at [530, 50] on span "סינון לפי משתמש בקבוצת ווטסאפ" at bounding box center [475, 54] width 109 height 11
click at [779, 138] on div "**********" at bounding box center [776, 134] width 172 height 217
click at [552, 56] on button "סינון לפי משתמש בקבוצת ווטסאפ" at bounding box center [482, 54] width 140 height 21
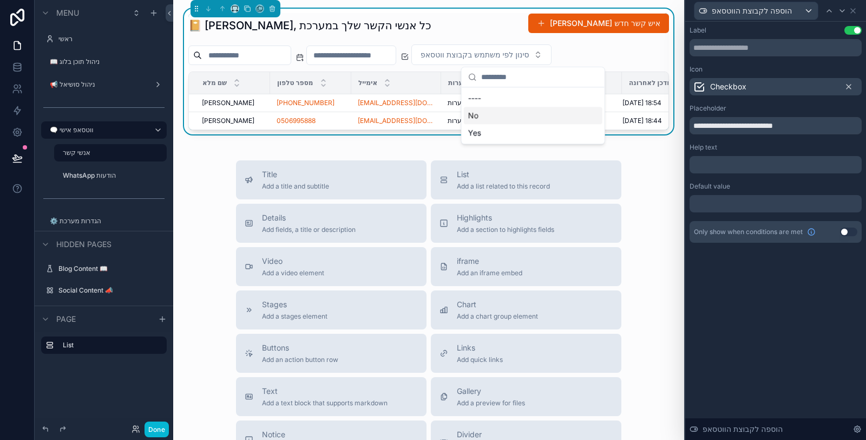
click at [524, 116] on div "No" at bounding box center [533, 115] width 139 height 17
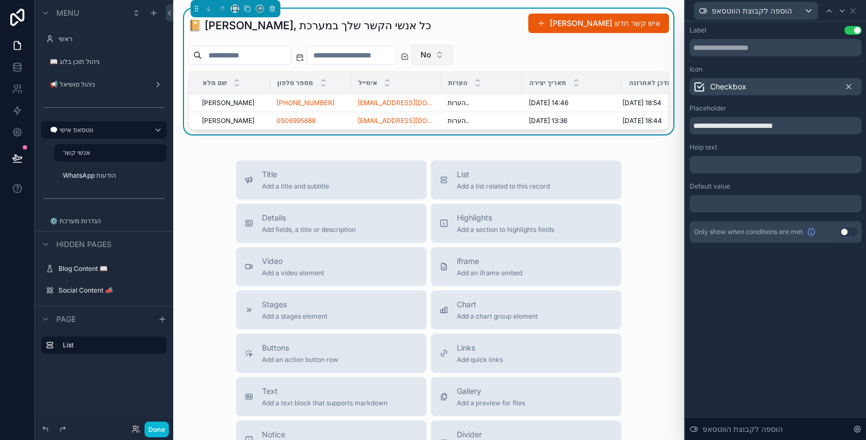
click at [431, 53] on span "No" at bounding box center [426, 54] width 10 height 11
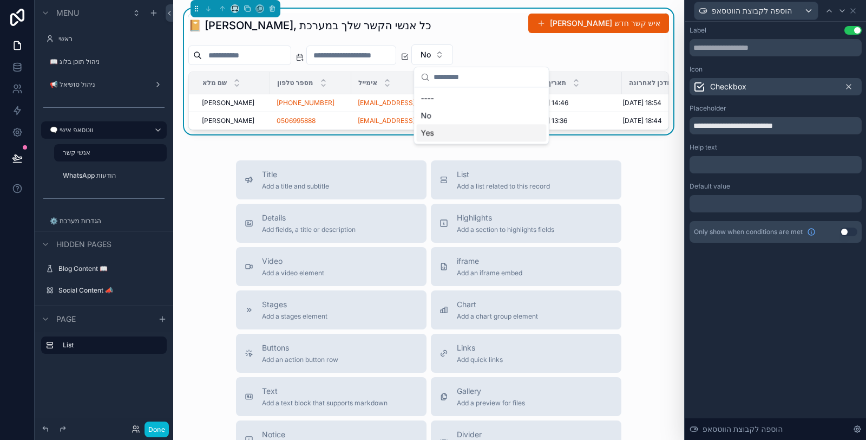
click at [496, 126] on div "Yes" at bounding box center [481, 132] width 130 height 17
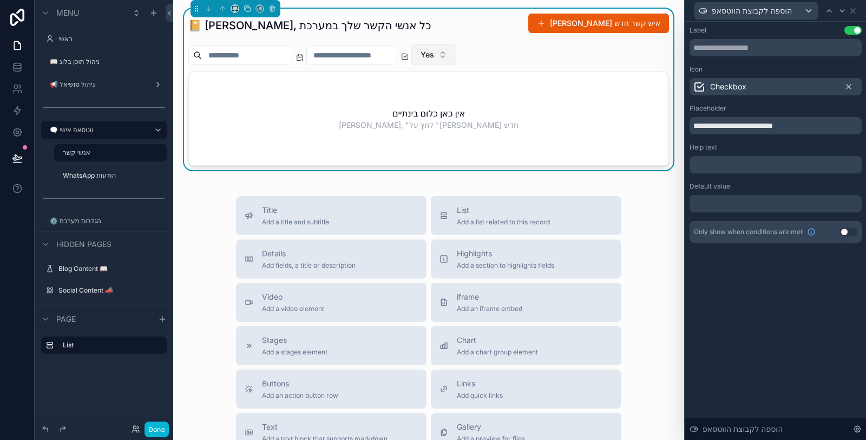
click at [434, 59] on span "Yes" at bounding box center [428, 54] width 14 height 11
click at [481, 126] on div "Yes" at bounding box center [483, 132] width 130 height 17
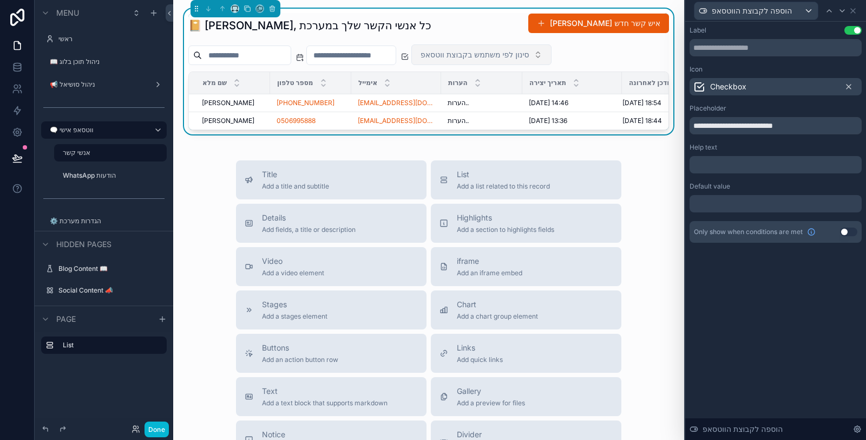
click at [496, 62] on button "סינון לפי משתמש בקבוצת ווטסאפ" at bounding box center [482, 54] width 140 height 21
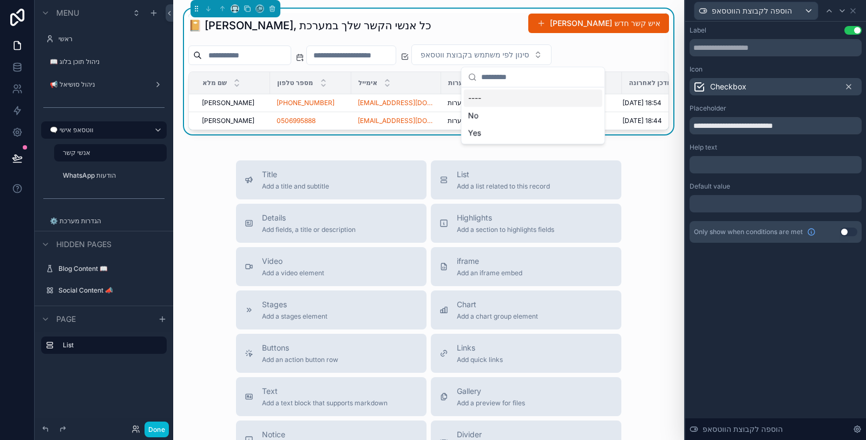
click at [487, 95] on div "----" at bounding box center [533, 97] width 139 height 17
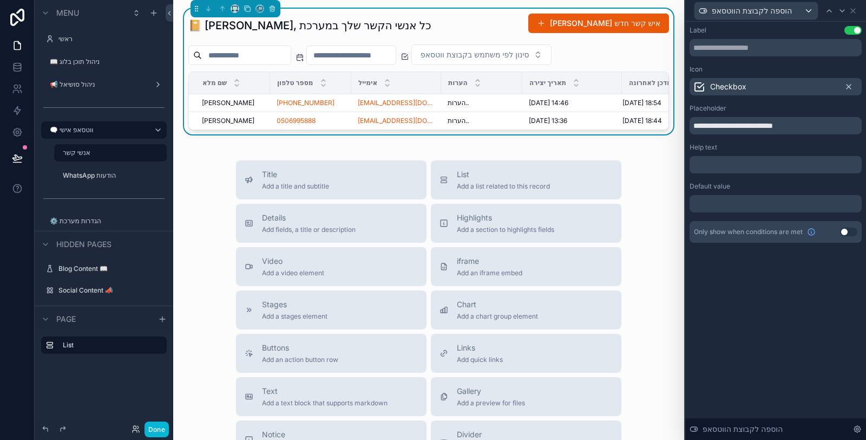
click at [629, 52] on div "סינון לפי משתמש בקבוצת ווטסאפ" at bounding box center [428, 54] width 481 height 21
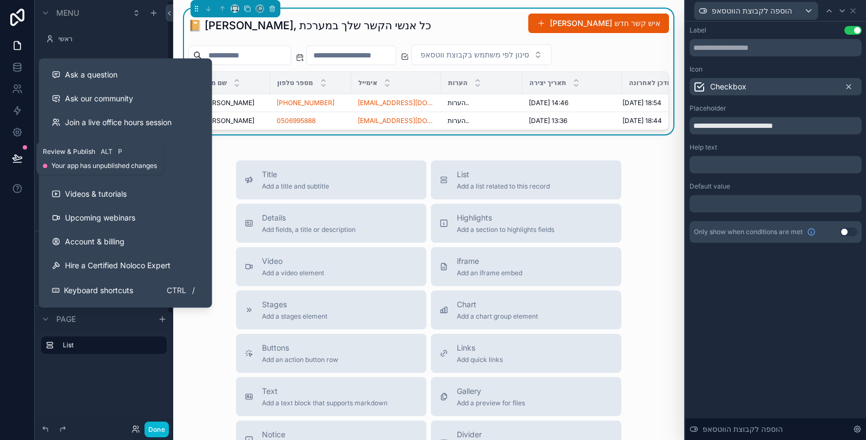
click at [18, 163] on icon at bounding box center [17, 158] width 11 height 11
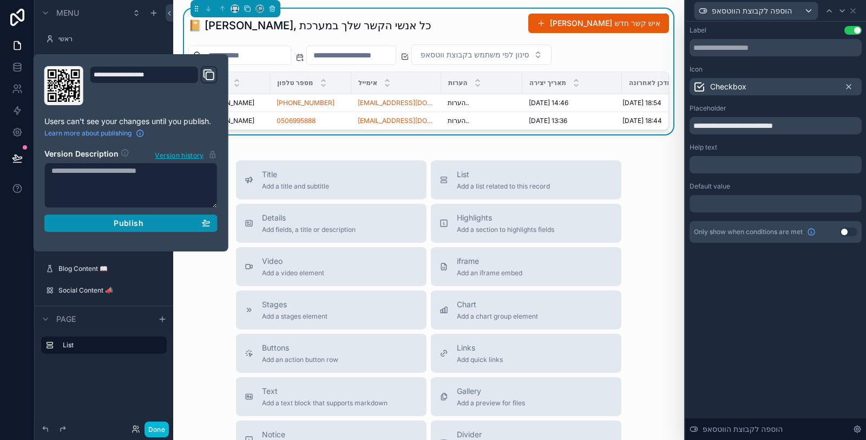
click at [137, 220] on span "Publish" at bounding box center [128, 223] width 29 height 10
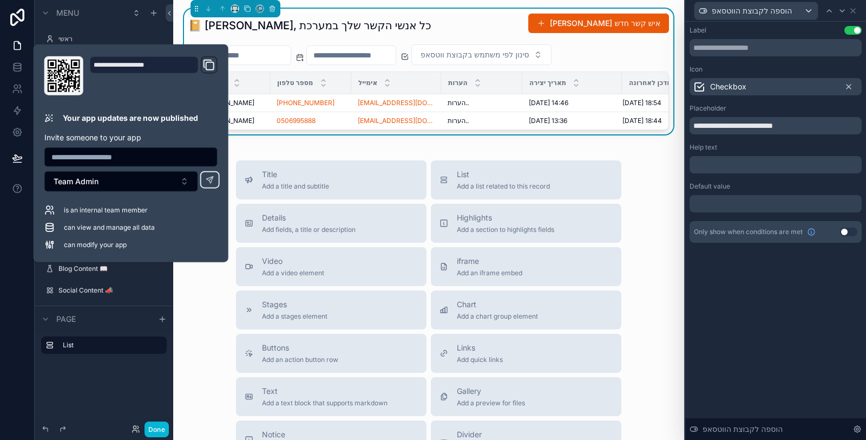
click at [862, 11] on div "הוספה לקבוצת הווטסאפ" at bounding box center [776, 11] width 181 height 22
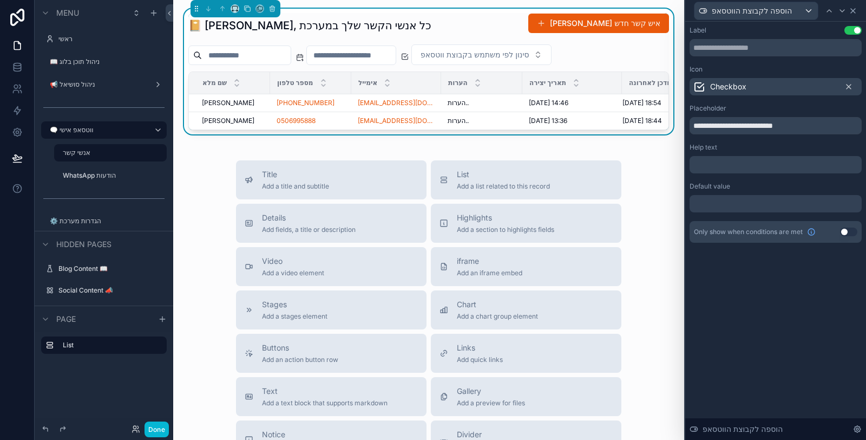
click at [857, 9] on icon at bounding box center [853, 10] width 9 height 9
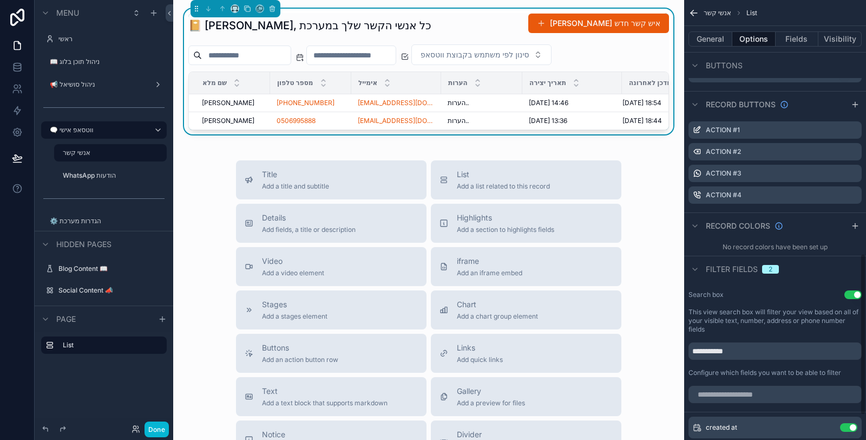
scroll to position [456, 0]
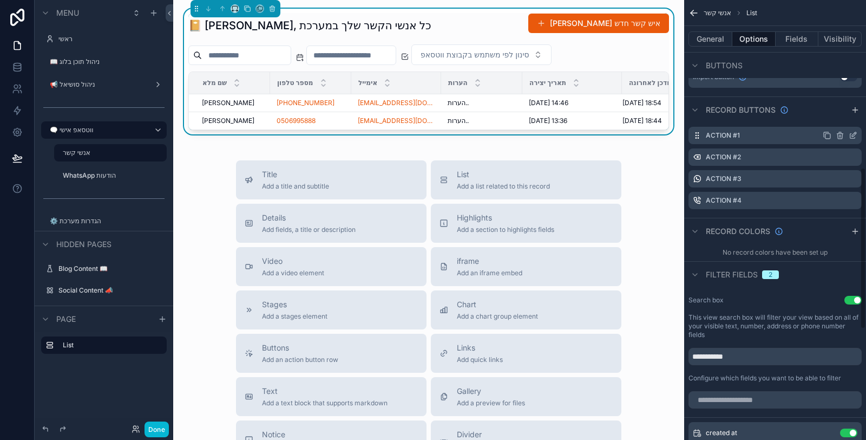
click at [857, 133] on icon "scrollable content" at bounding box center [853, 135] width 9 height 9
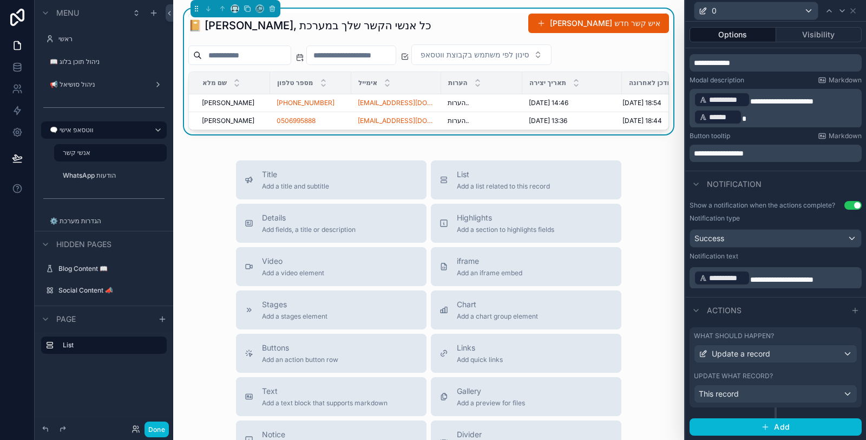
scroll to position [180, 0]
click at [791, 340] on div "What should happen?" at bounding box center [776, 335] width 164 height 9
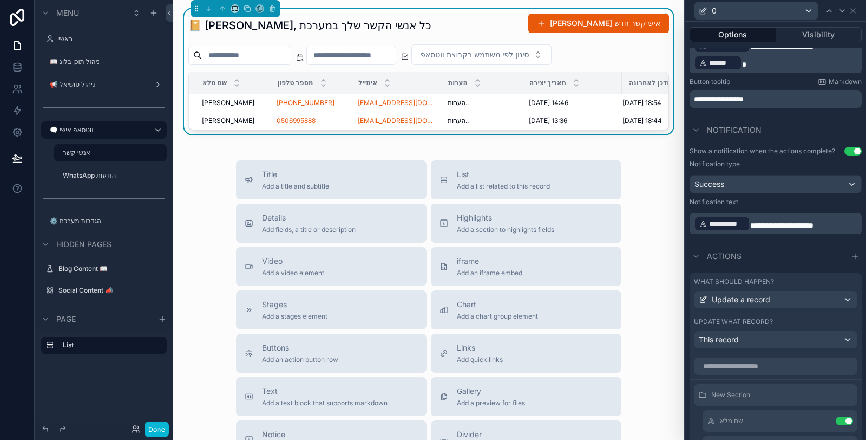
scroll to position [421, 0]
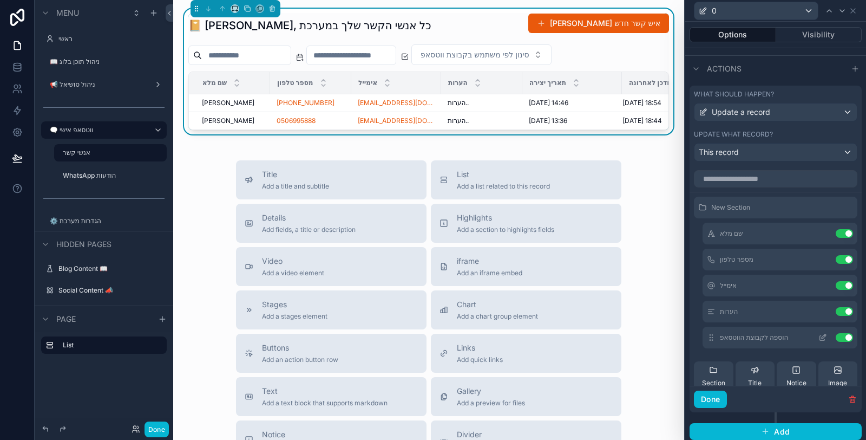
click at [819, 342] on icon at bounding box center [823, 337] width 9 height 9
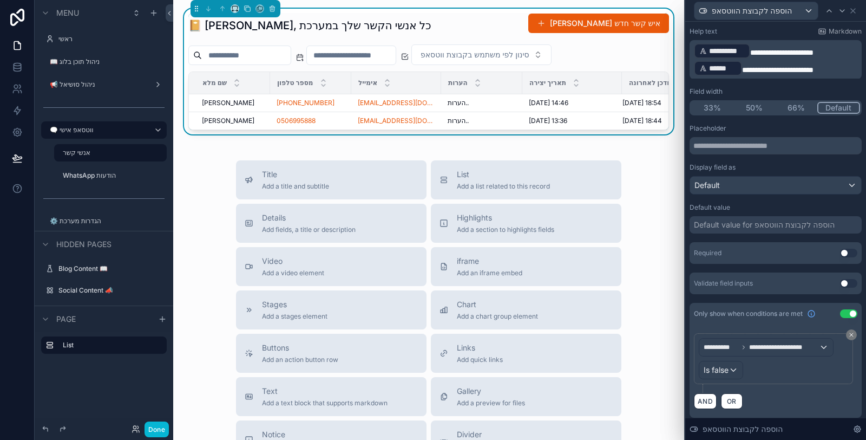
scroll to position [58, 0]
click at [852, 8] on icon at bounding box center [853, 10] width 9 height 9
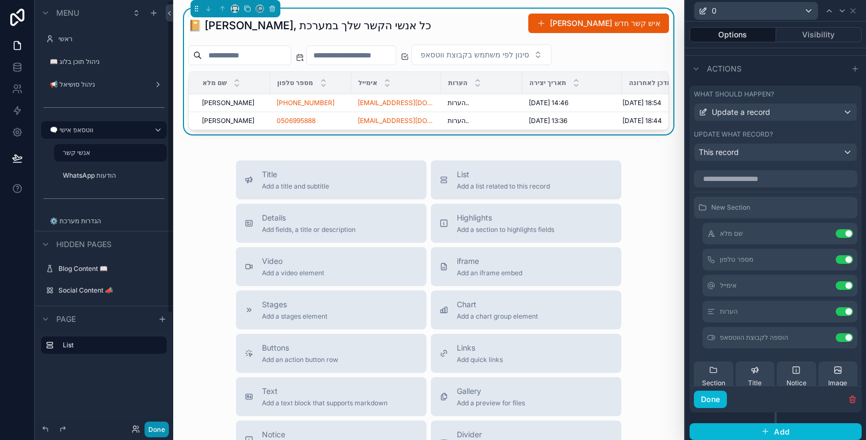
click at [162, 433] on button "Done" at bounding box center [157, 429] width 24 height 16
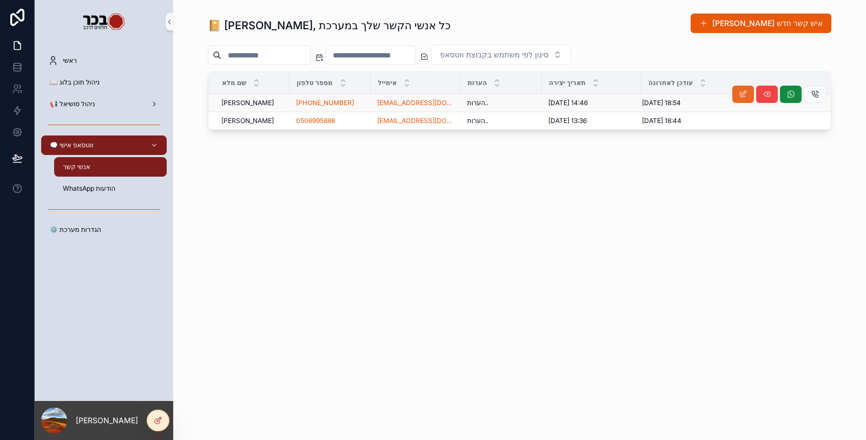
click at [745, 93] on icon "scrollable content" at bounding box center [743, 94] width 9 height 9
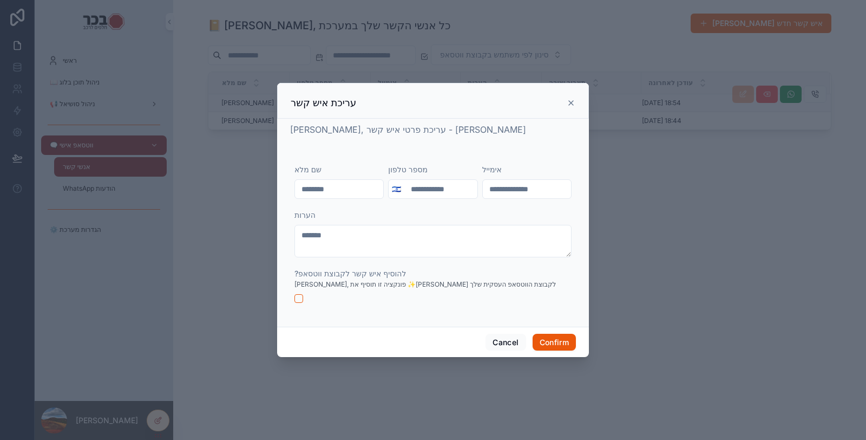
click at [573, 103] on icon at bounding box center [571, 103] width 9 height 9
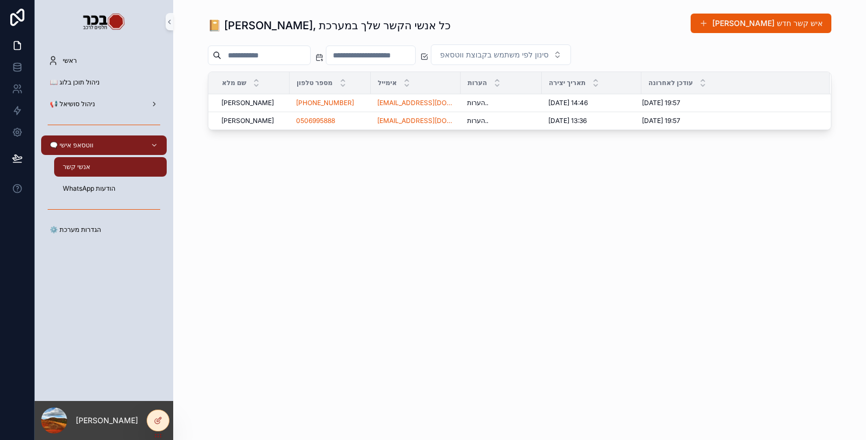
click at [556, 212] on div "📔 [PERSON_NAME], כל אנשי הקשר שלך במערכת [PERSON_NAME] איש קשר חדש [PERSON_NAME…" at bounding box center [519, 110] width 693 height 221
click at [738, 94] on button "scrollable content" at bounding box center [744, 94] width 22 height 17
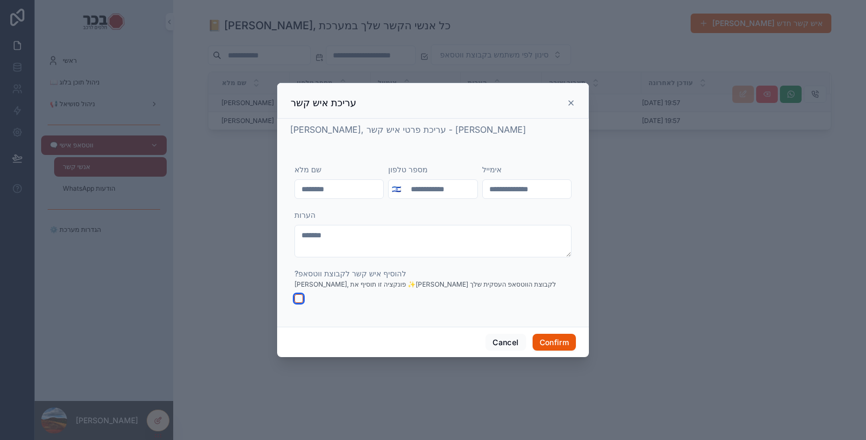
click at [301, 298] on button "button" at bounding box center [299, 298] width 9 height 9
click at [546, 342] on button "Confirm" at bounding box center [554, 342] width 43 height 17
